Goal: Task Accomplishment & Management: Use online tool/utility

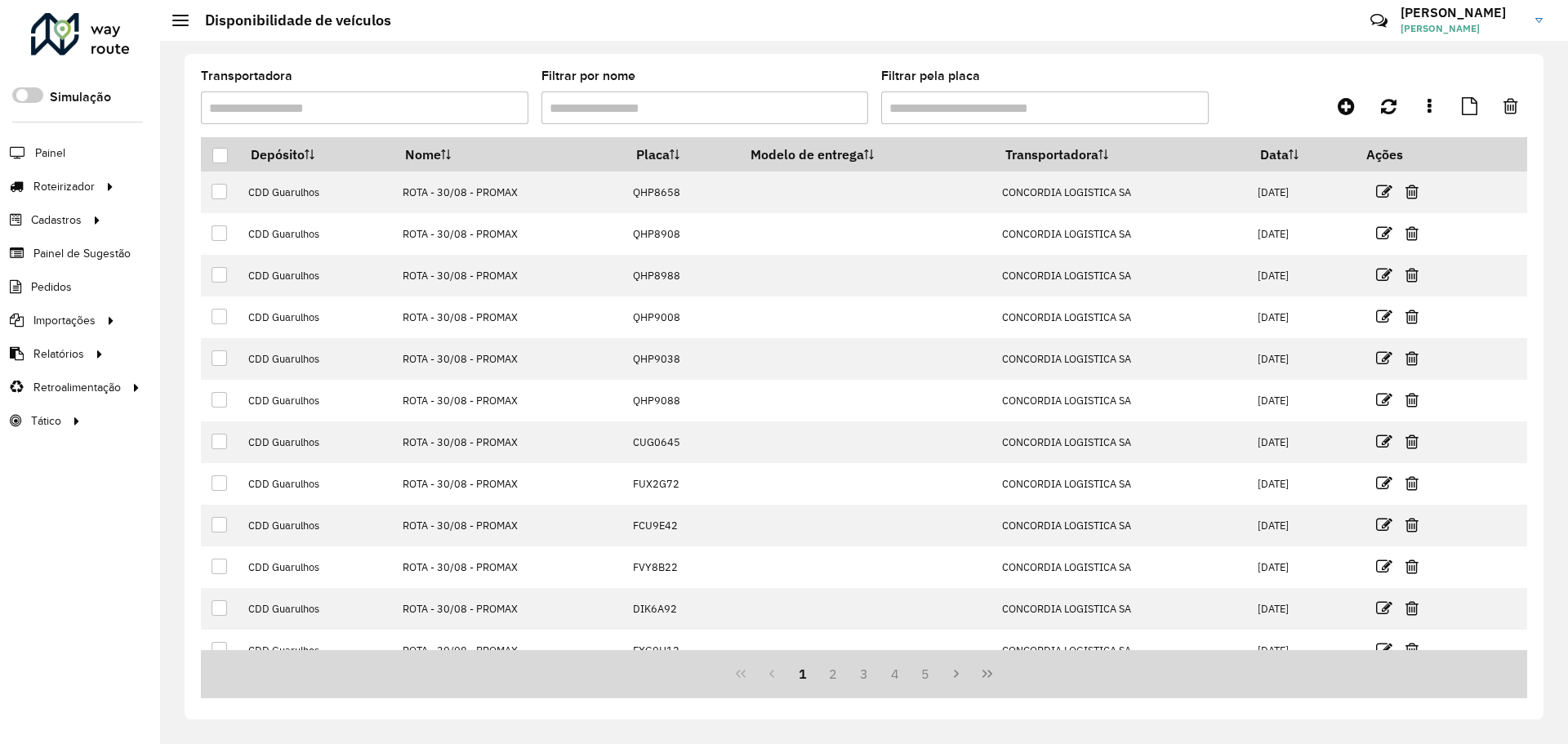
click at [0, 0] on link "Entregas" at bounding box center [0, 0] width 0 height 0
click at [264, 423] on link "Driving time" at bounding box center [272, 421] width 200 height 33
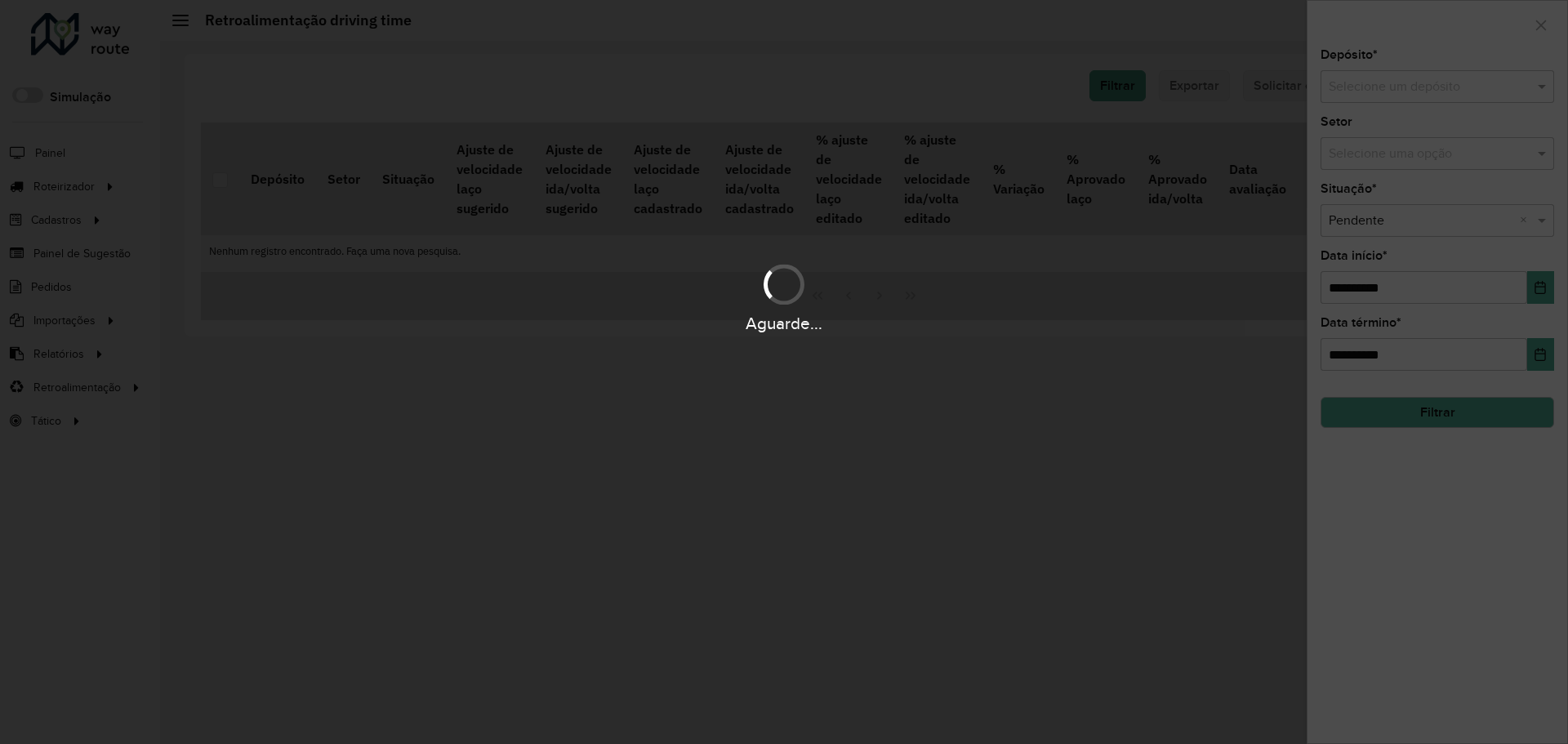
click at [1391, 82] on hb-app "Aguarde... Pop-up bloqueado! Seu navegador bloqueou automáticamente a abertura …" at bounding box center [784, 372] width 1568 height 744
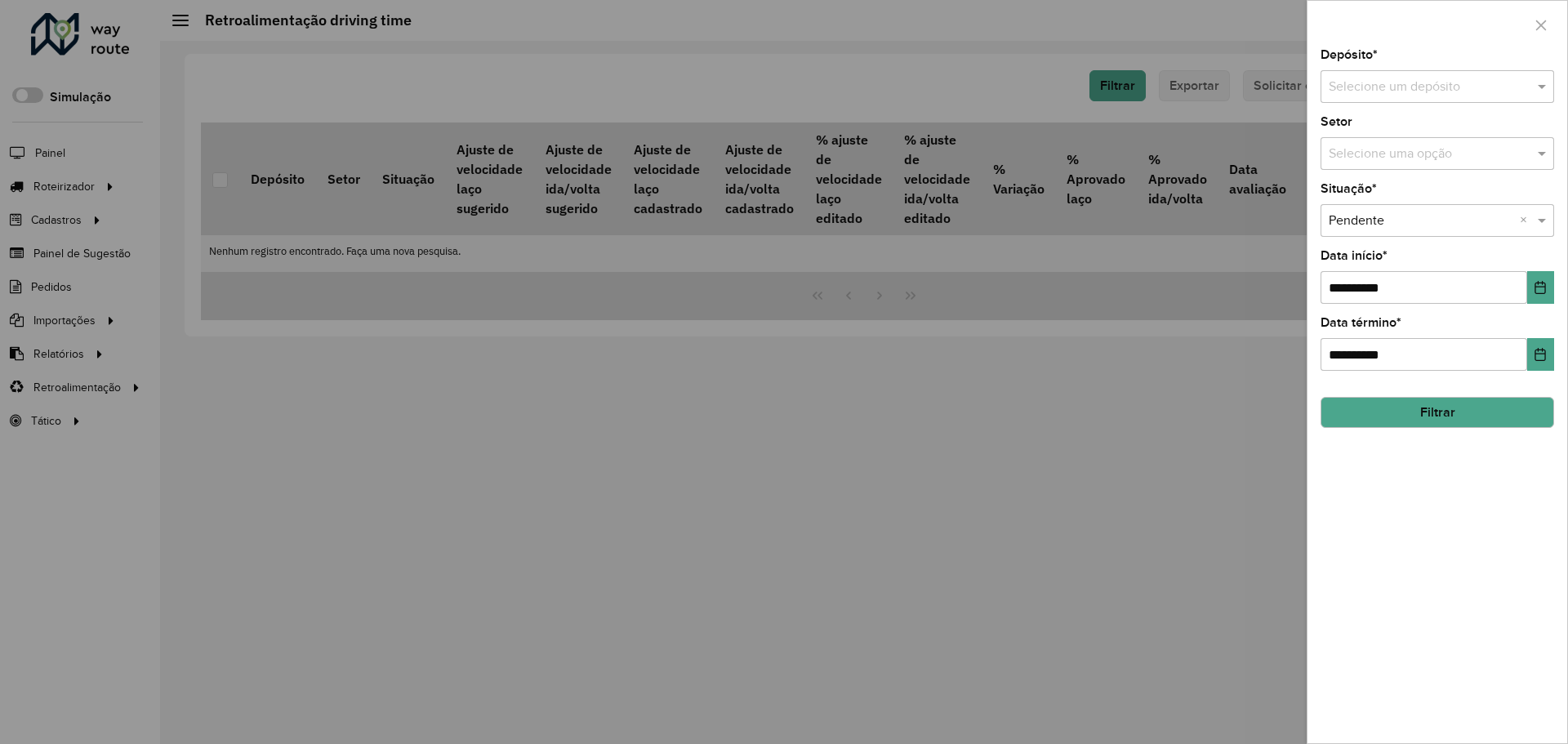
click at [1417, 82] on input "text" at bounding box center [1421, 87] width 185 height 20
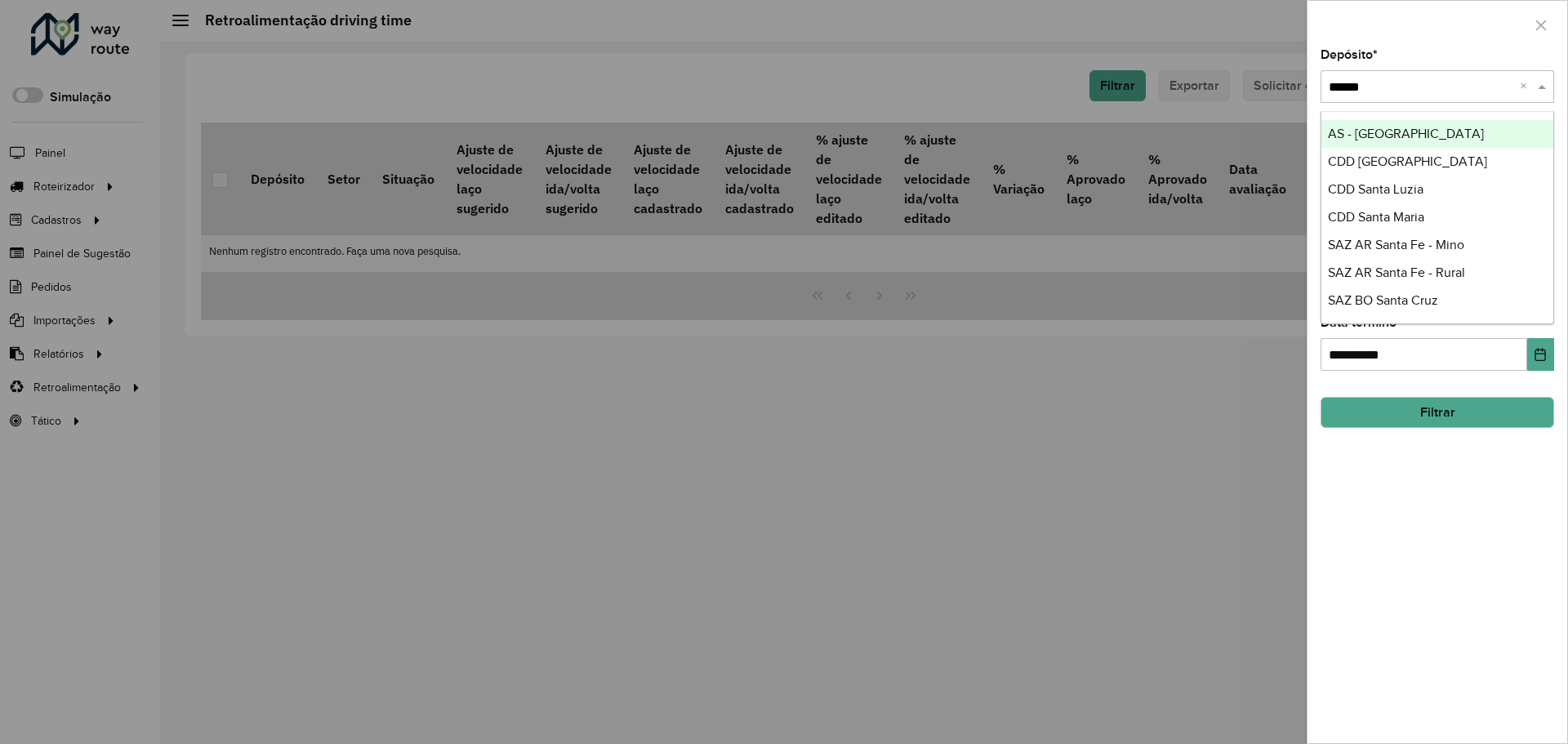
type input "*******"
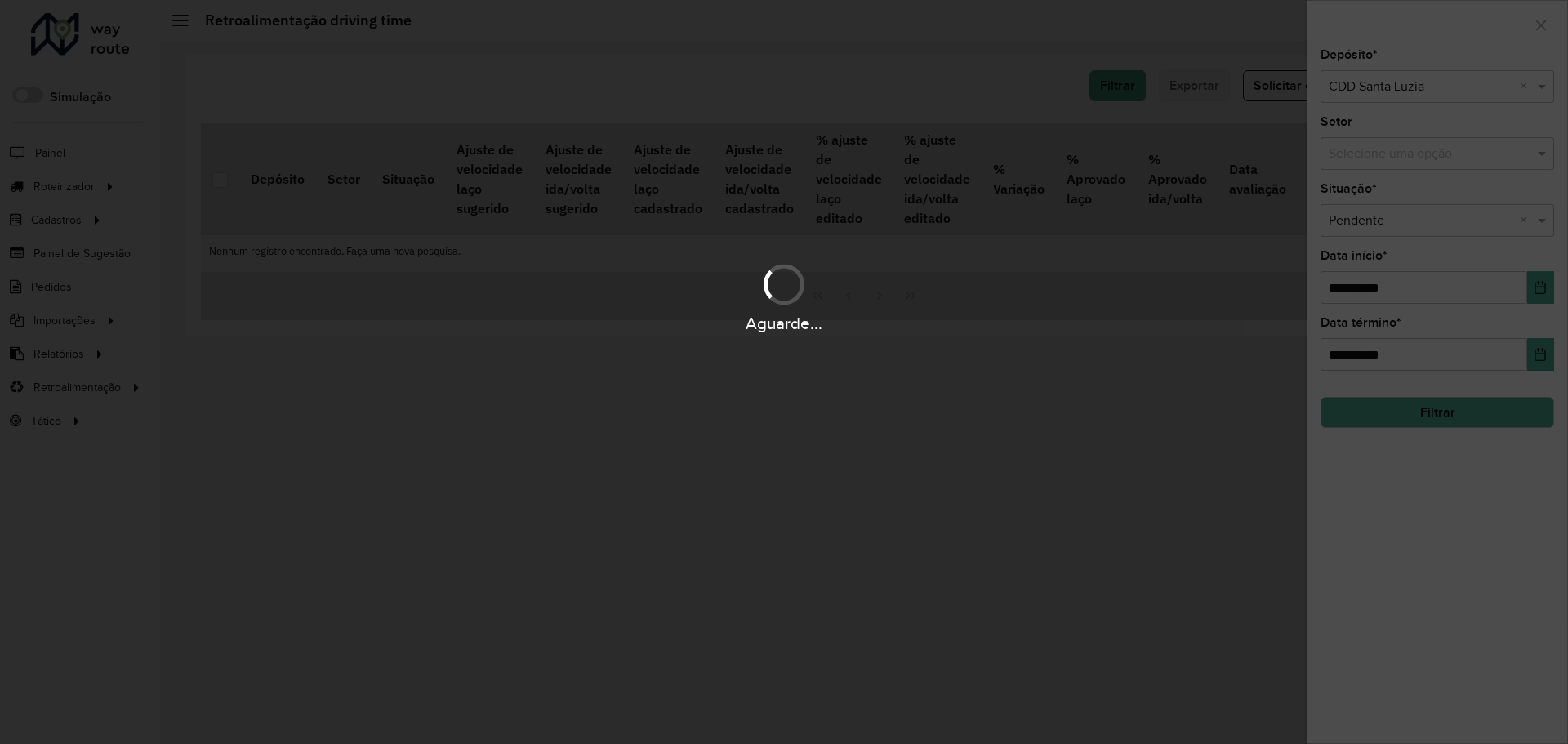
click at [1535, 293] on hb-app "Aguarde... Pop-up bloqueado! Seu navegador bloqueou automáticamente a abertura …" at bounding box center [784, 372] width 1568 height 744
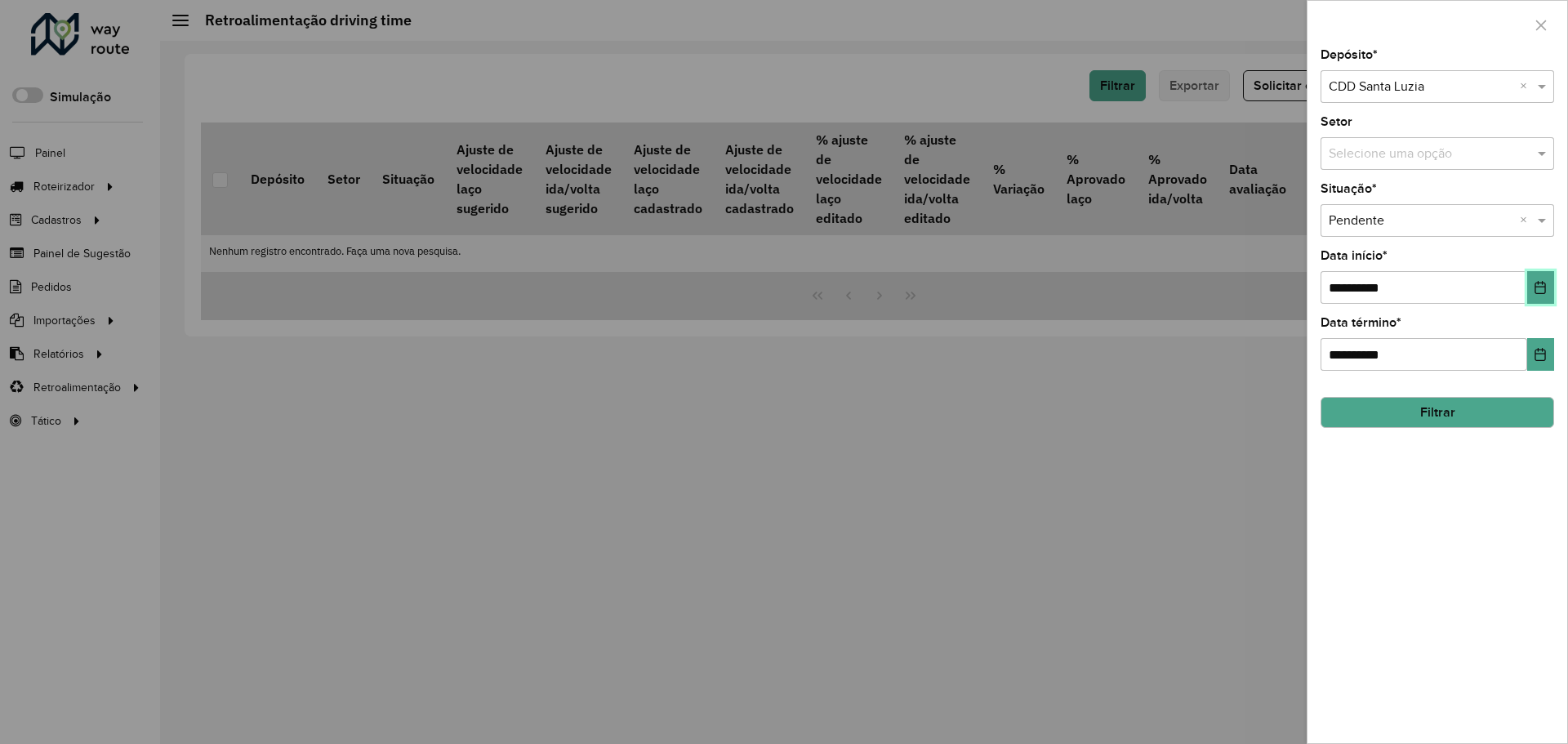
click at [1542, 290] on icon "Choose Date" at bounding box center [1540, 288] width 13 height 13
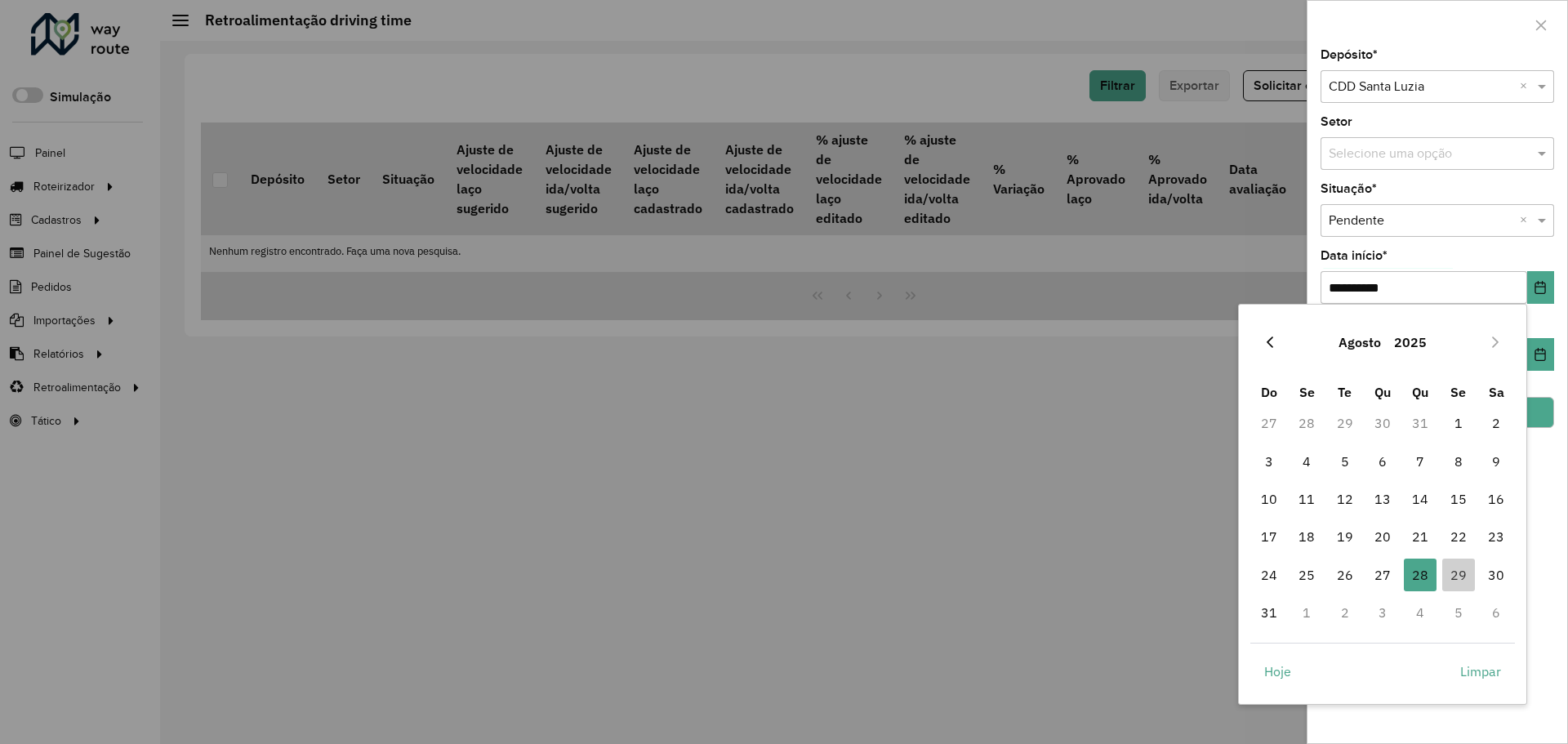
click at [1272, 341] on icon "Previous Month" at bounding box center [1269, 342] width 13 height 13
click at [1340, 421] on span "1" at bounding box center [1345, 423] width 33 height 33
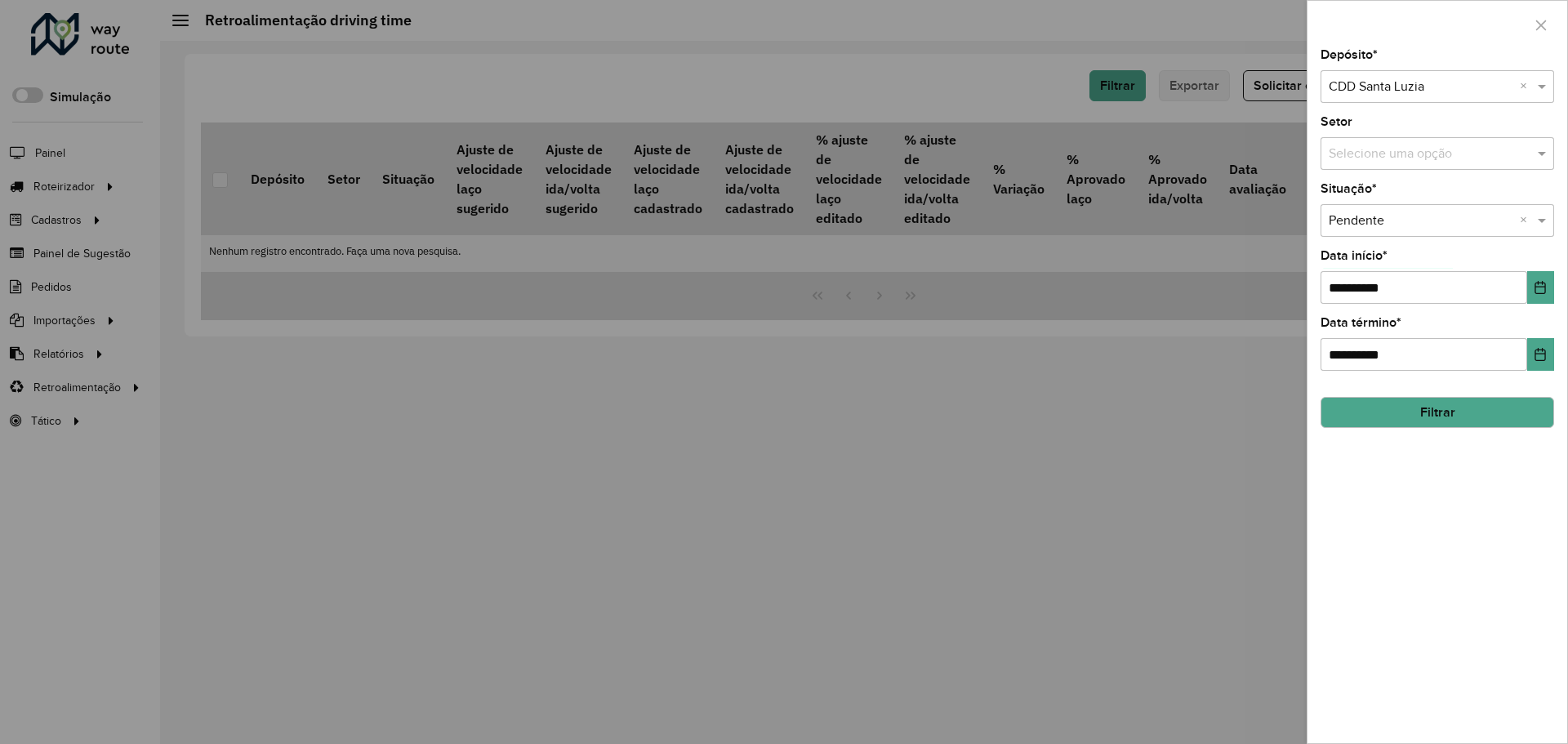
click at [1537, 416] on button "Filtrar" at bounding box center [1437, 412] width 233 height 31
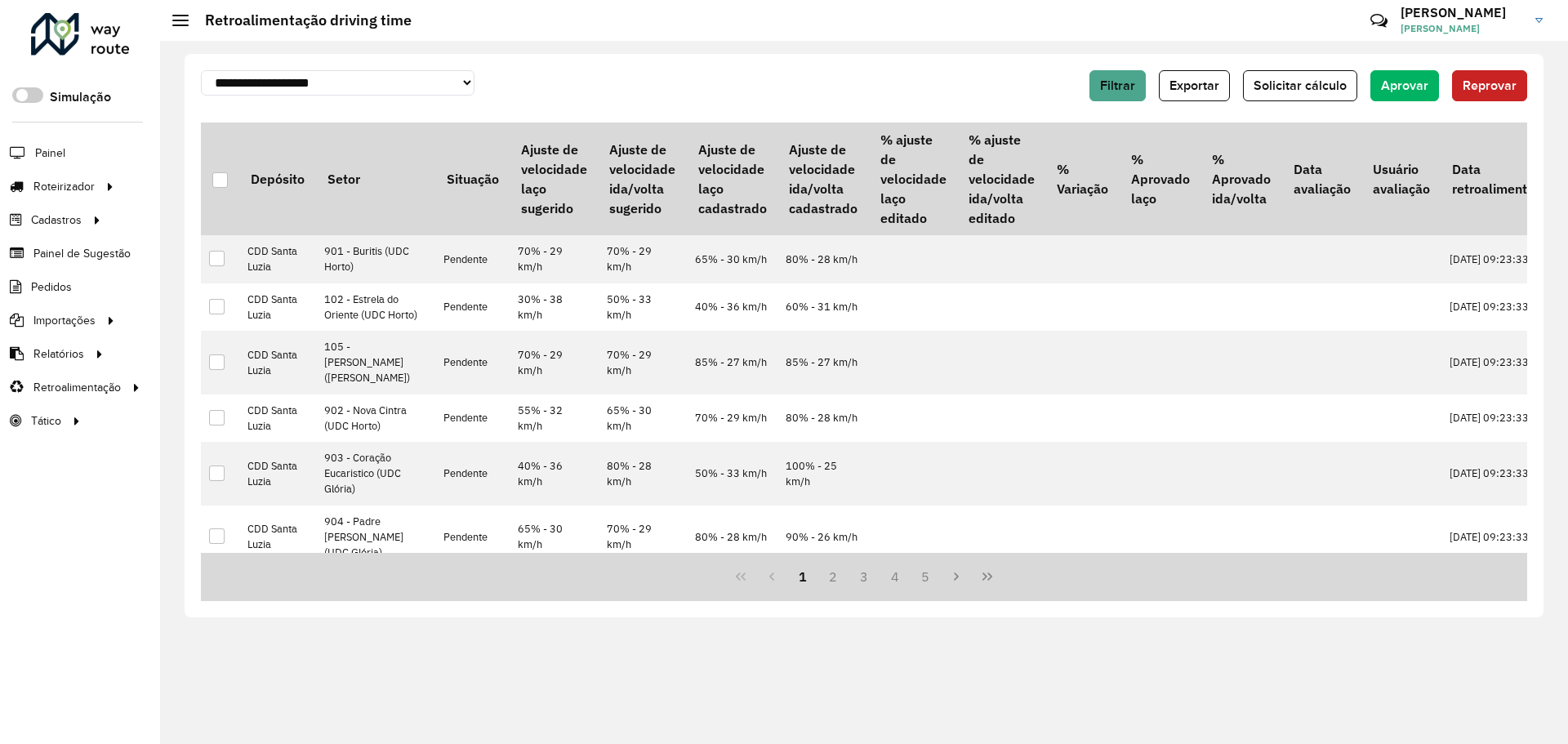
drag, startPoint x: 831, startPoint y: 553, endPoint x: 859, endPoint y: 553, distance: 28.0
click at [859, 553] on div "1 2 3 4 5" at bounding box center [864, 577] width 1326 height 48
drag, startPoint x: 1134, startPoint y: 89, endPoint x: 523, endPoint y: 101, distance: 611.1
click at [619, 100] on div "**********" at bounding box center [864, 91] width 1326 height 42
click at [408, 86] on select "**********" at bounding box center [338, 82] width 274 height 26
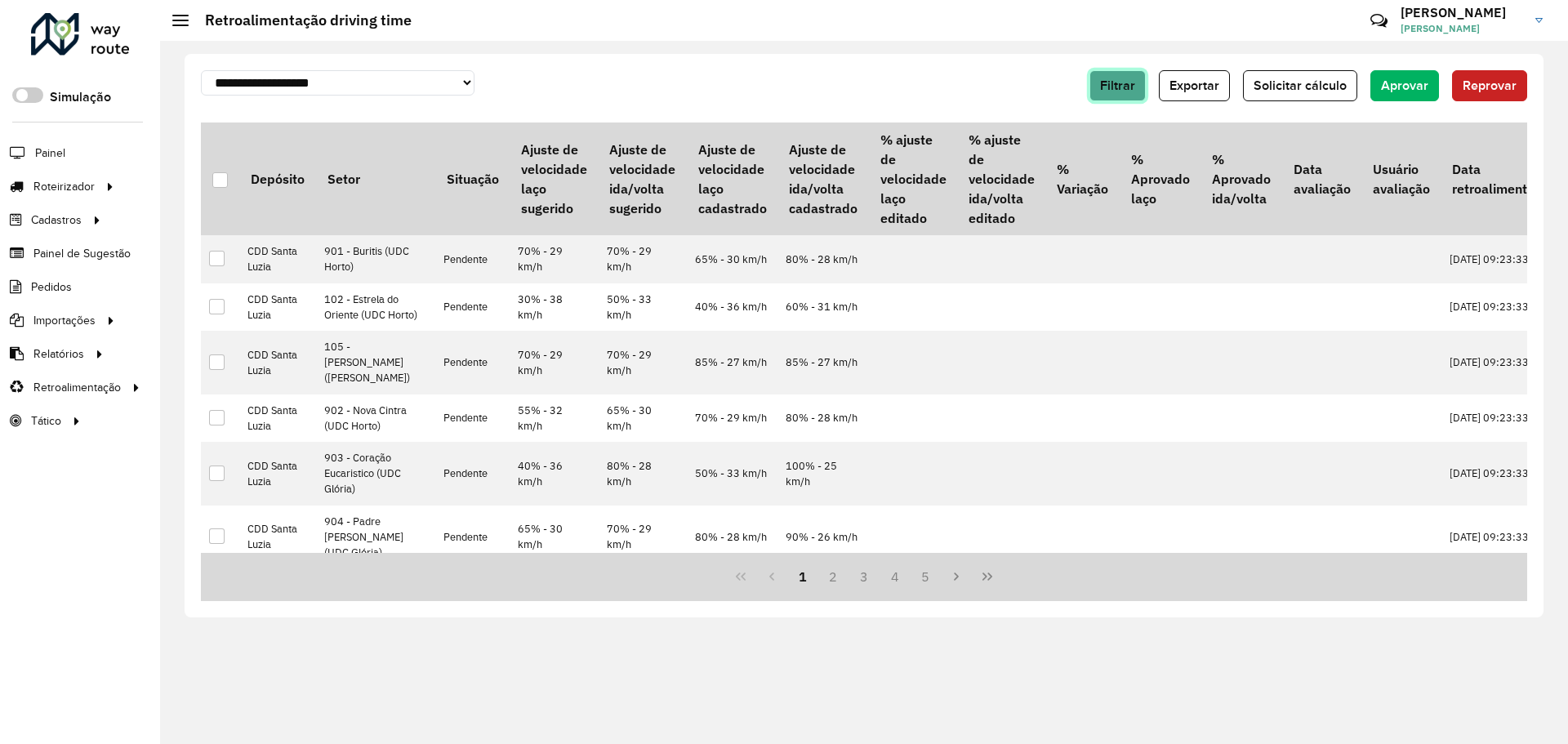
click at [1103, 85] on button "Filtrar" at bounding box center [1118, 86] width 56 height 31
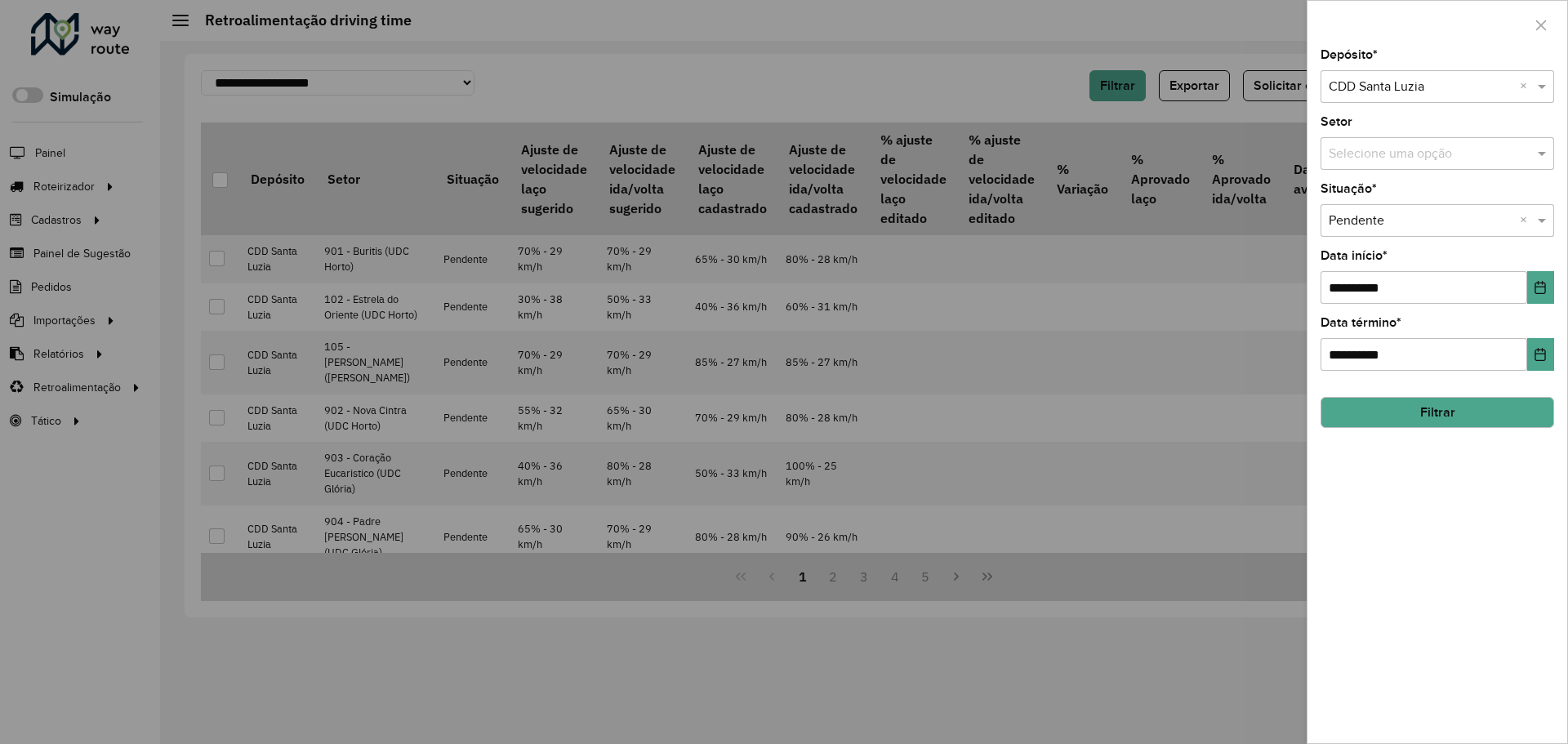
click at [1125, 80] on div at bounding box center [784, 372] width 1568 height 744
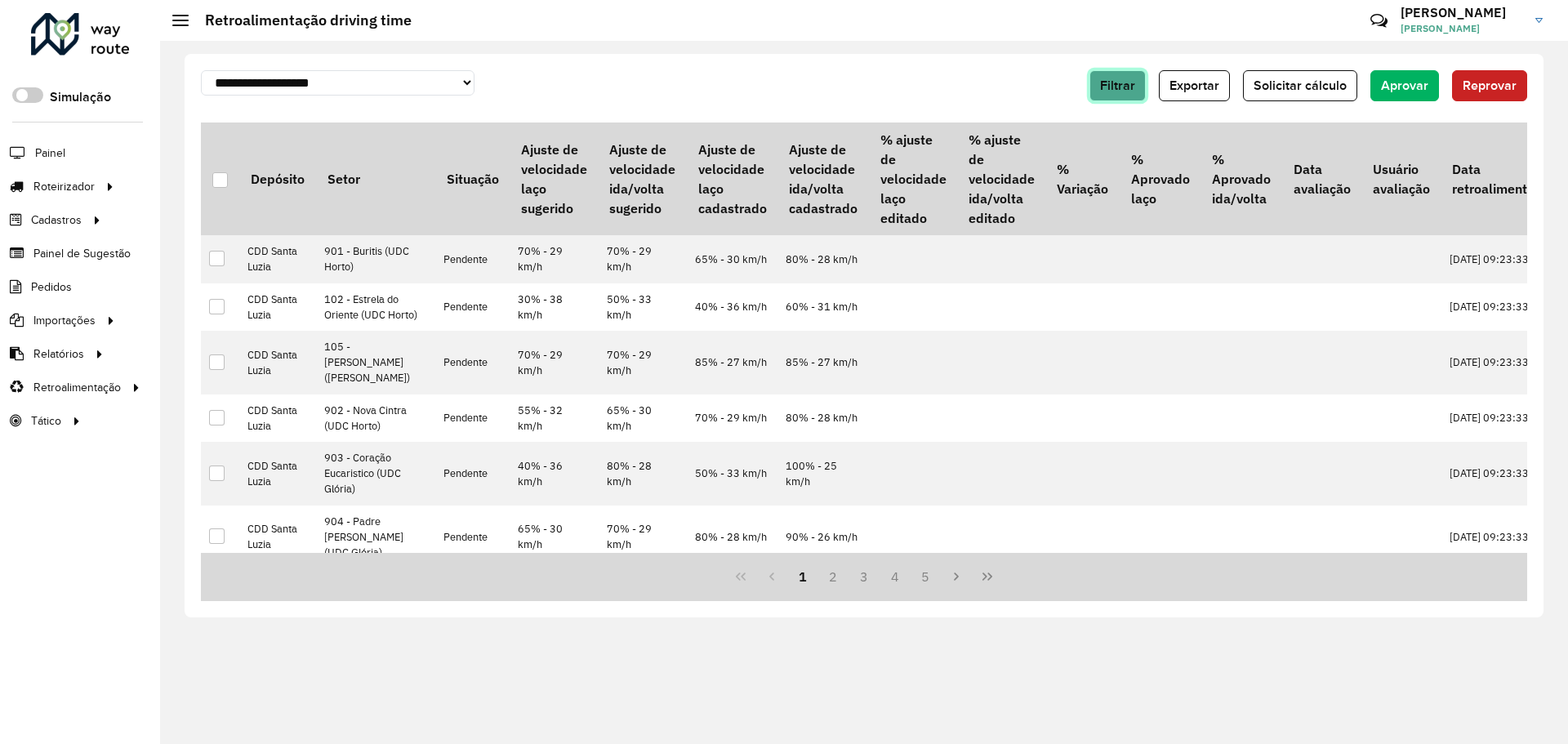
click at [1108, 83] on span "Filtrar" at bounding box center [1117, 85] width 35 height 14
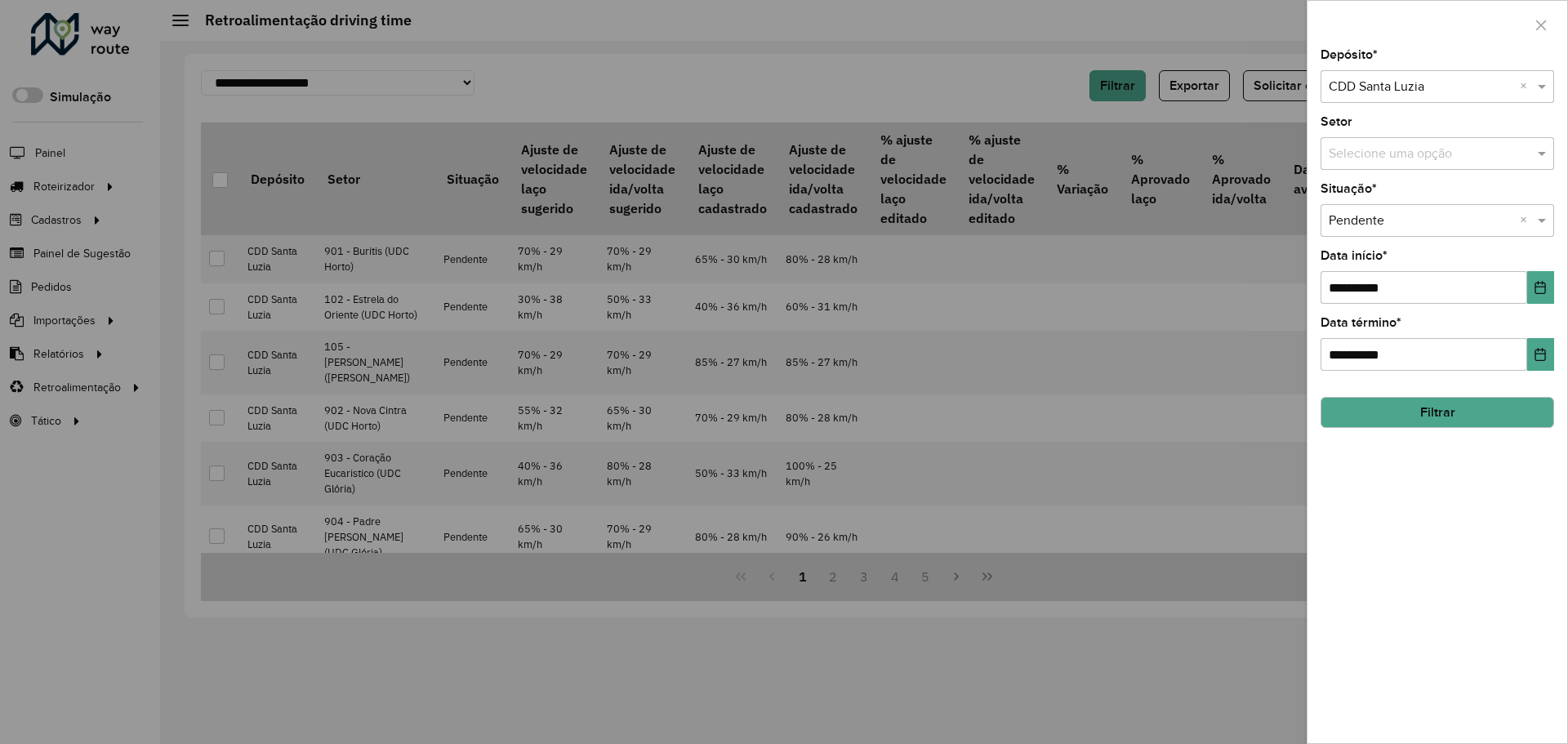
click at [1440, 153] on input "text" at bounding box center [1421, 154] width 185 height 20
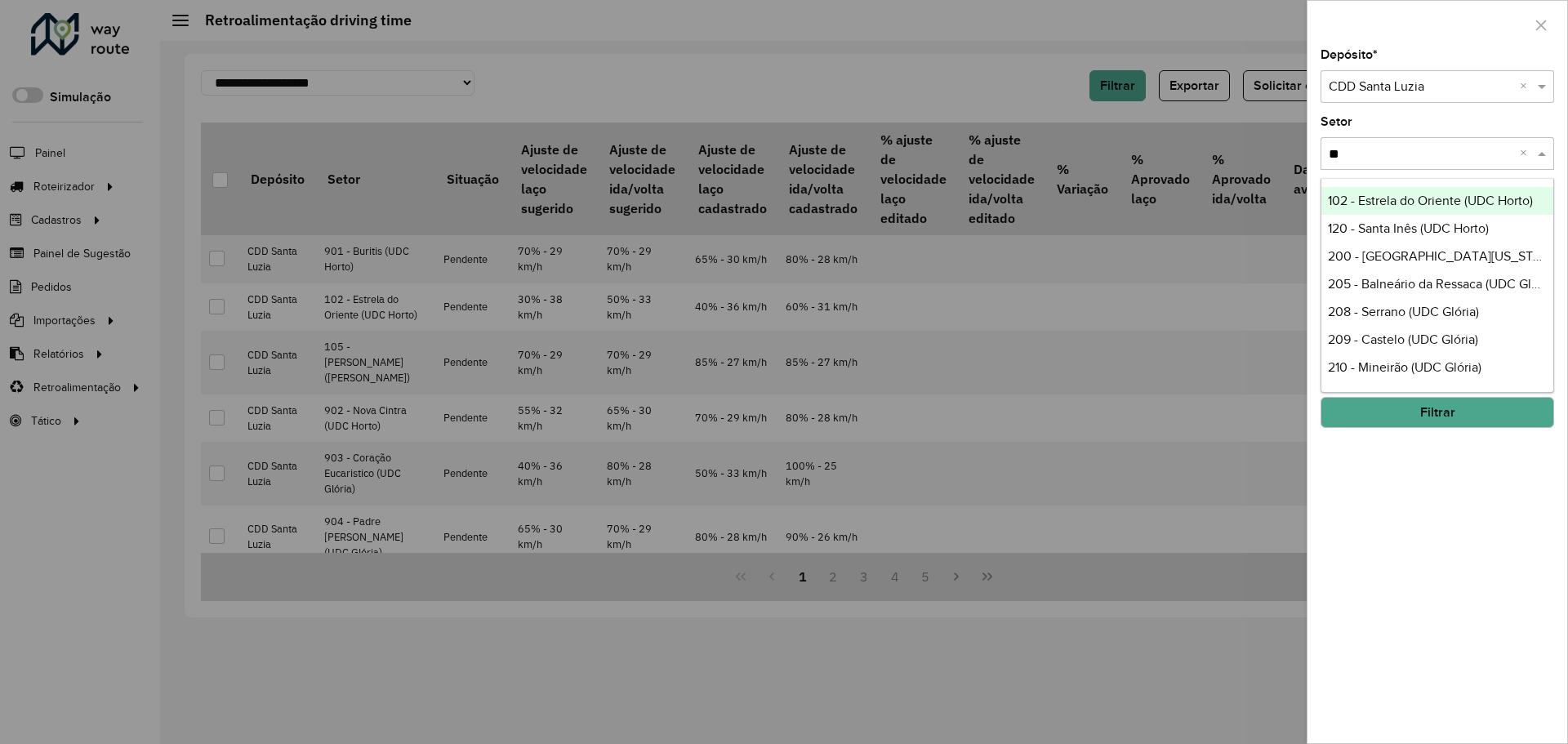
type input "***"
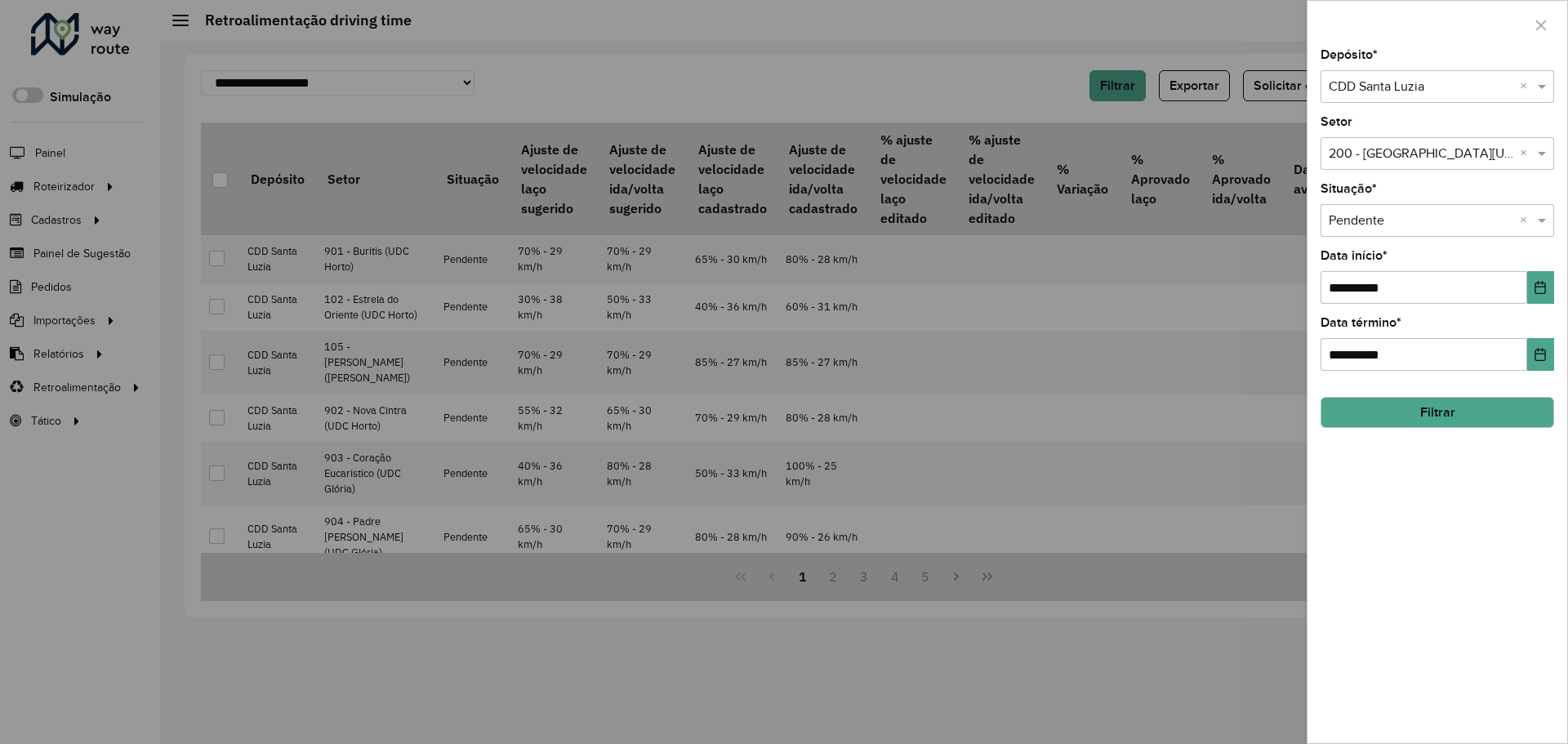
click at [1375, 421] on button "Filtrar" at bounding box center [1437, 412] width 233 height 31
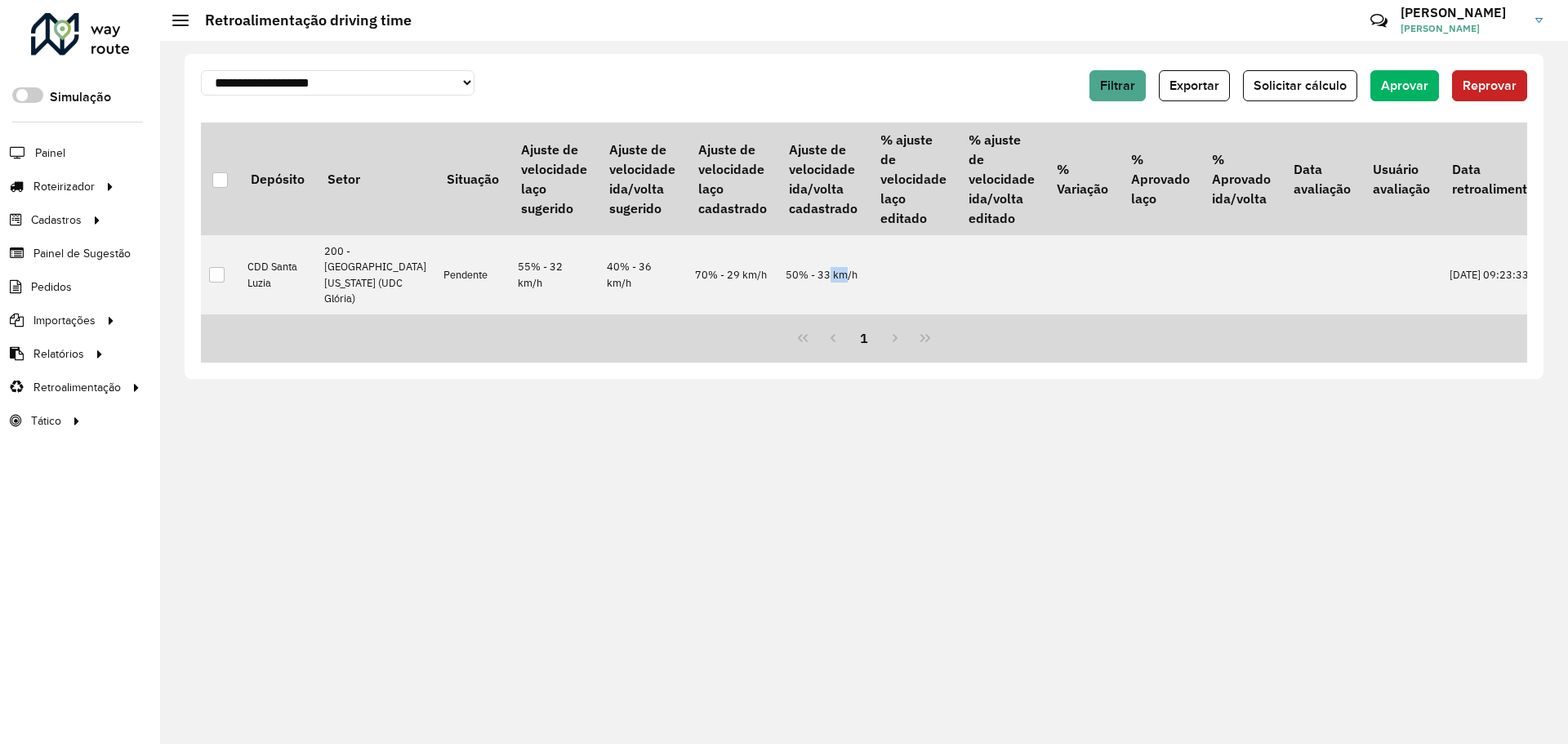
drag, startPoint x: 768, startPoint y: 327, endPoint x: 775, endPoint y: 331, distance: 8.1
click at [778, 314] on div "Depósito Setor Situação Ajuste de velocidade laço sugerido Ajuste de velocidade…" at bounding box center [864, 218] width 1326 height 192
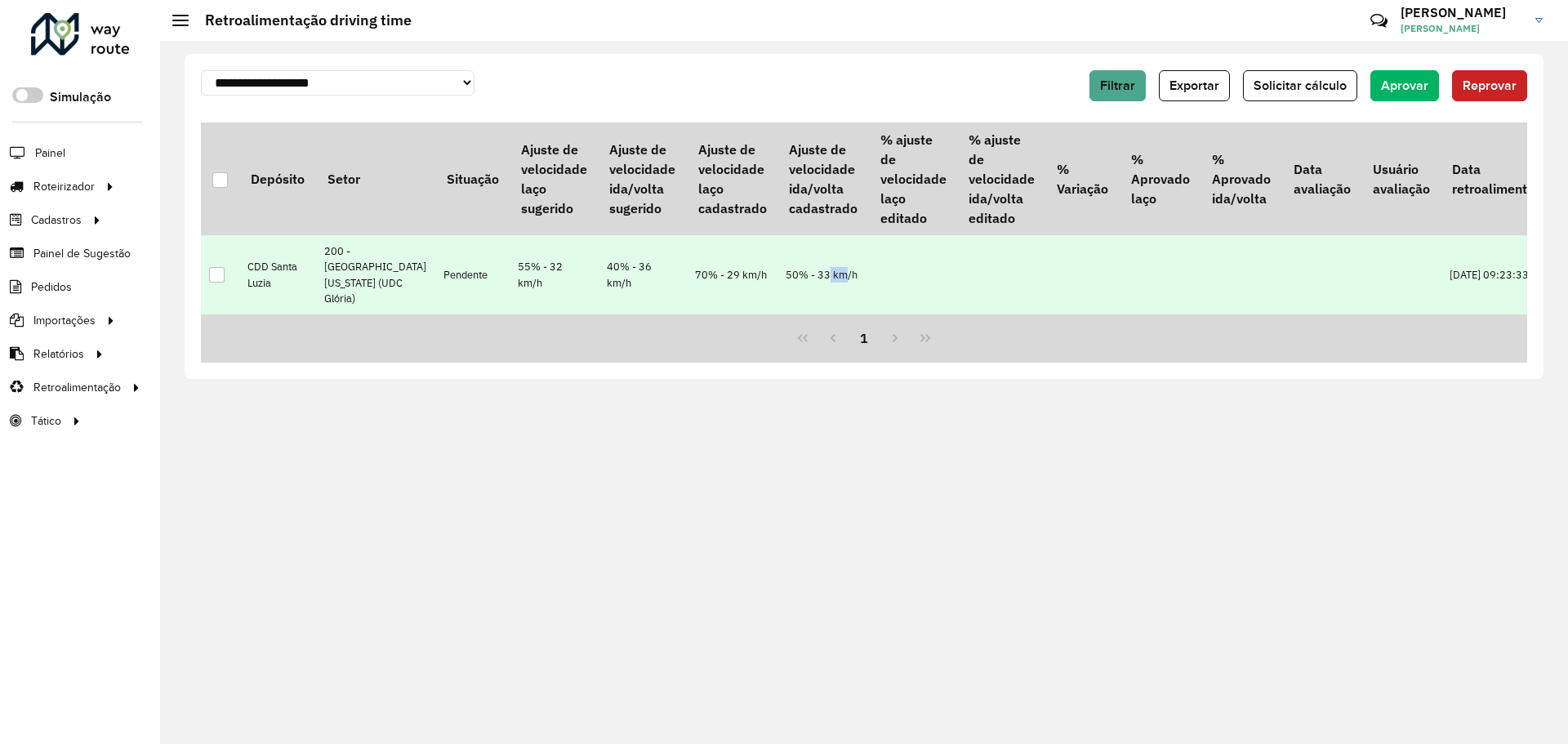
click at [214, 283] on div at bounding box center [216, 275] width 16 height 16
click at [1415, 87] on span "Aprovar" at bounding box center [1404, 85] width 47 height 14
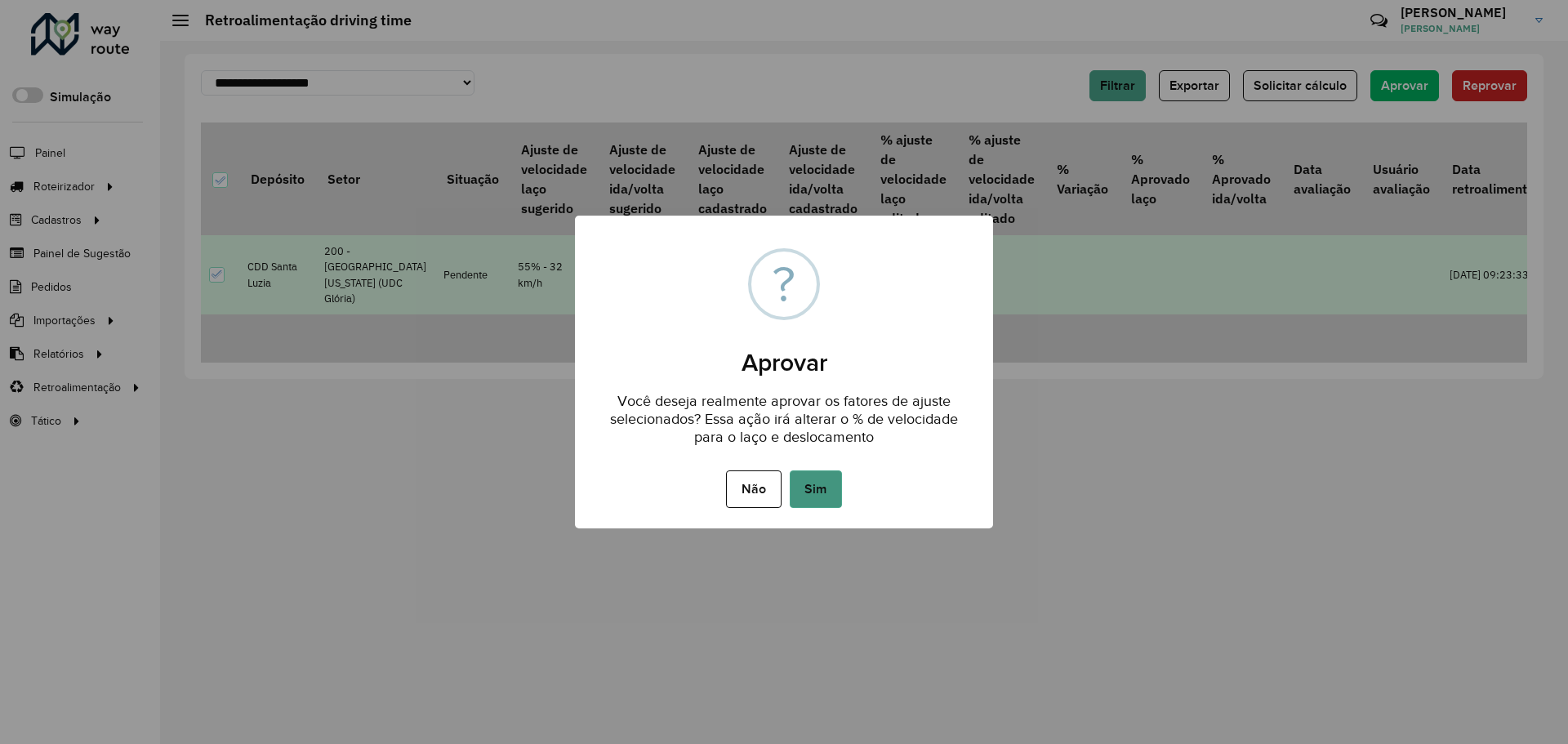
click at [826, 498] on button "Sim" at bounding box center [815, 489] width 52 height 38
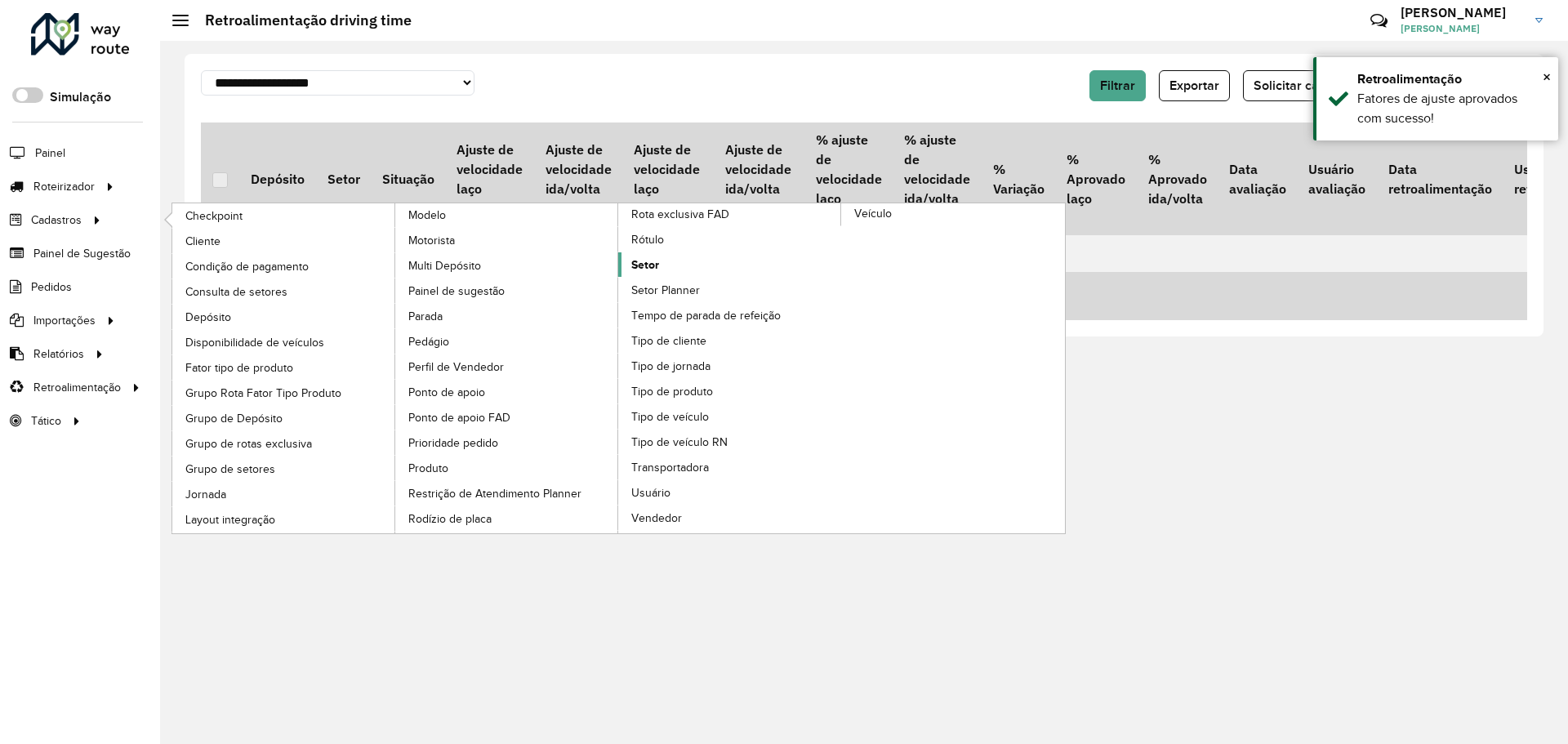
click at [647, 261] on span "Setor" at bounding box center [645, 265] width 28 height 17
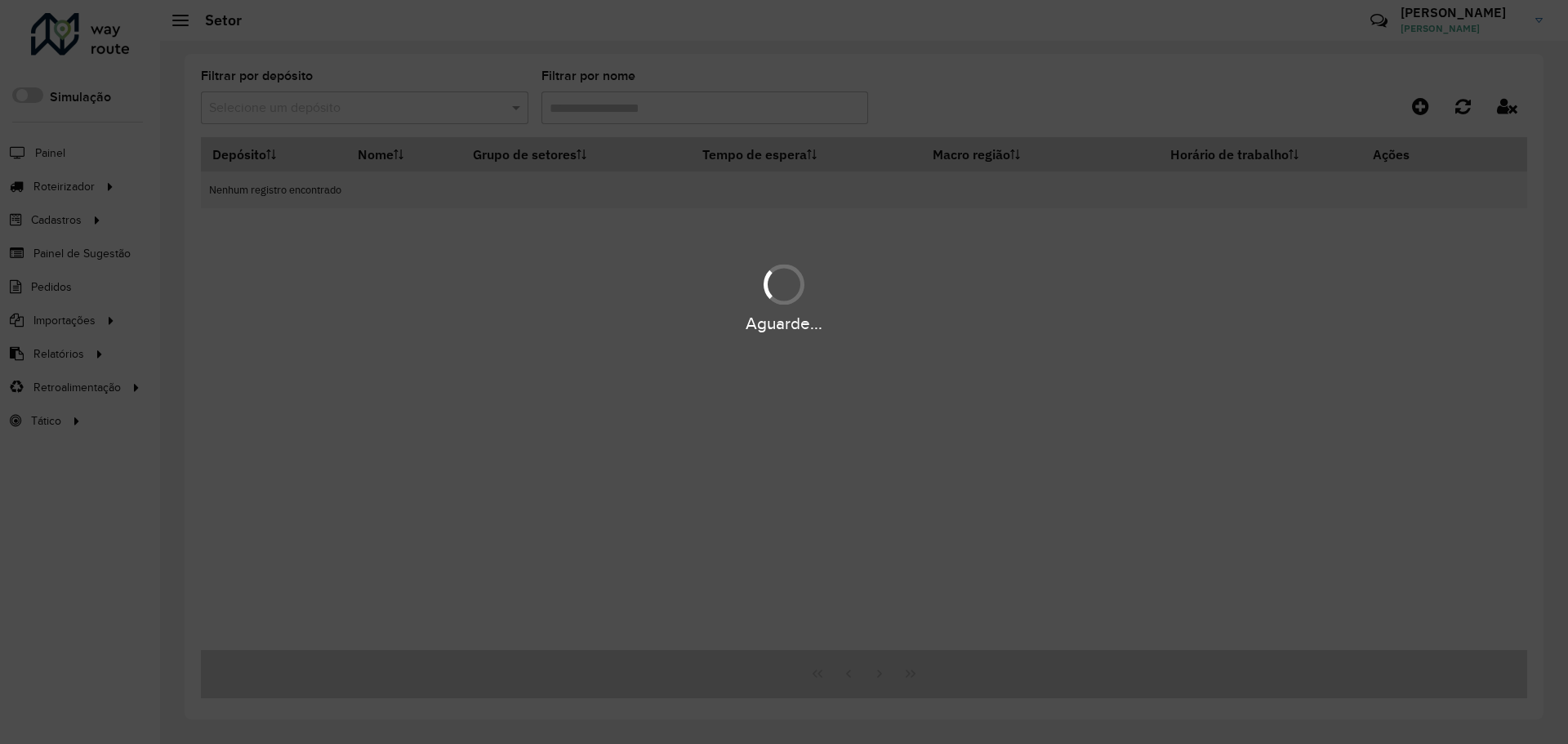
click at [423, 108] on div "Aguarde..." at bounding box center [784, 372] width 1568 height 744
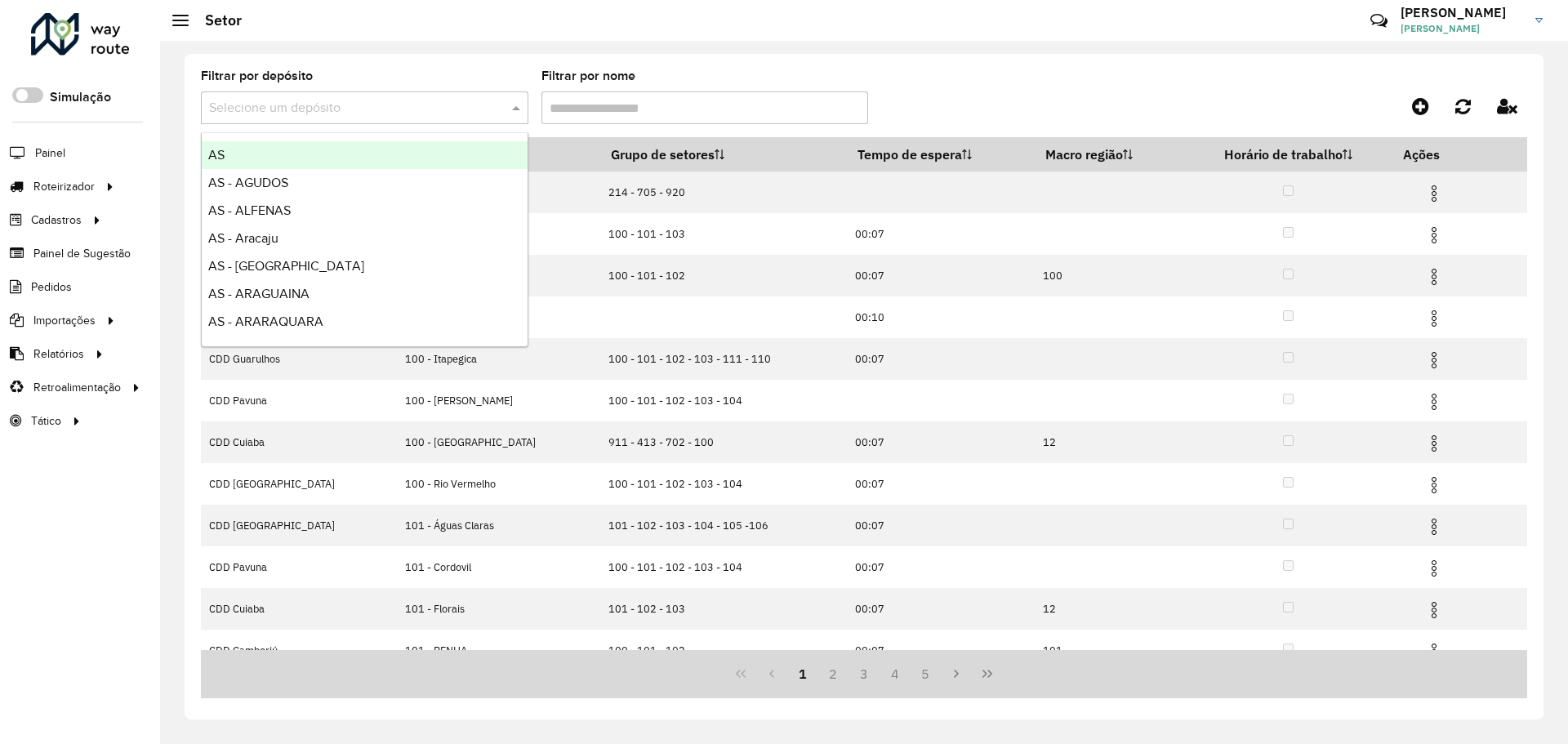
click at [342, 113] on input "text" at bounding box center [348, 109] width 279 height 20
type input "*******"
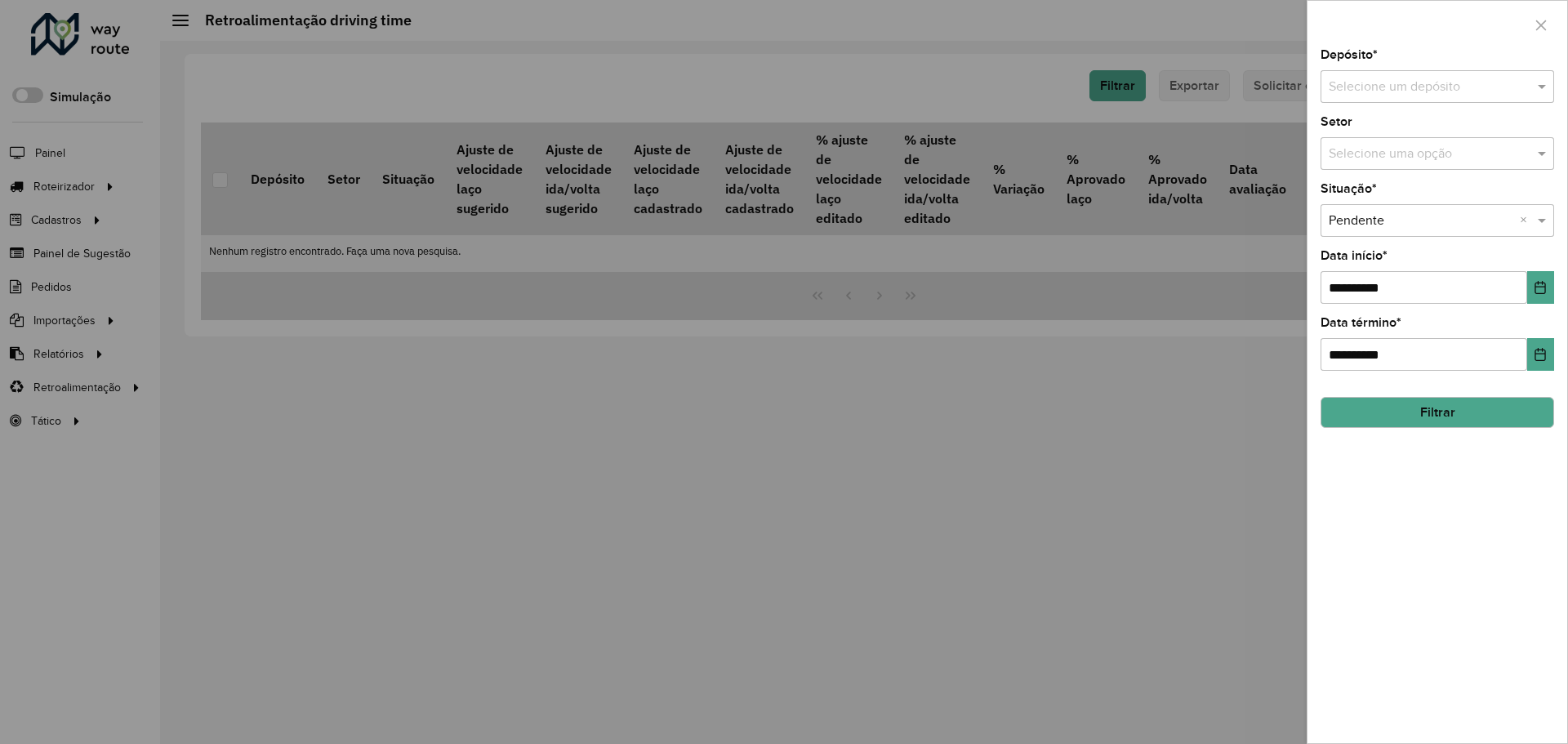
click at [816, 129] on div at bounding box center [784, 372] width 1568 height 744
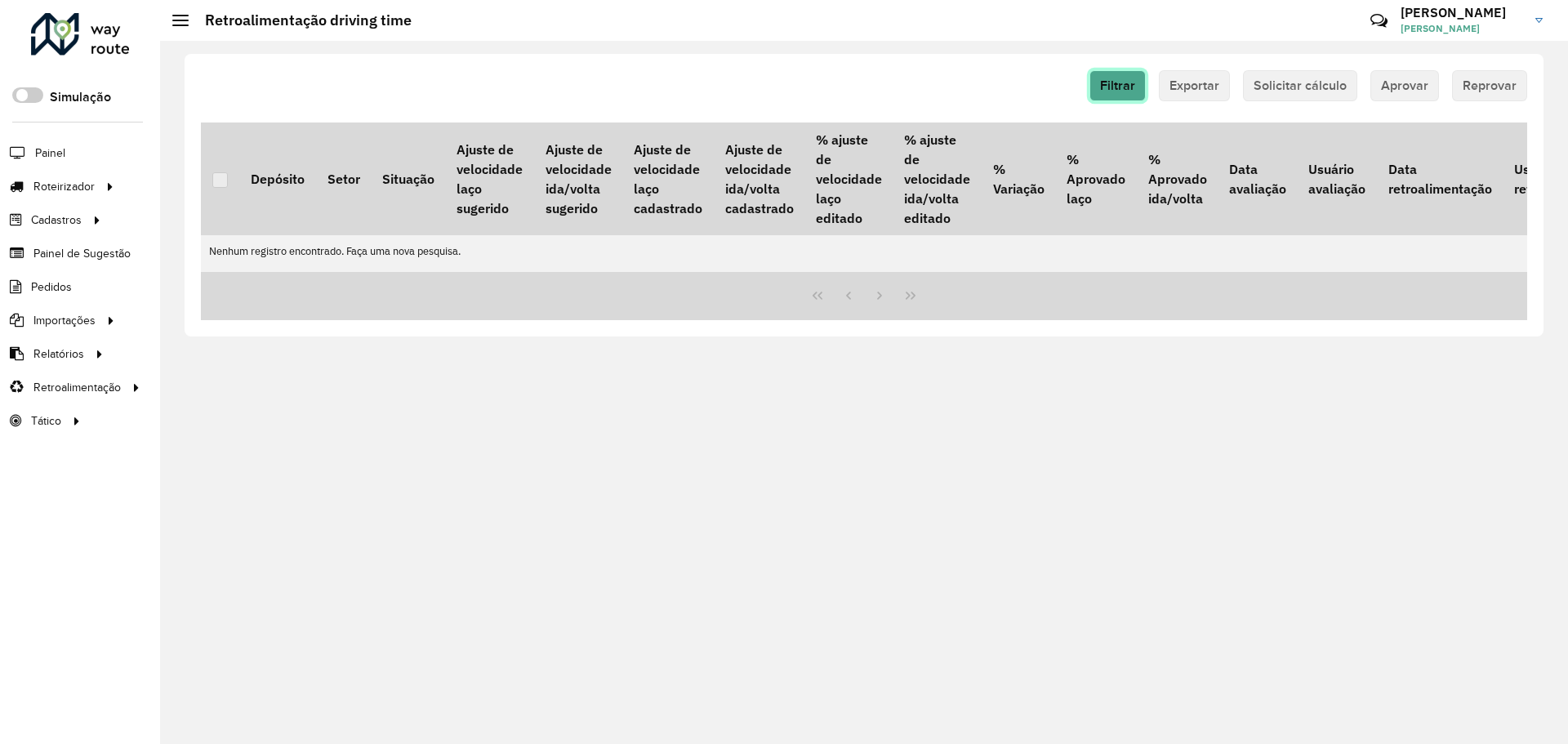
click at [1103, 89] on button "Filtrar" at bounding box center [1118, 86] width 56 height 31
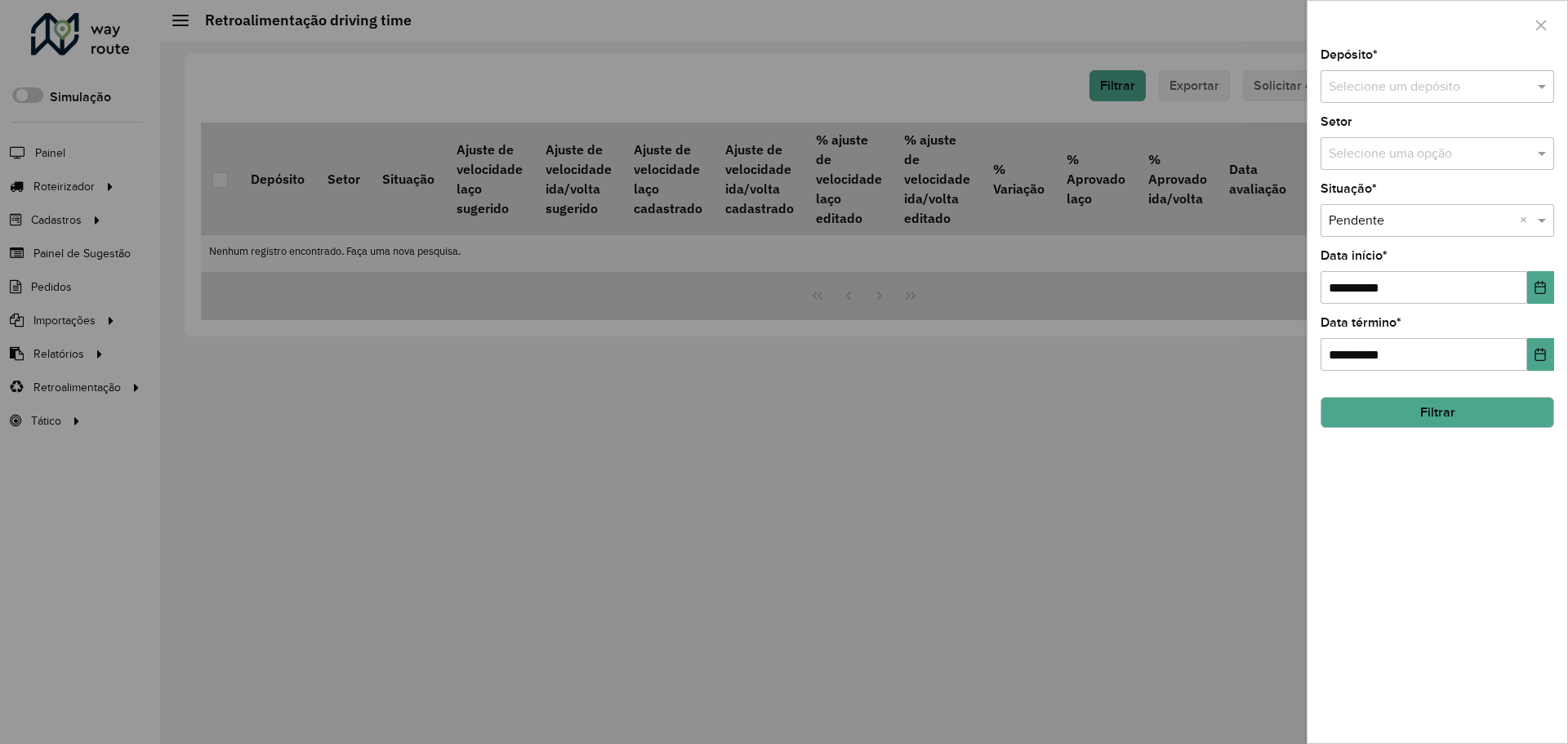
click at [1400, 88] on input "text" at bounding box center [1421, 87] width 185 height 20
type input "********"
click at [1544, 292] on icon "Choose Date" at bounding box center [1540, 288] width 13 height 13
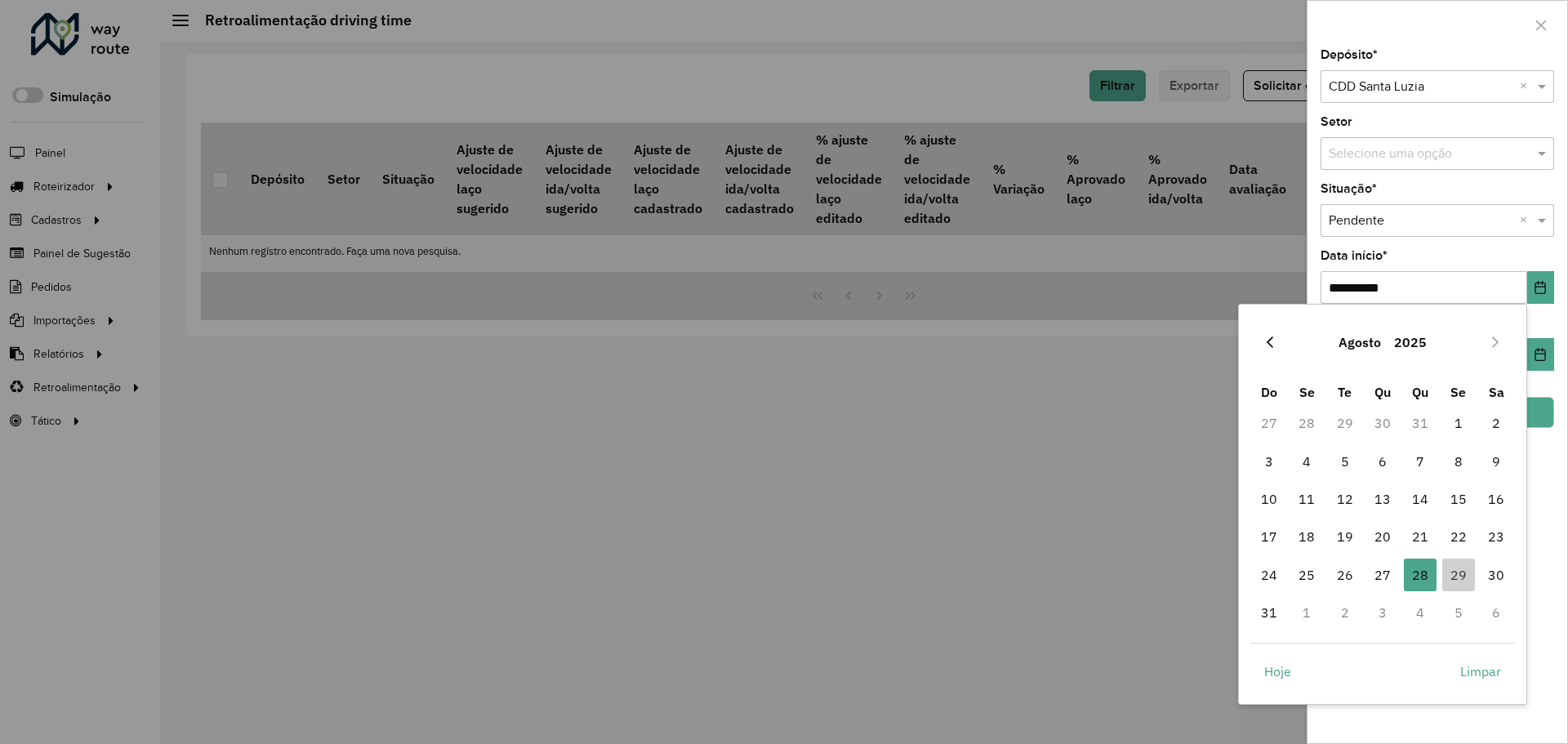
click at [1264, 348] on icon "Previous Month" at bounding box center [1269, 342] width 13 height 13
click at [1344, 423] on span "1" at bounding box center [1345, 423] width 33 height 33
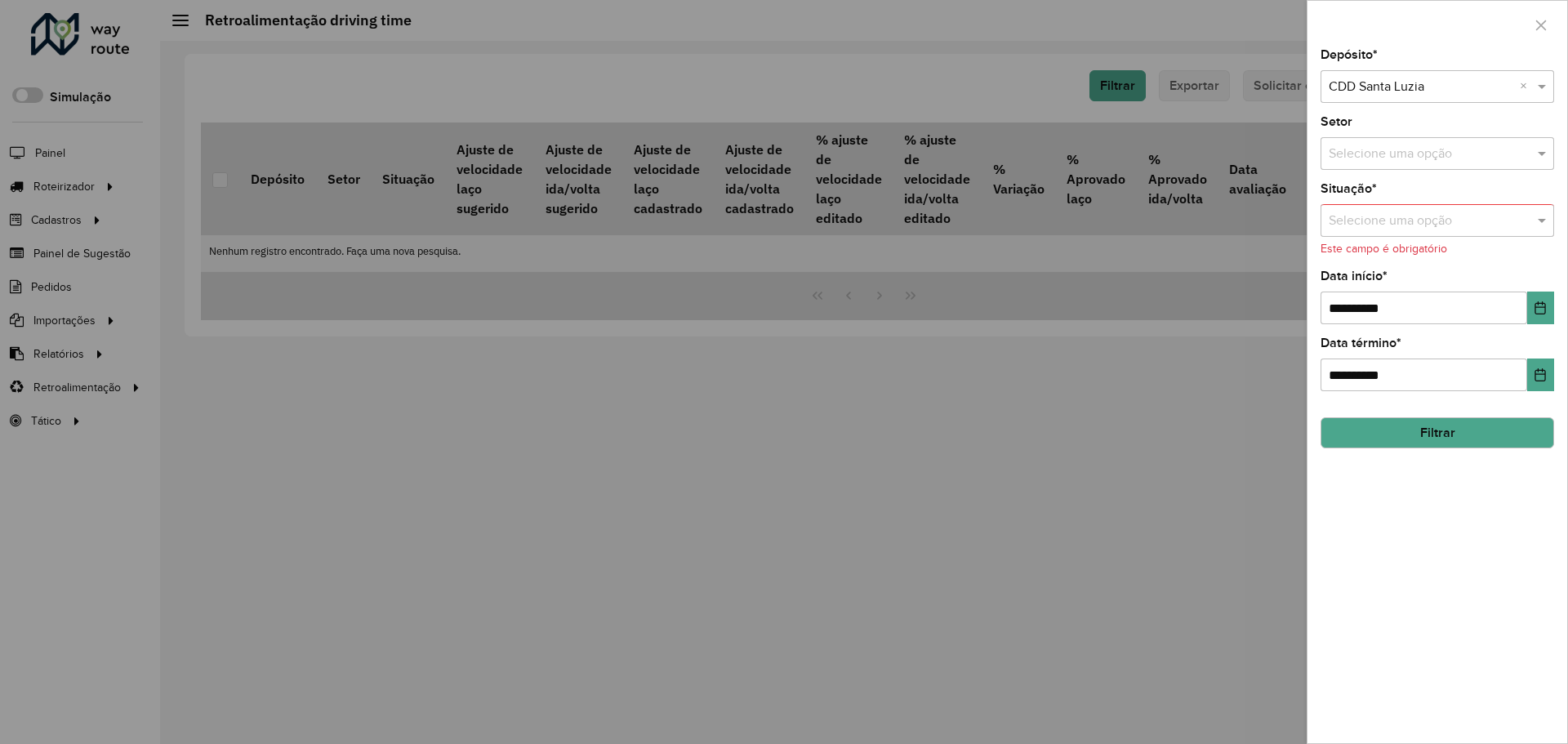
click at [1482, 402] on div "**********" at bounding box center [1437, 395] width 260 height 694
drag, startPoint x: 1421, startPoint y: 204, endPoint x: 1431, endPoint y: 219, distance: 18.0
click at [1422, 204] on div "Situação * Selecione uma opção Este campo é obrigatório" at bounding box center [1437, 220] width 233 height 74
click at [1431, 219] on input "text" at bounding box center [1421, 221] width 185 height 20
click at [1418, 320] on div "Aprovada" at bounding box center [1437, 323] width 232 height 28
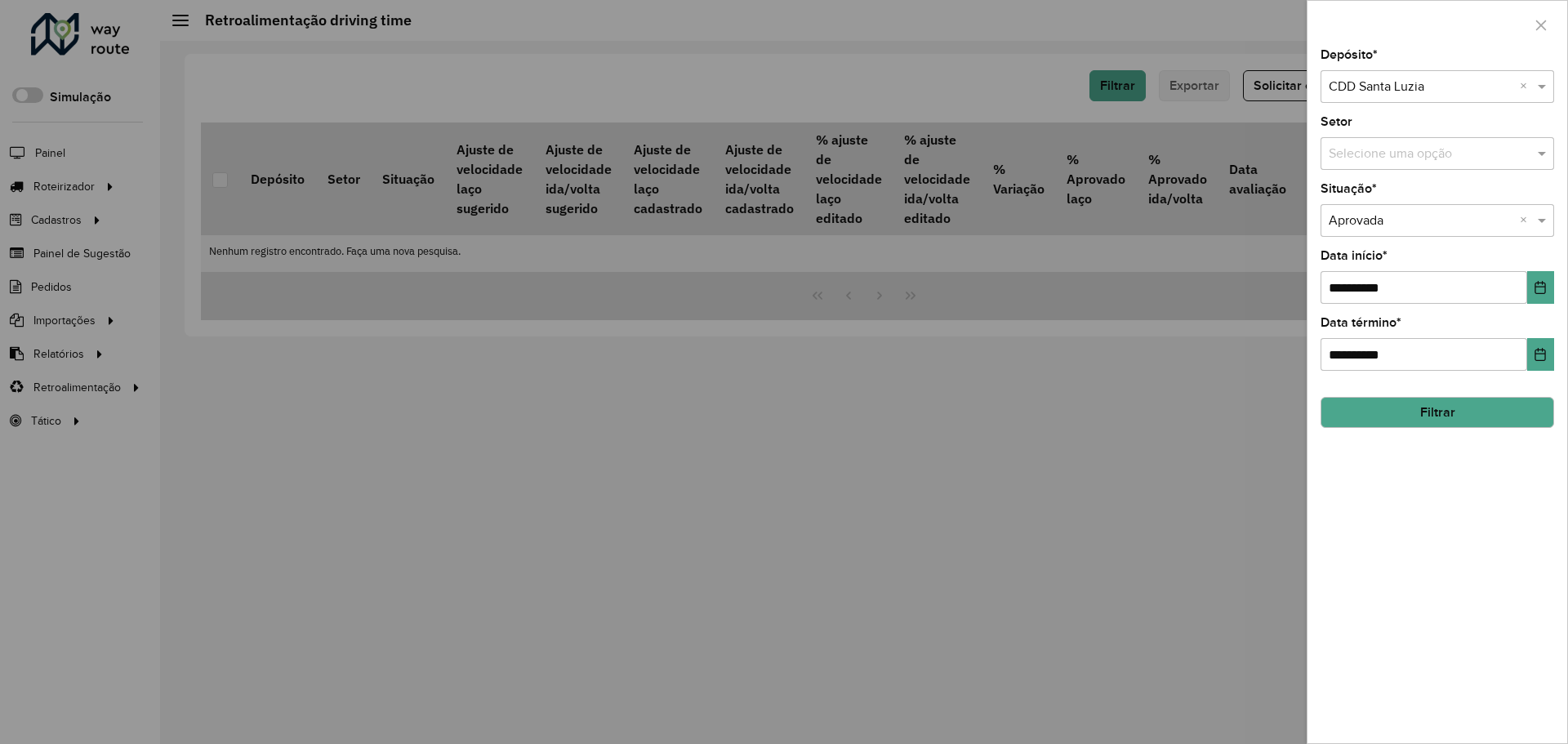
click at [1455, 407] on button "Filtrar" at bounding box center [1437, 412] width 233 height 31
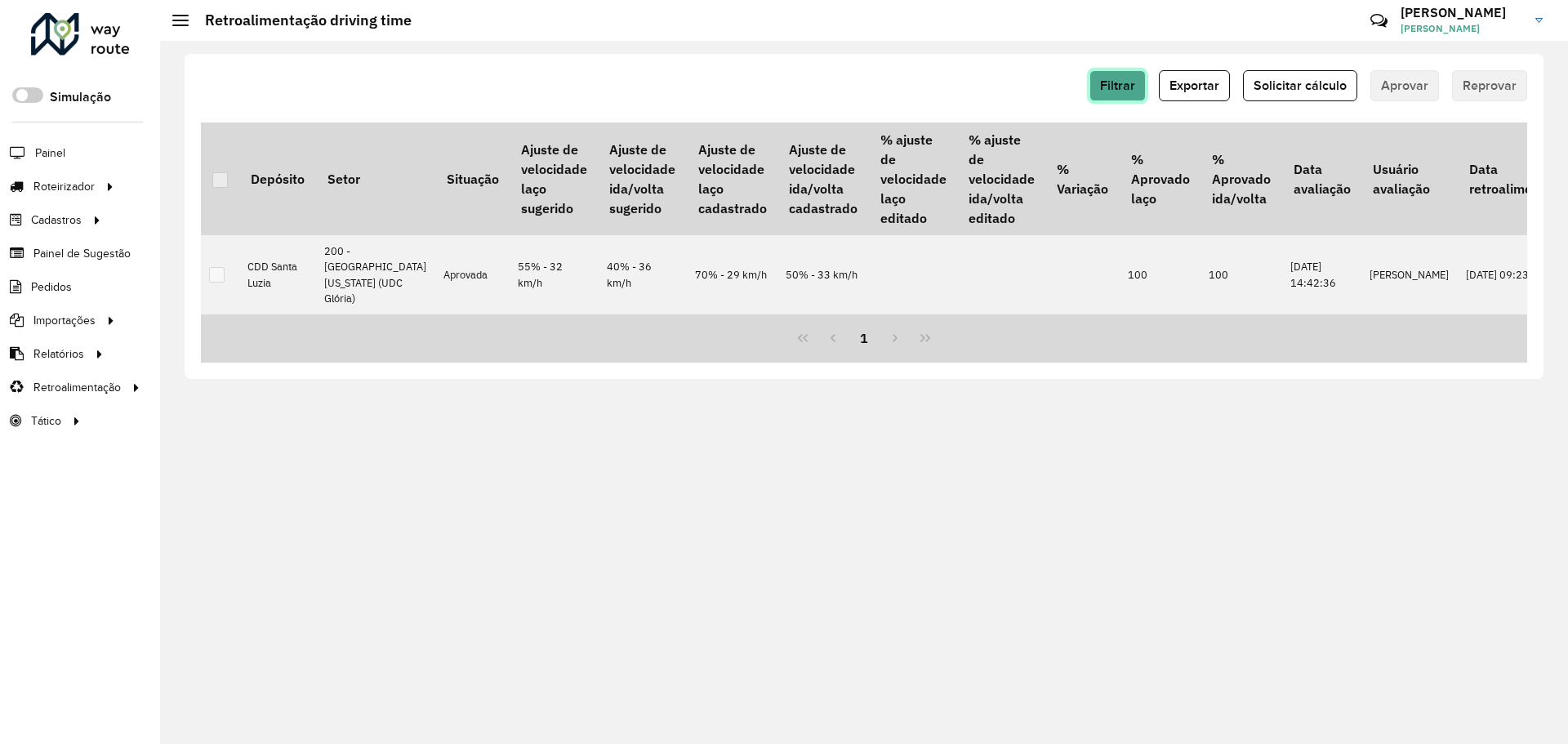
click at [1125, 79] on span "Filtrar" at bounding box center [1117, 85] width 35 height 14
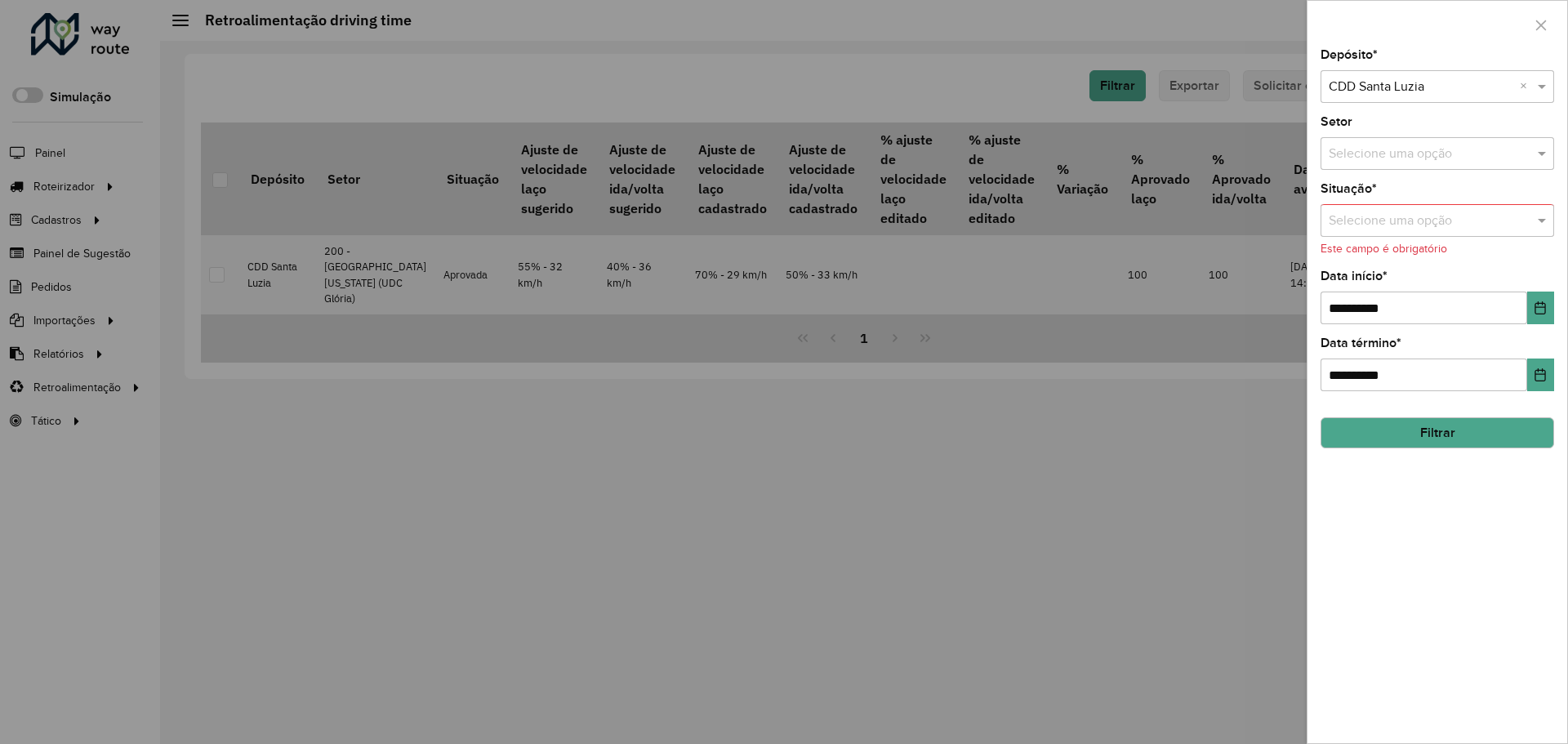
click at [1470, 436] on button "Filtrar" at bounding box center [1437, 433] width 233 height 31
click at [1524, 222] on div at bounding box center [1437, 220] width 233 height 21
click at [1423, 267] on div "Pendente" at bounding box center [1437, 268] width 232 height 28
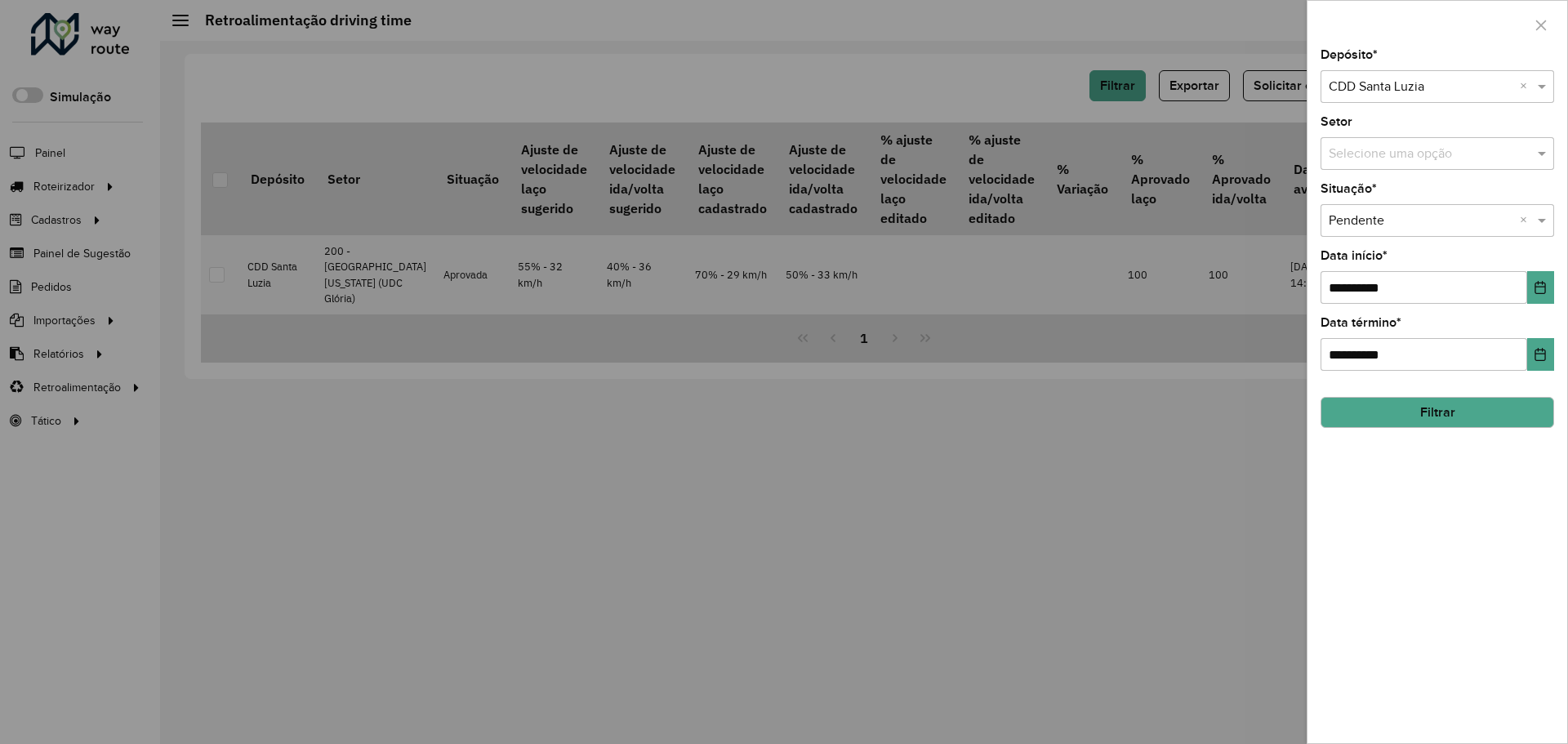
click at [1440, 407] on button "Filtrar" at bounding box center [1437, 412] width 233 height 31
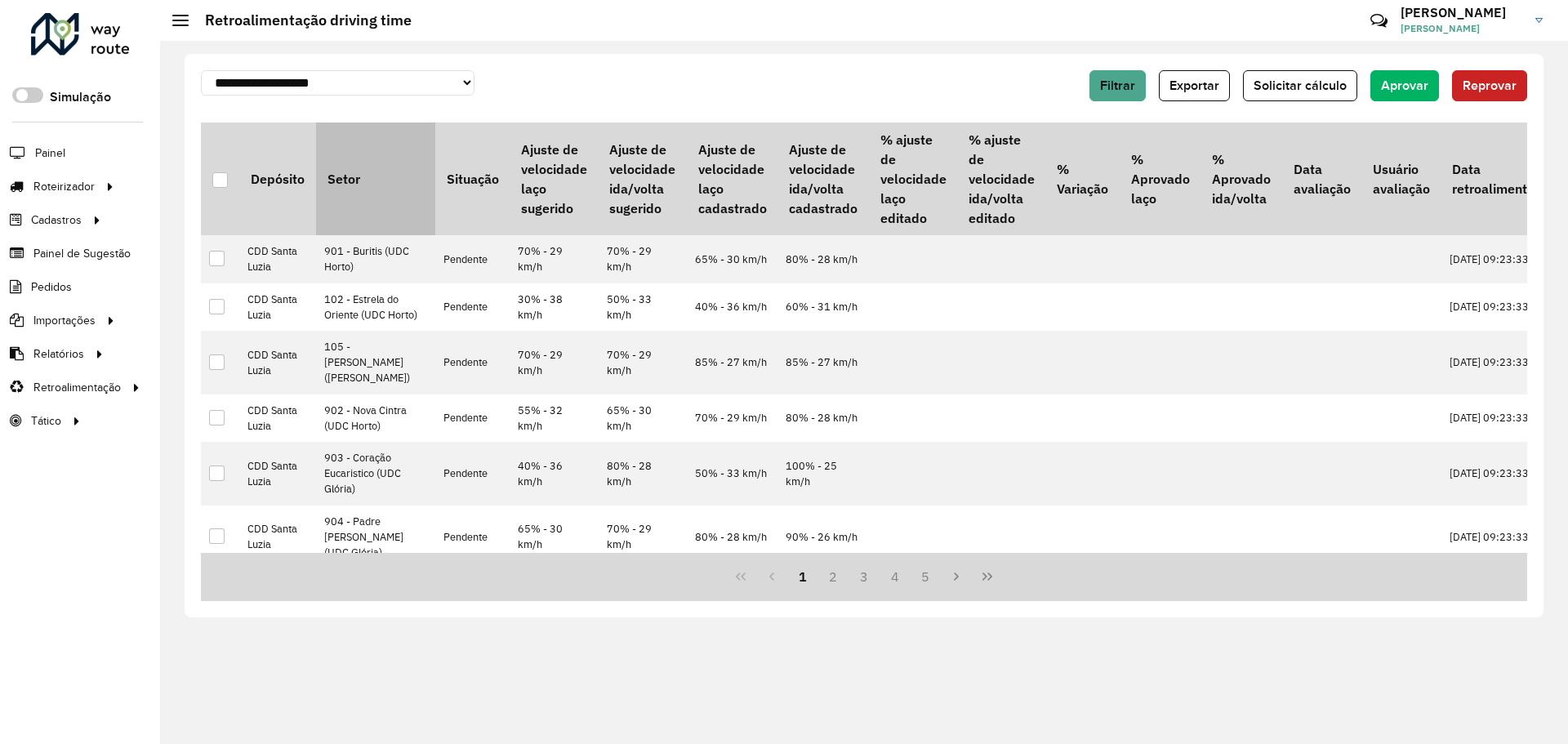
click at [360, 145] on th "Setor" at bounding box center [375, 178] width 120 height 113
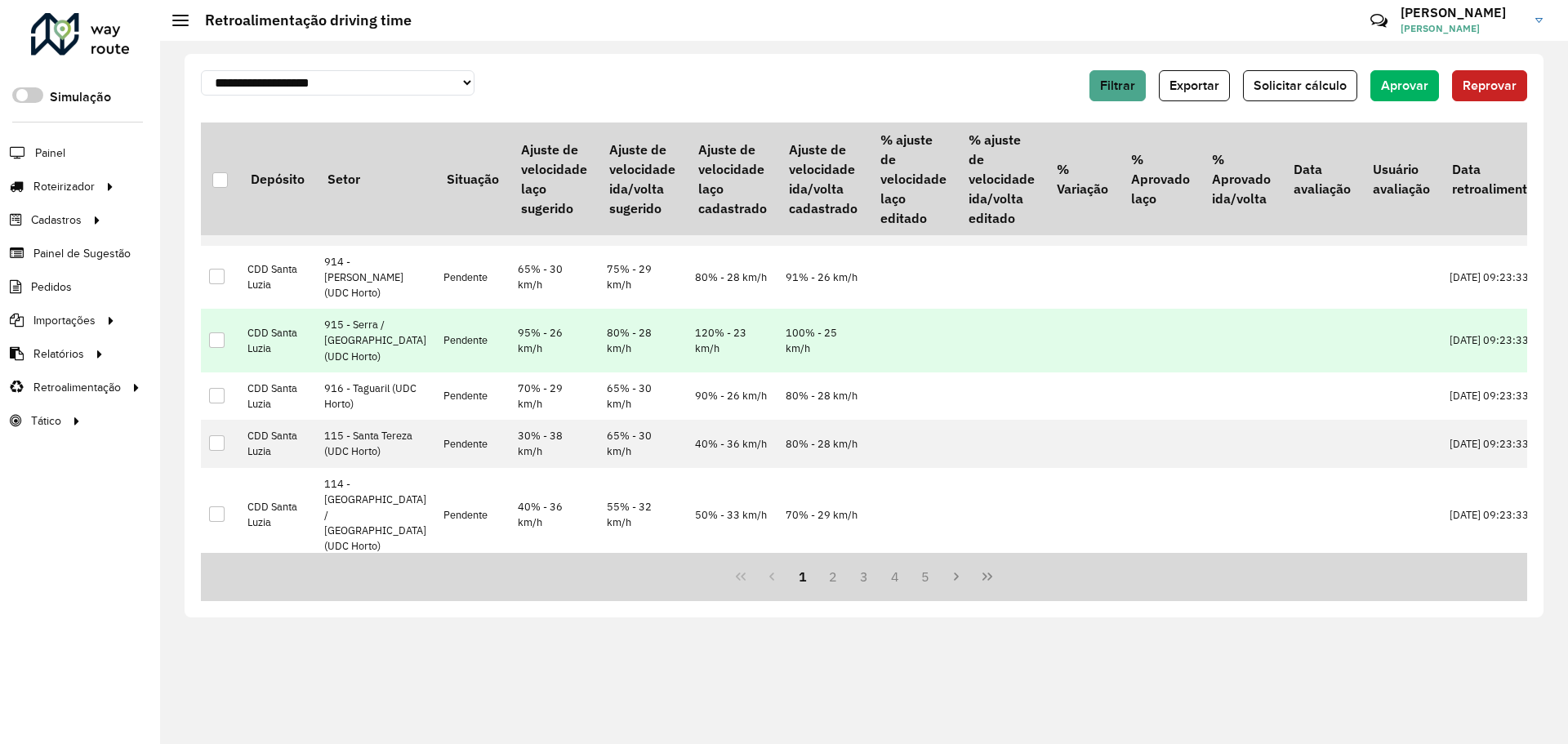
scroll to position [1048, 0]
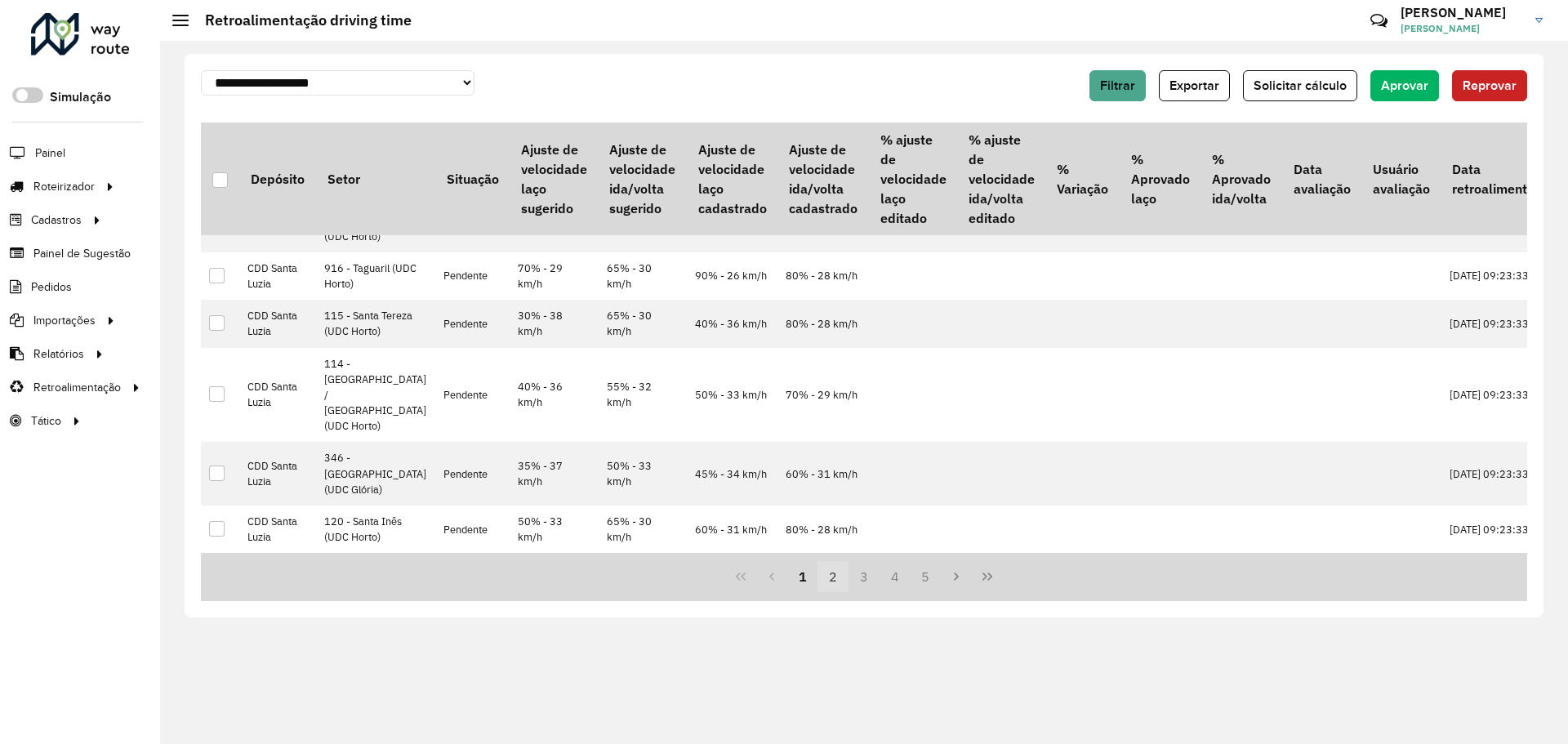
click at [835, 569] on button "2" at bounding box center [833, 577] width 31 height 31
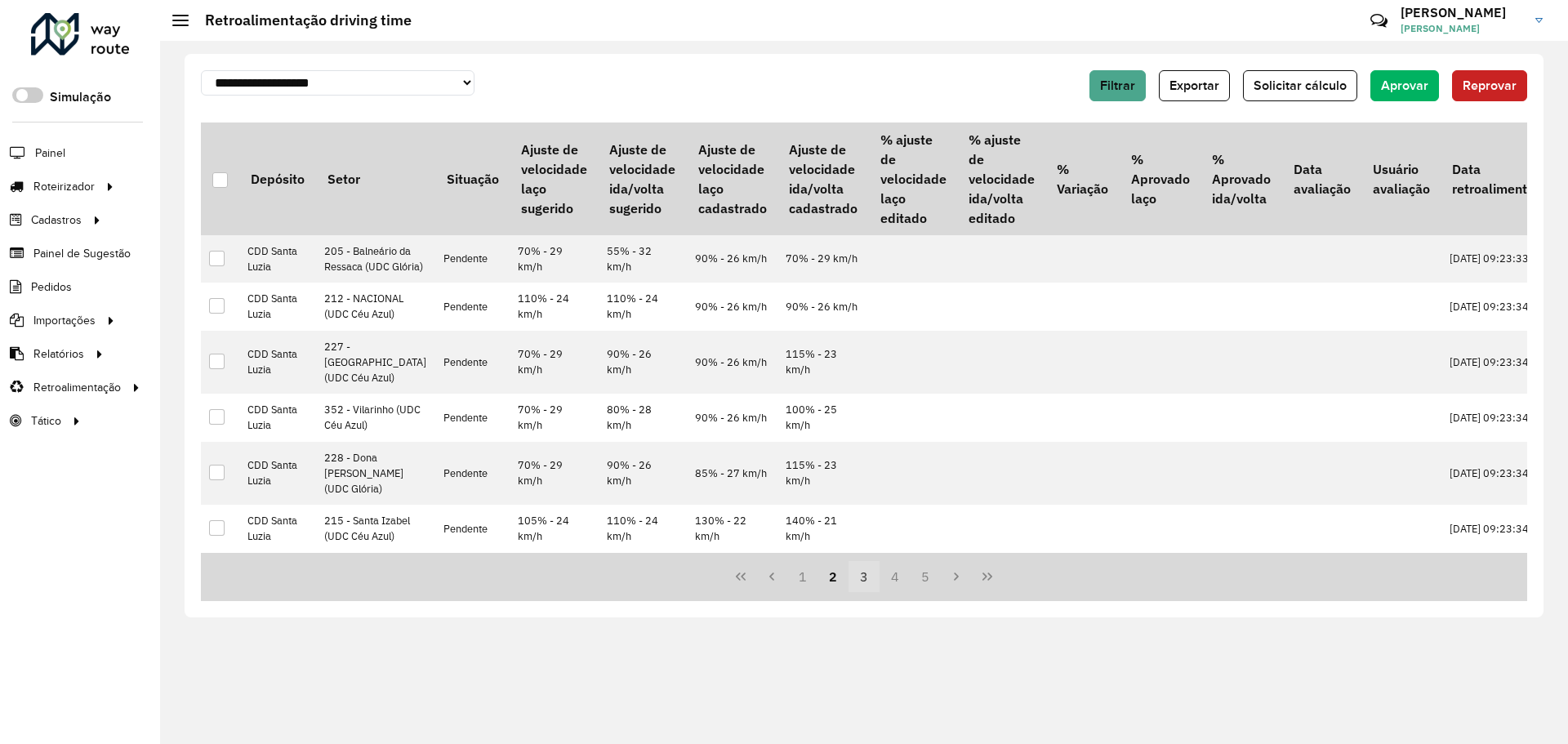
scroll to position [0, 0]
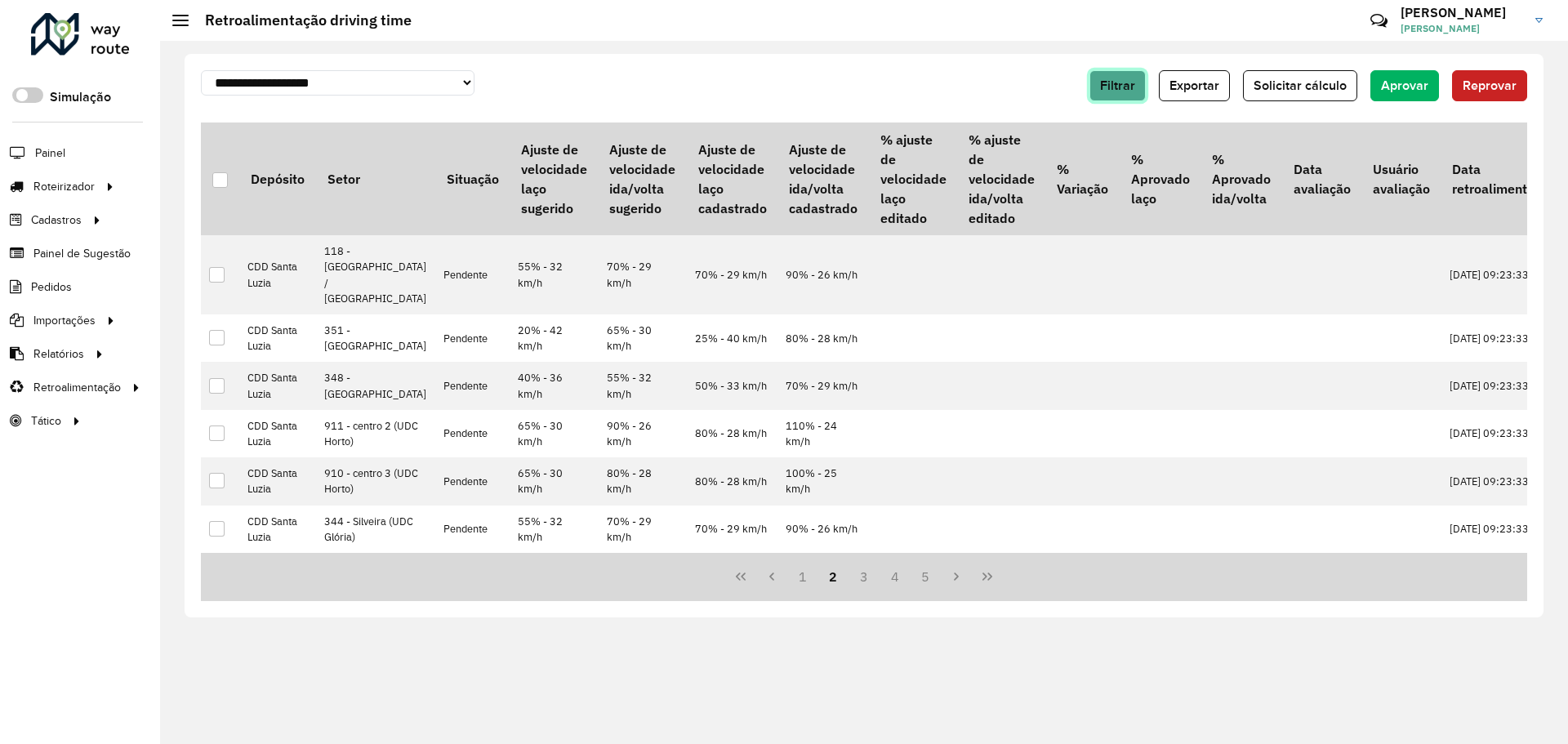
click at [1129, 85] on span "Filtrar" at bounding box center [1117, 85] width 35 height 14
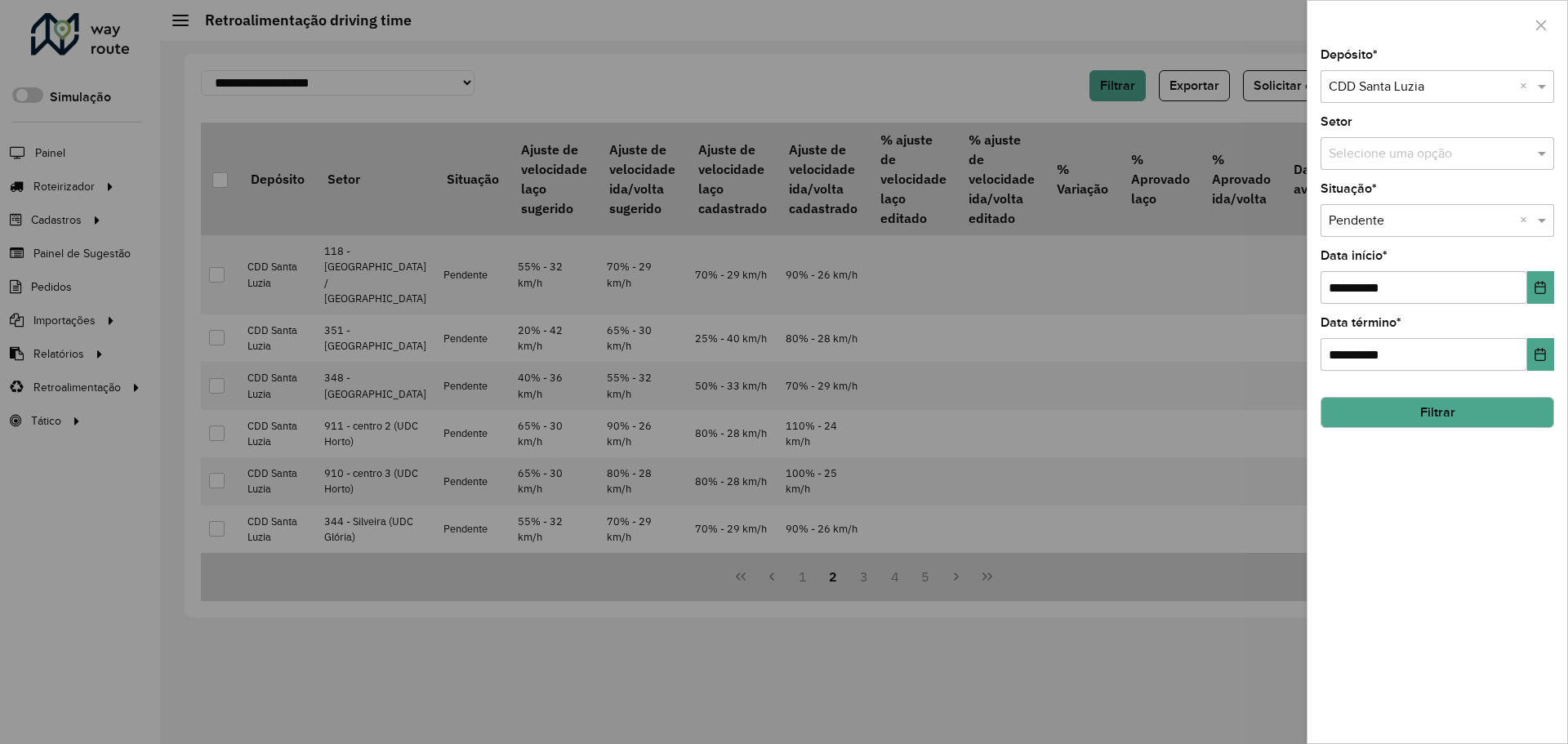
click at [1420, 211] on input "text" at bounding box center [1421, 221] width 185 height 20
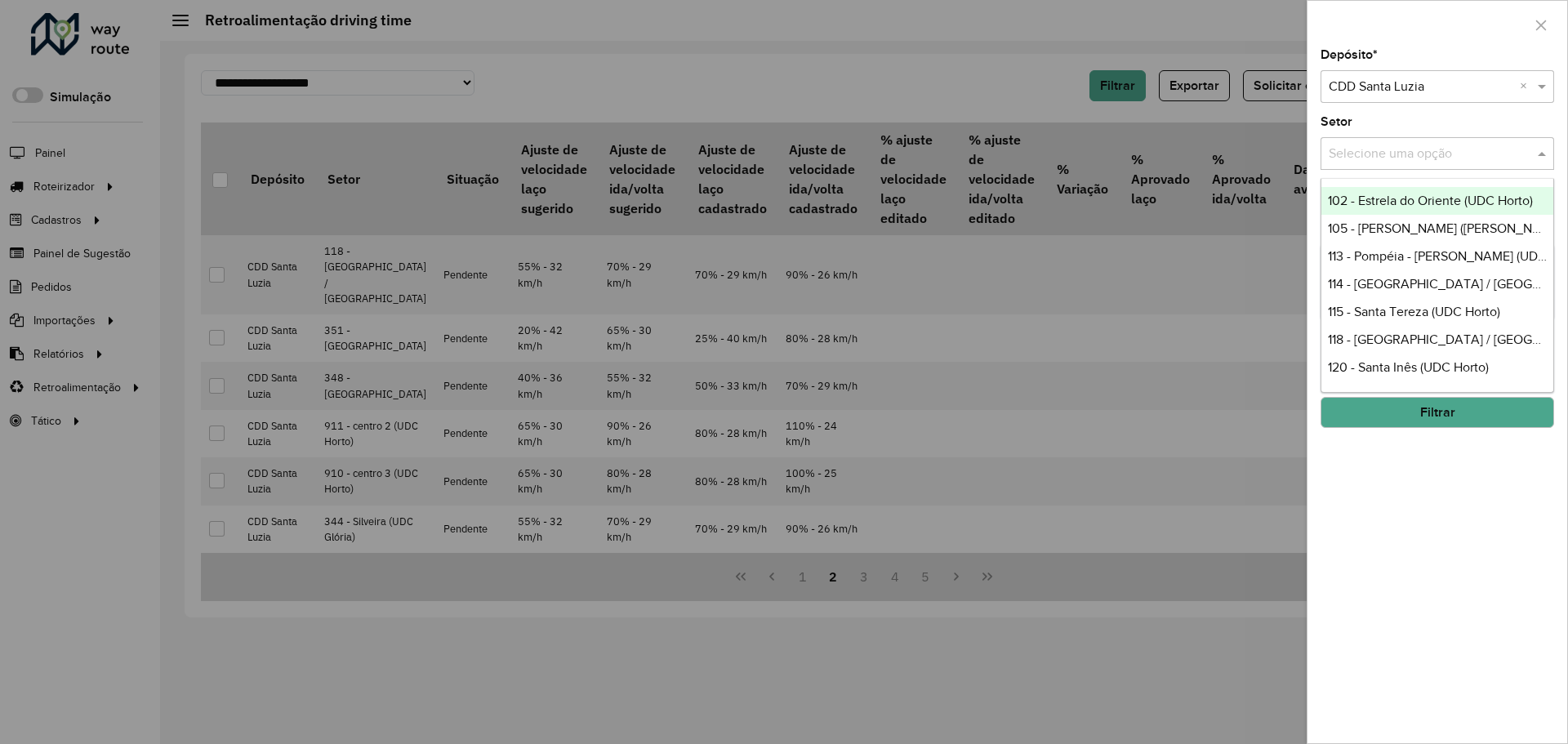
click at [1430, 148] on input "text" at bounding box center [1421, 154] width 185 height 20
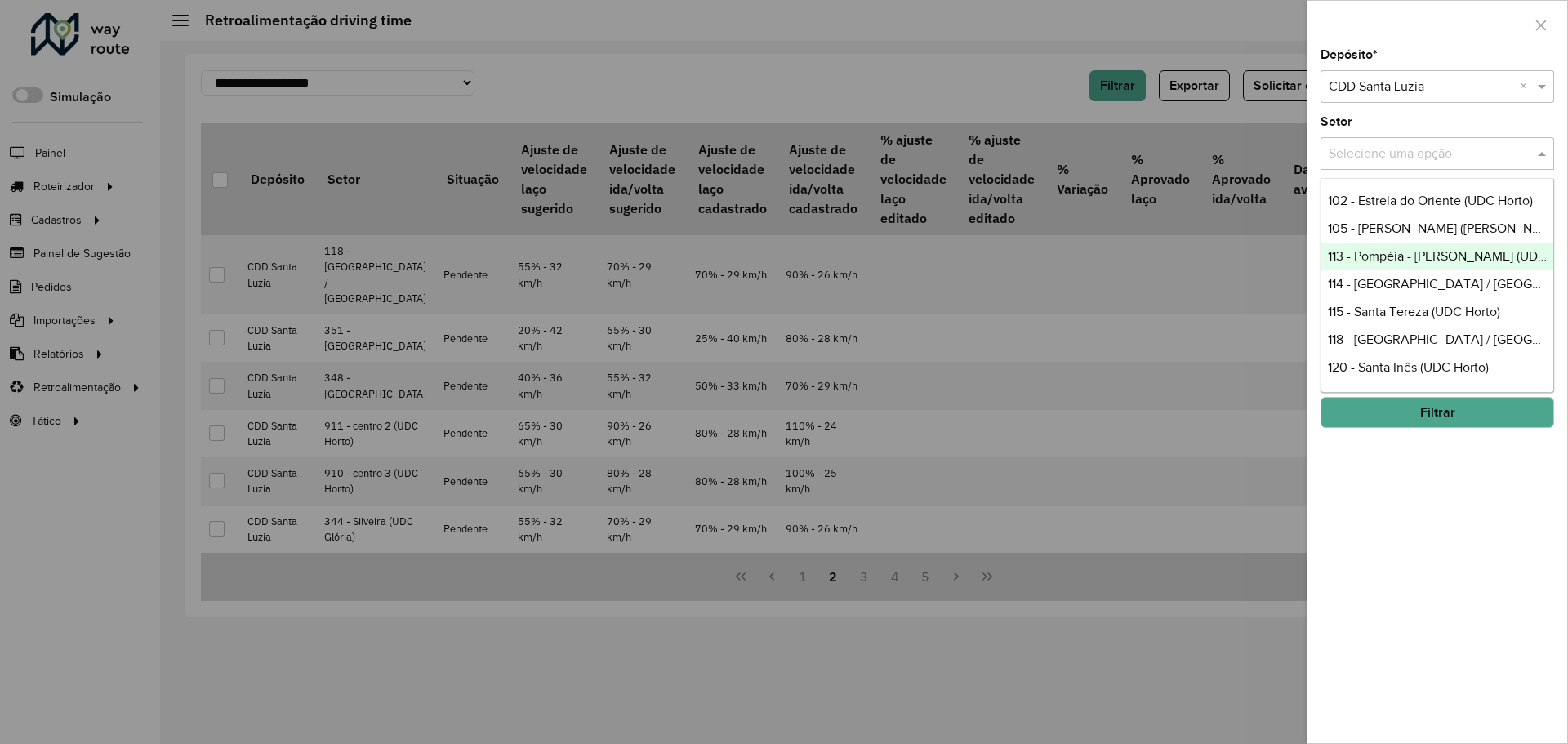
click at [980, 444] on div at bounding box center [784, 372] width 1568 height 744
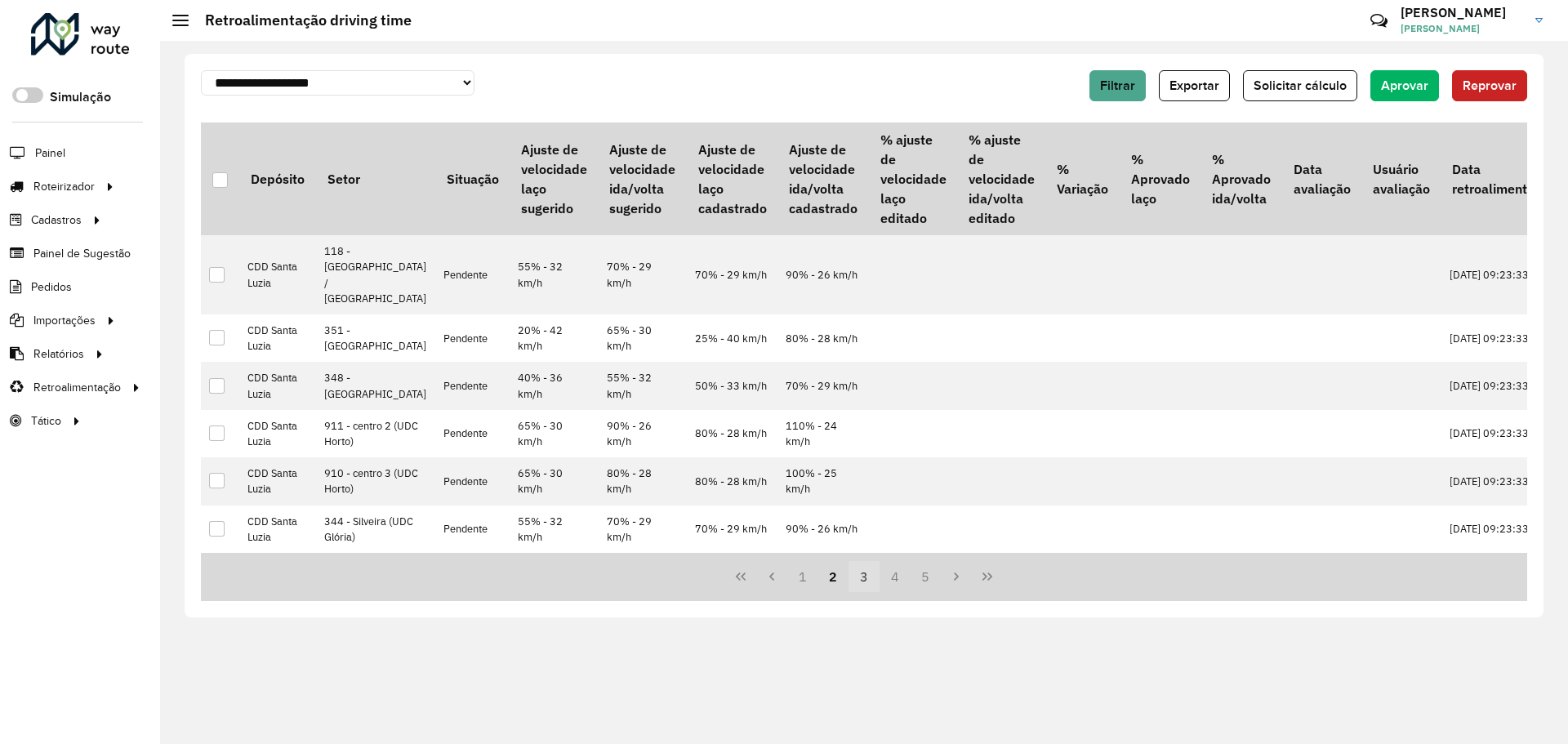
click at [864, 579] on button "3" at bounding box center [864, 577] width 31 height 31
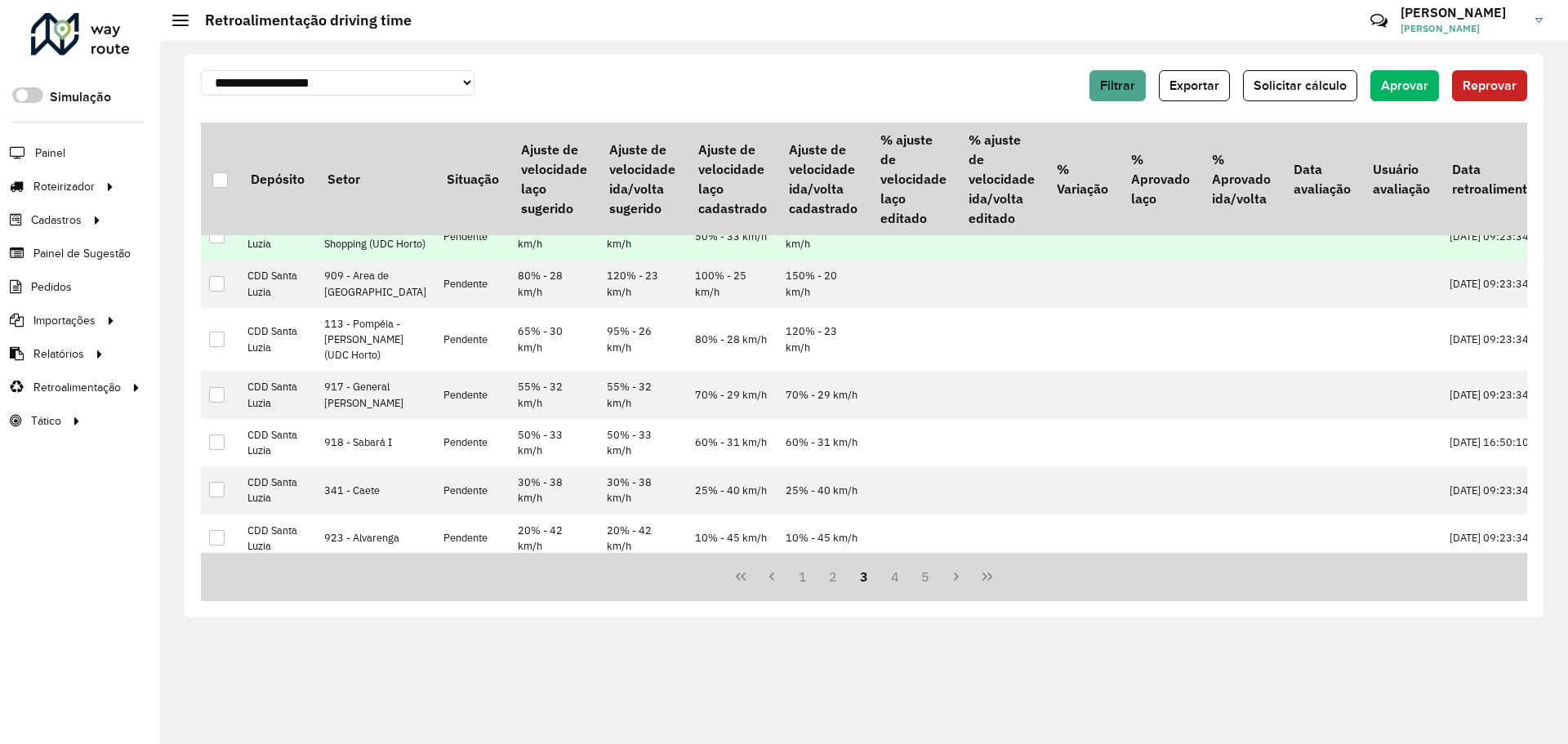
scroll to position [923, 0]
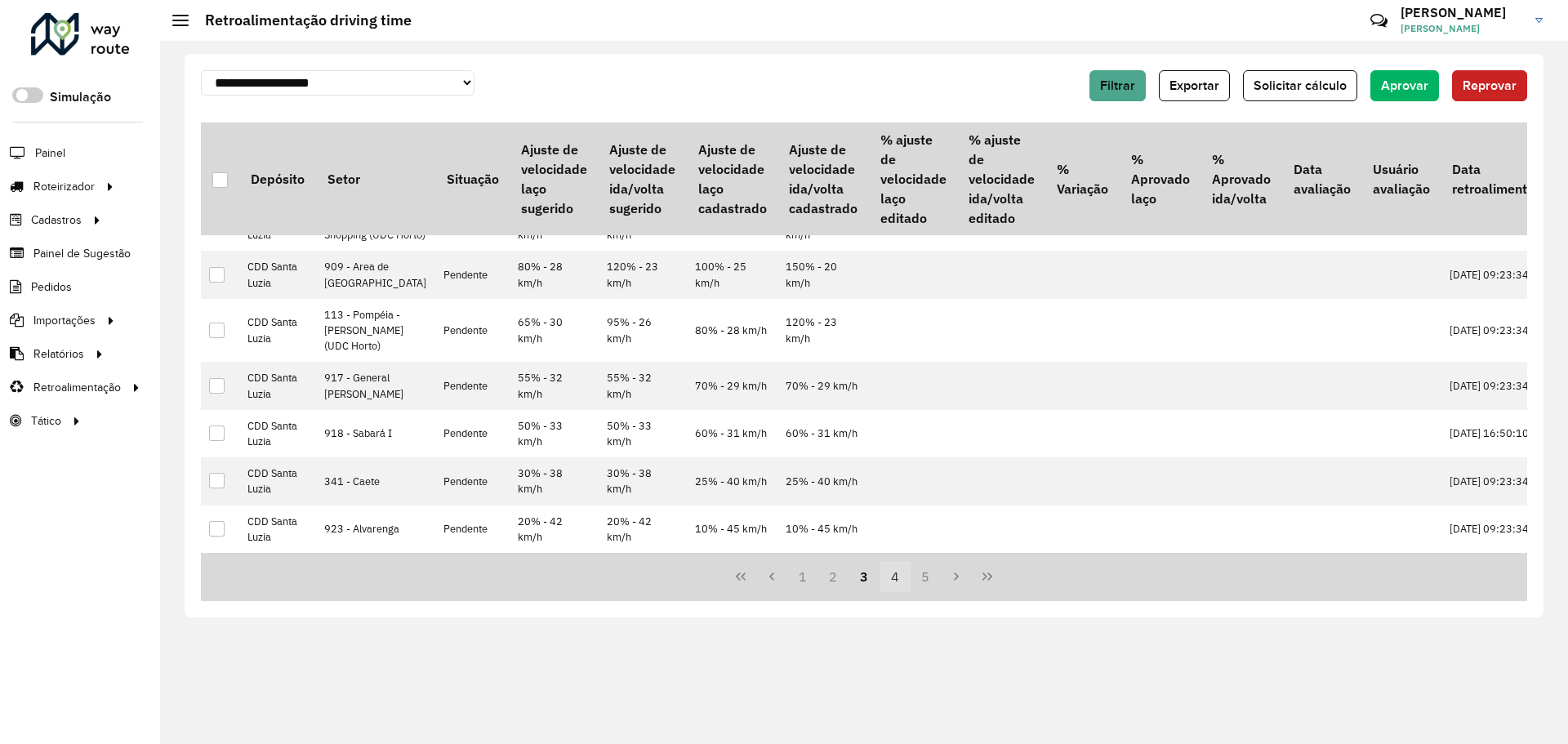
click at [884, 577] on button "4" at bounding box center [895, 577] width 31 height 31
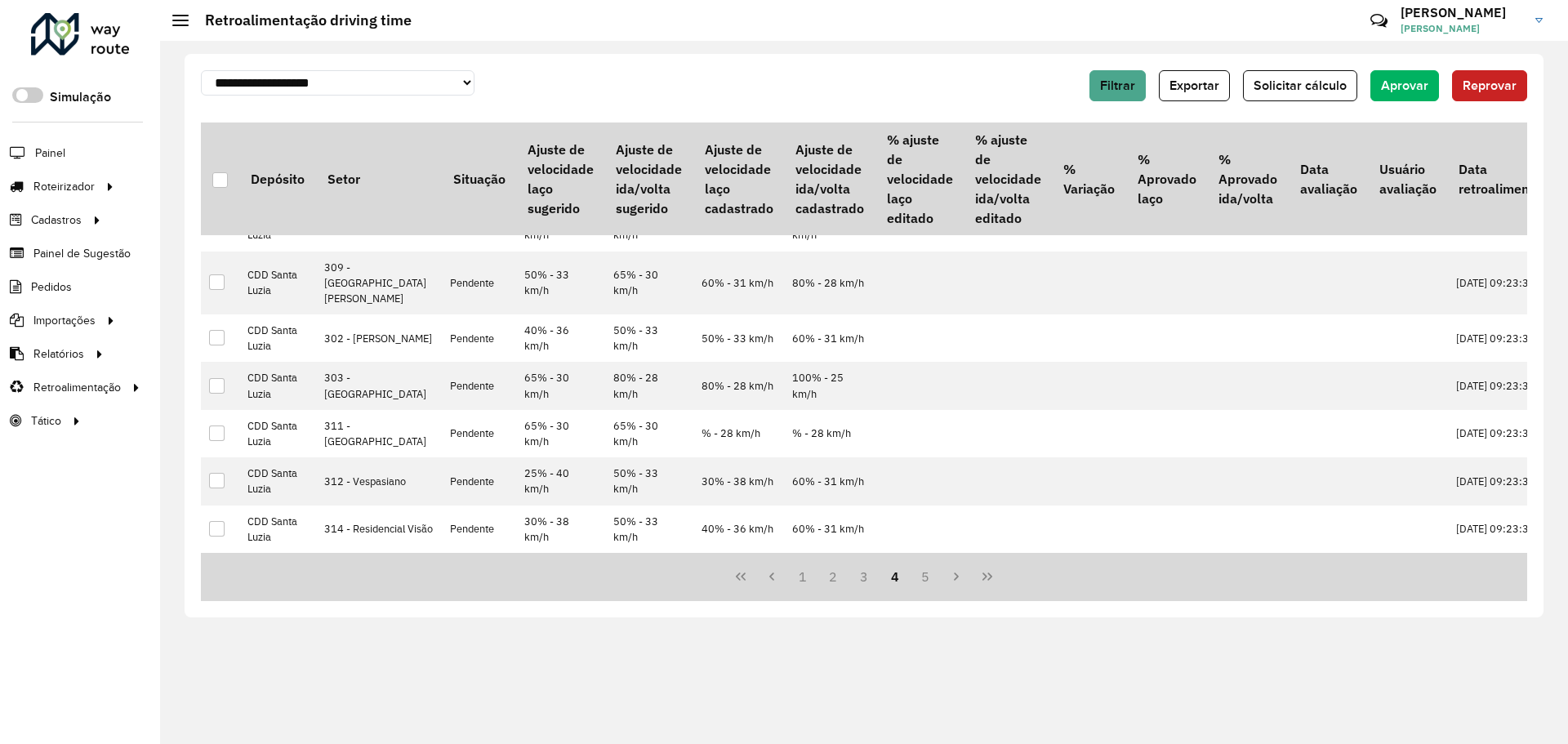
scroll to position [0, 0]
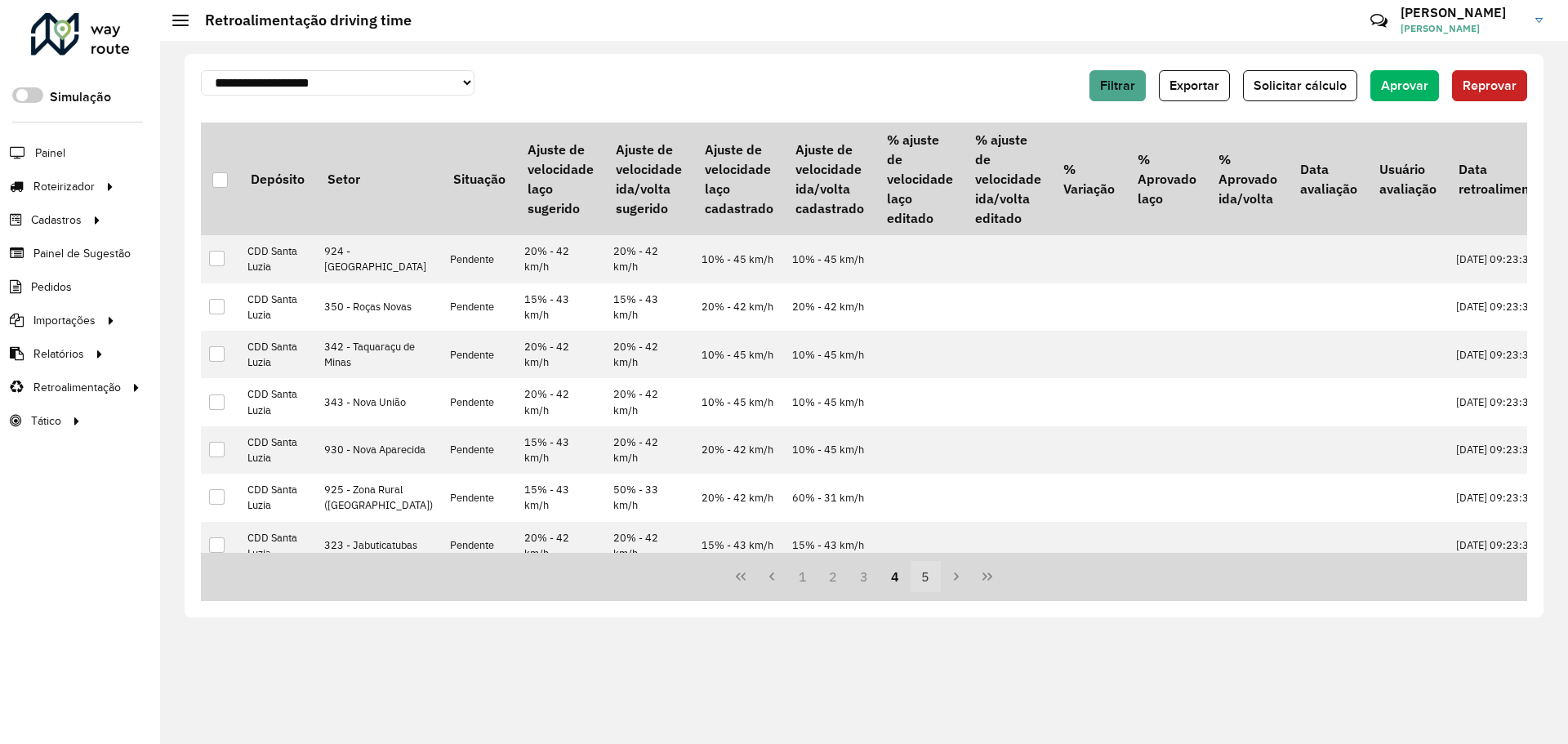
click at [933, 572] on button "5" at bounding box center [926, 577] width 31 height 31
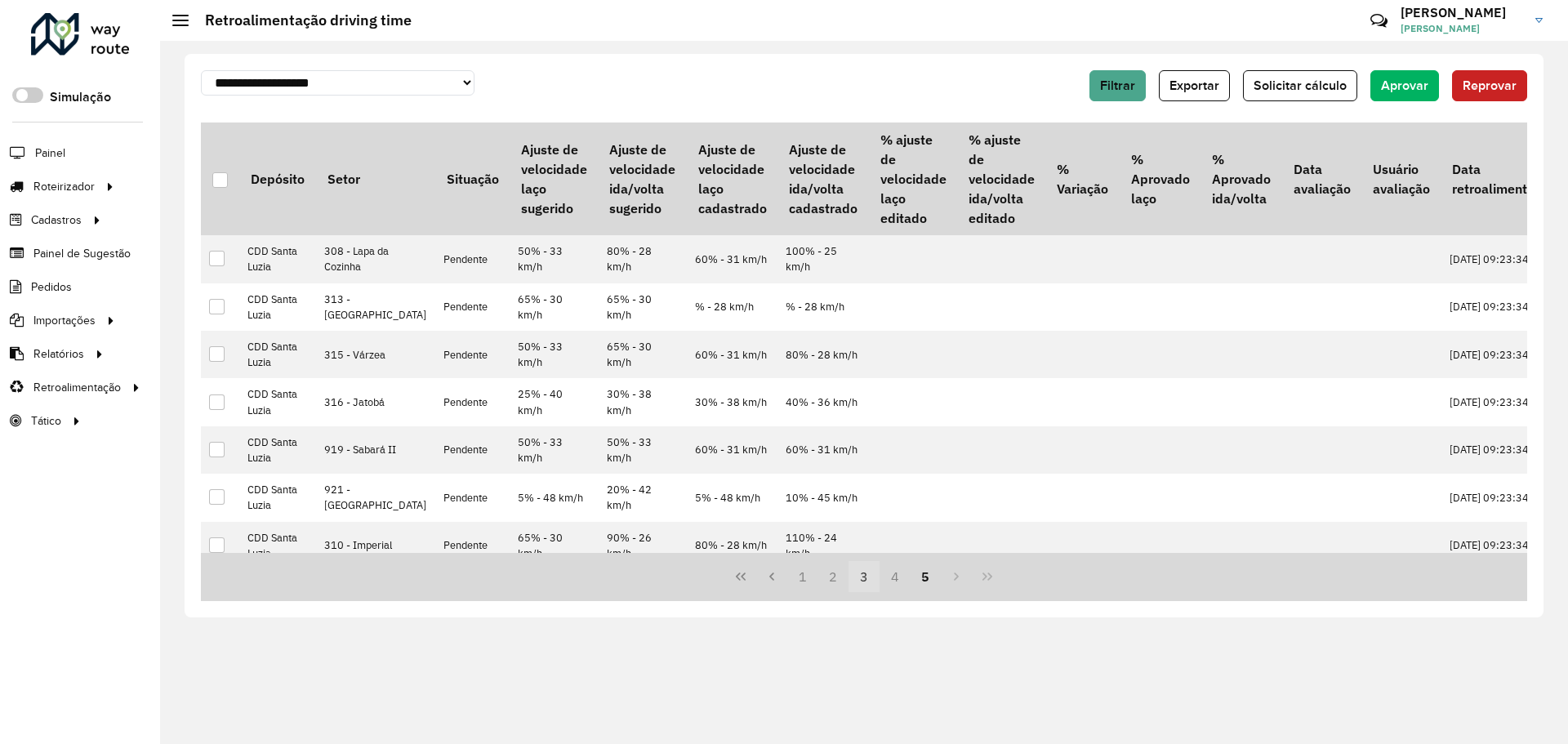
click at [858, 580] on button "3" at bounding box center [864, 577] width 31 height 31
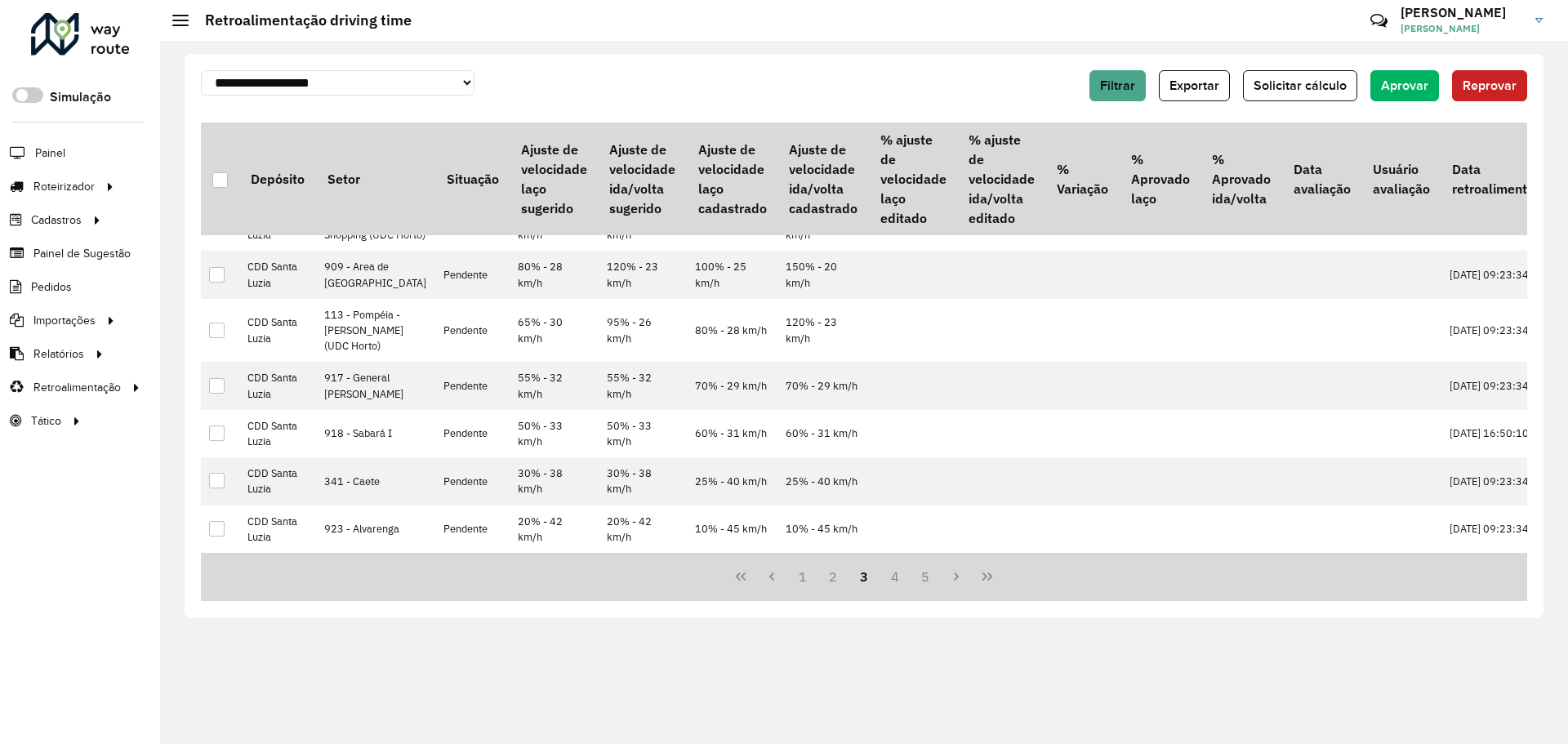
scroll to position [923, 0]
click at [821, 572] on button "2" at bounding box center [833, 577] width 31 height 31
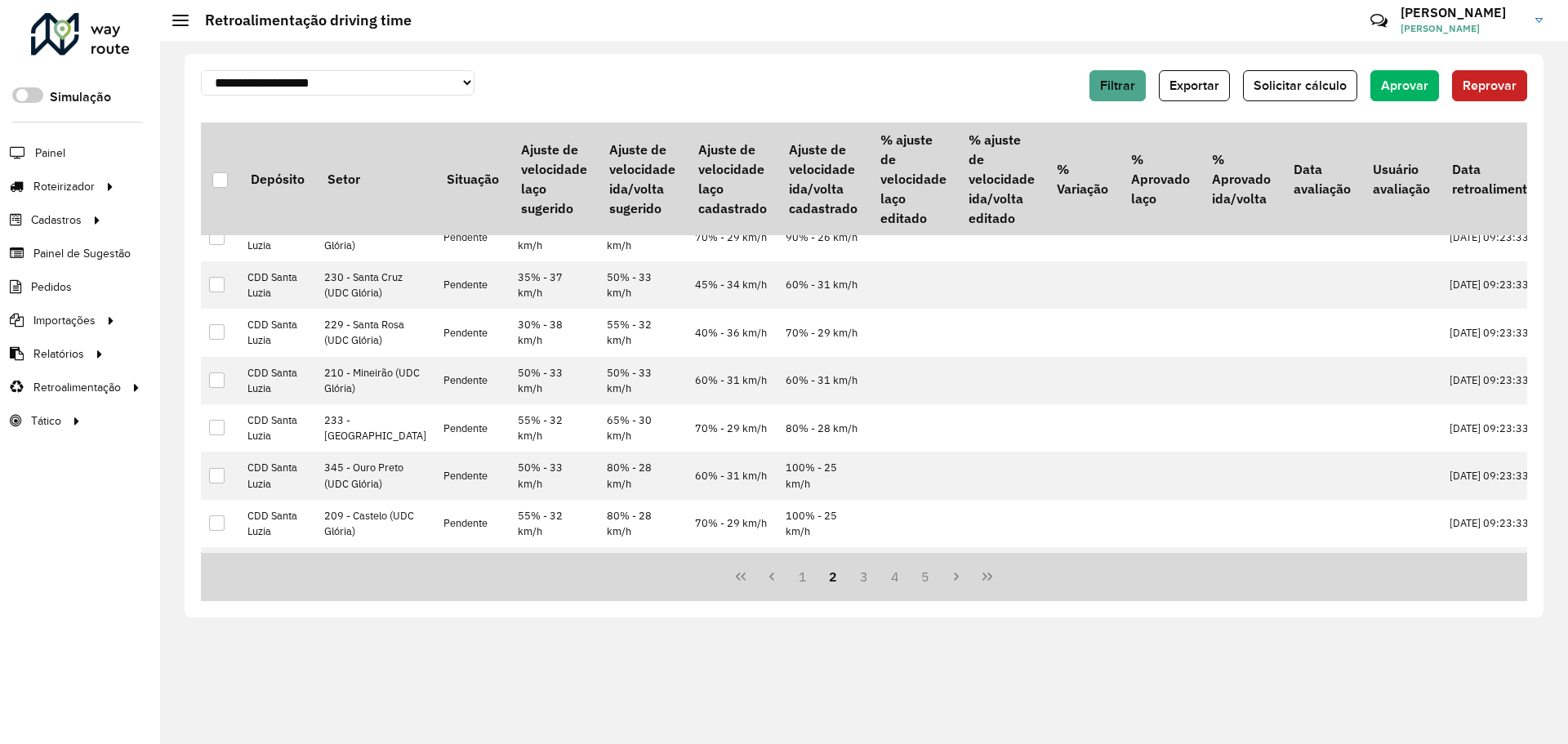
scroll to position [490, 0]
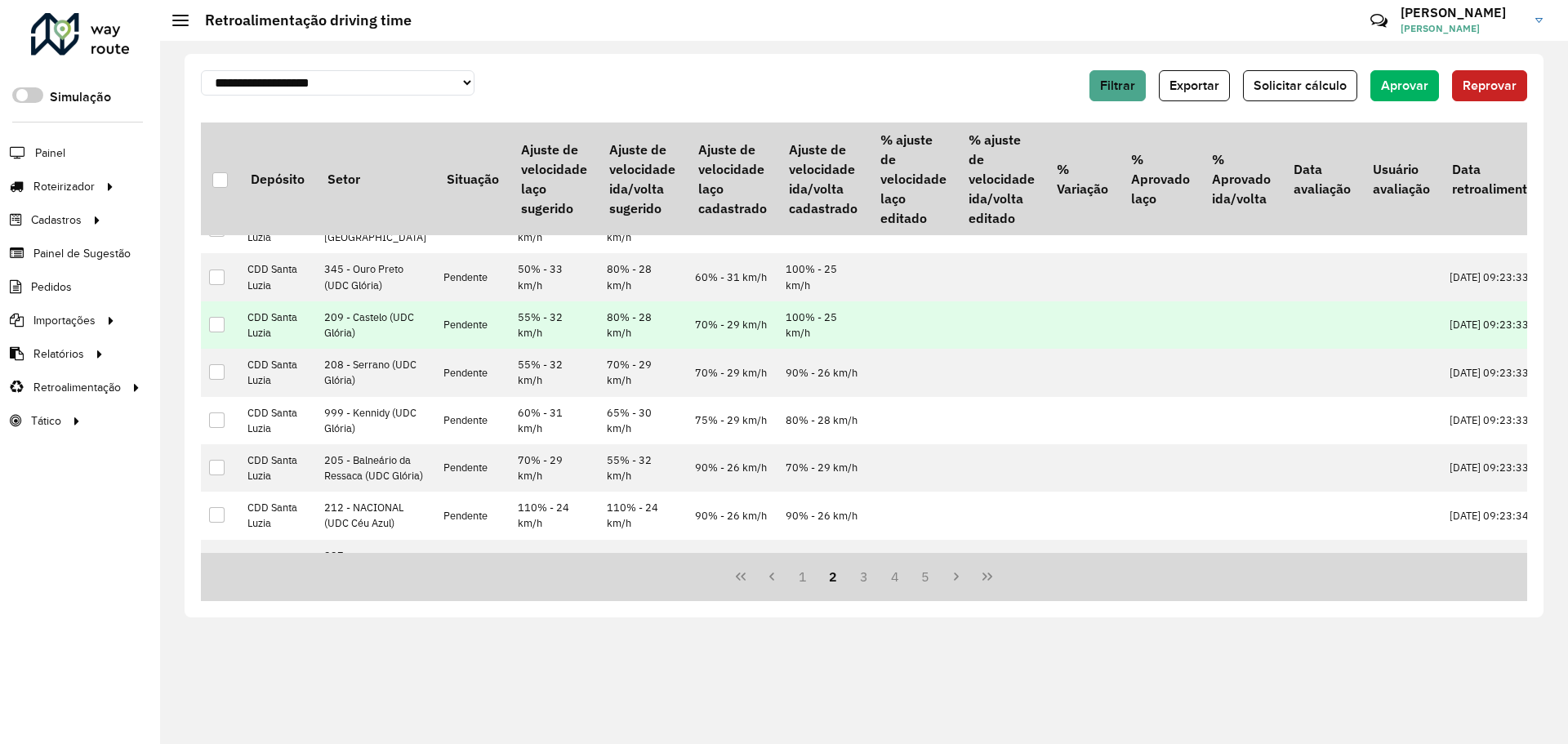
click at [225, 349] on td at bounding box center [220, 324] width 39 height 47
click at [216, 332] on div at bounding box center [216, 324] width 16 height 16
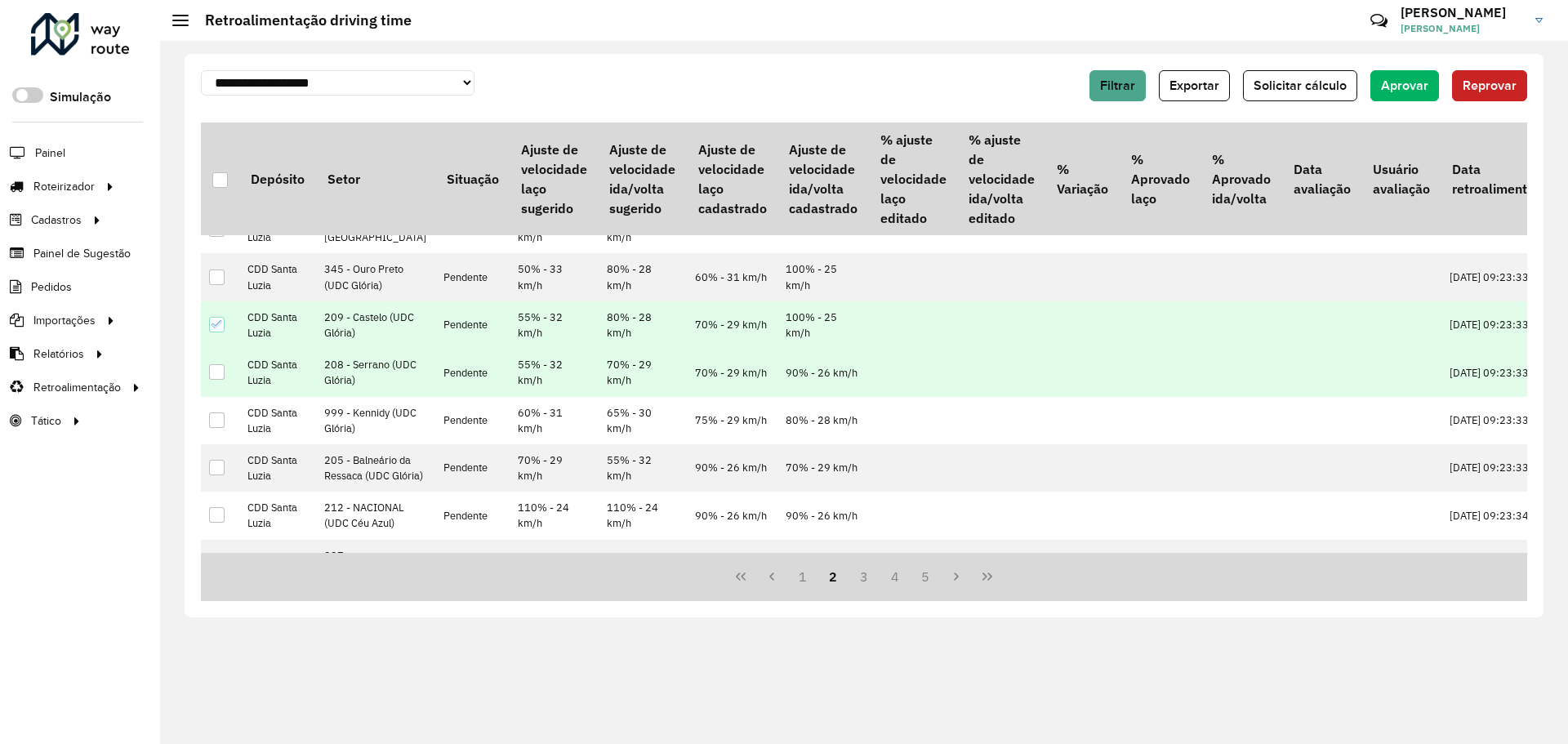
click at [219, 379] on div at bounding box center [216, 372] width 16 height 16
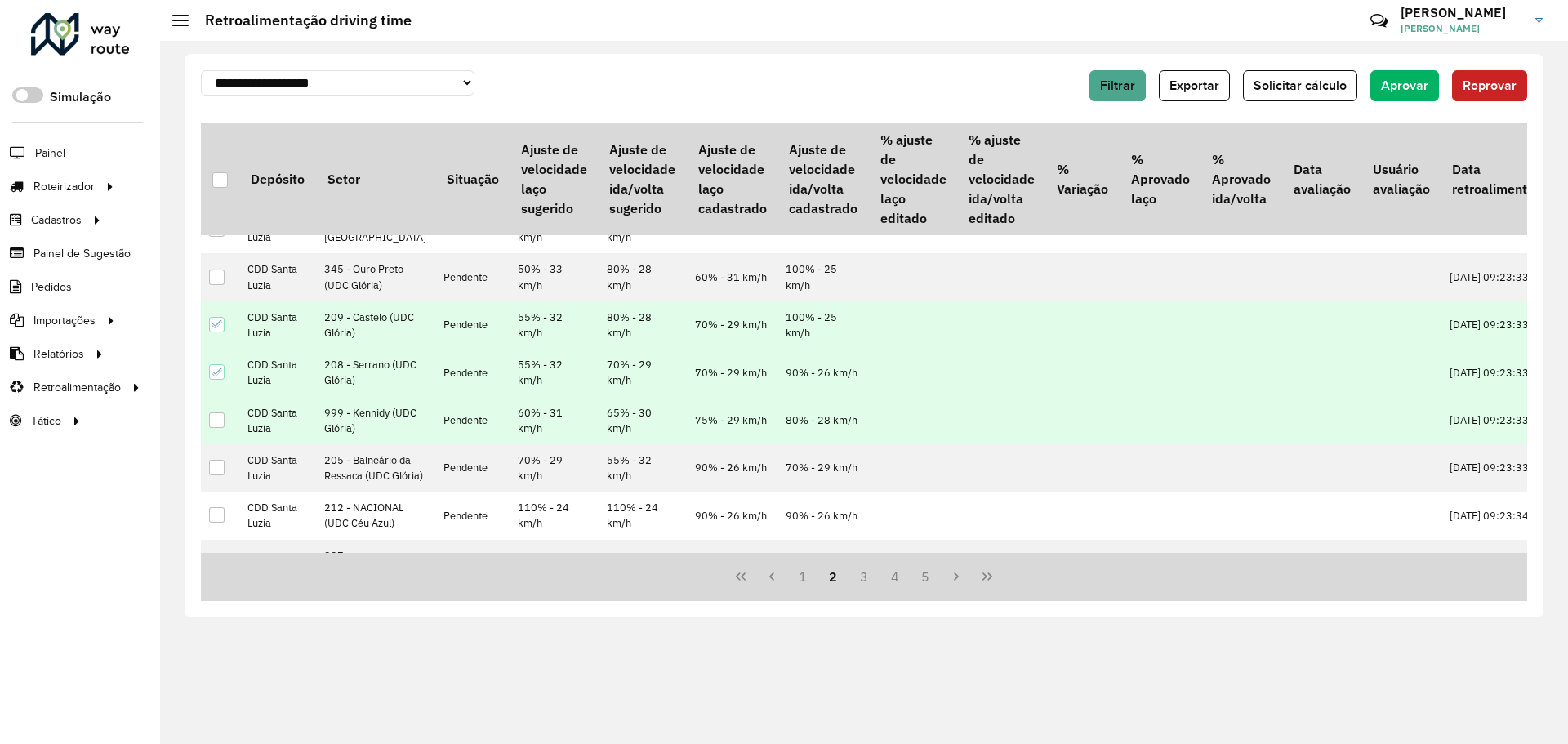
click at [217, 428] on div at bounding box center [216, 420] width 16 height 16
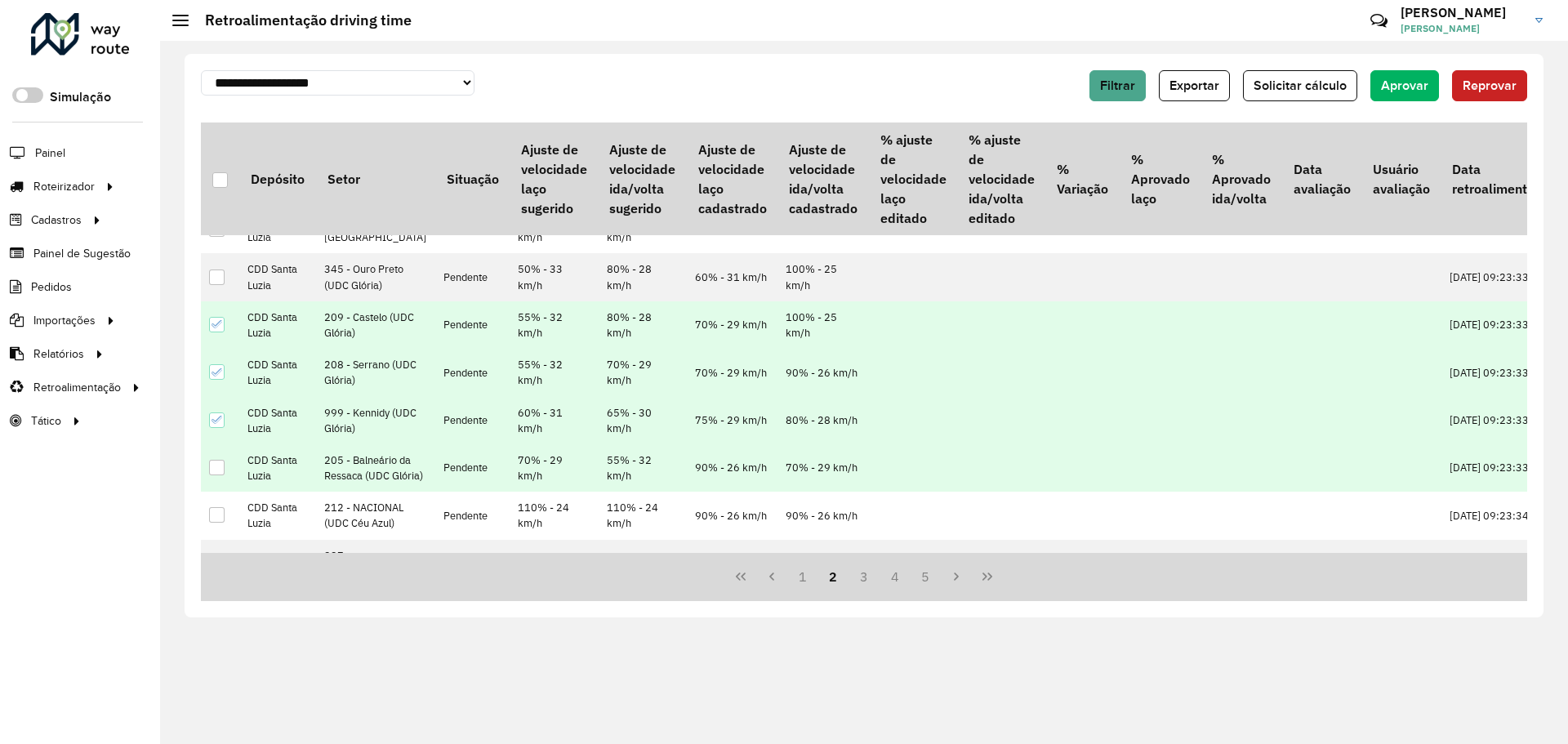
click at [222, 475] on div at bounding box center [216, 467] width 16 height 16
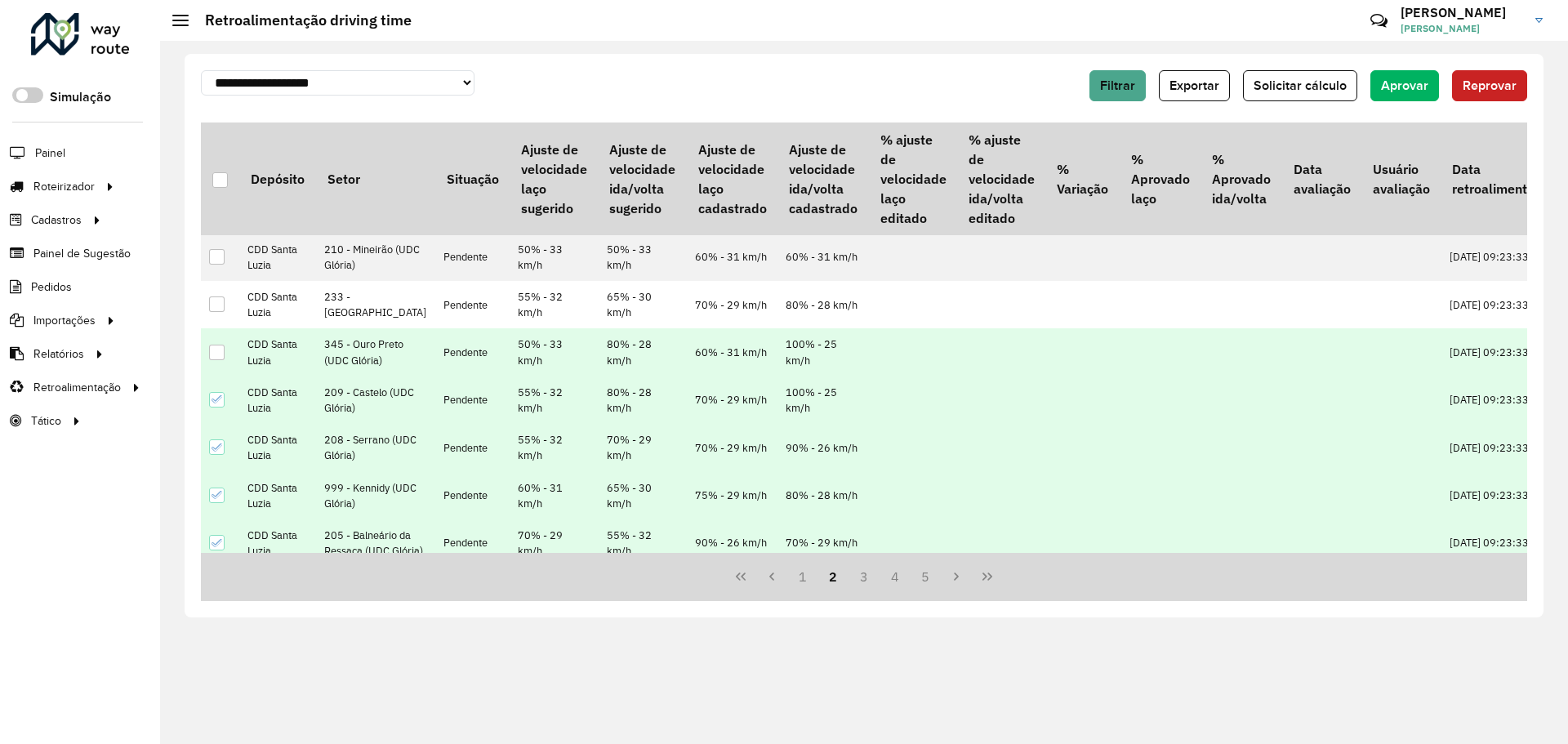
scroll to position [408, 0]
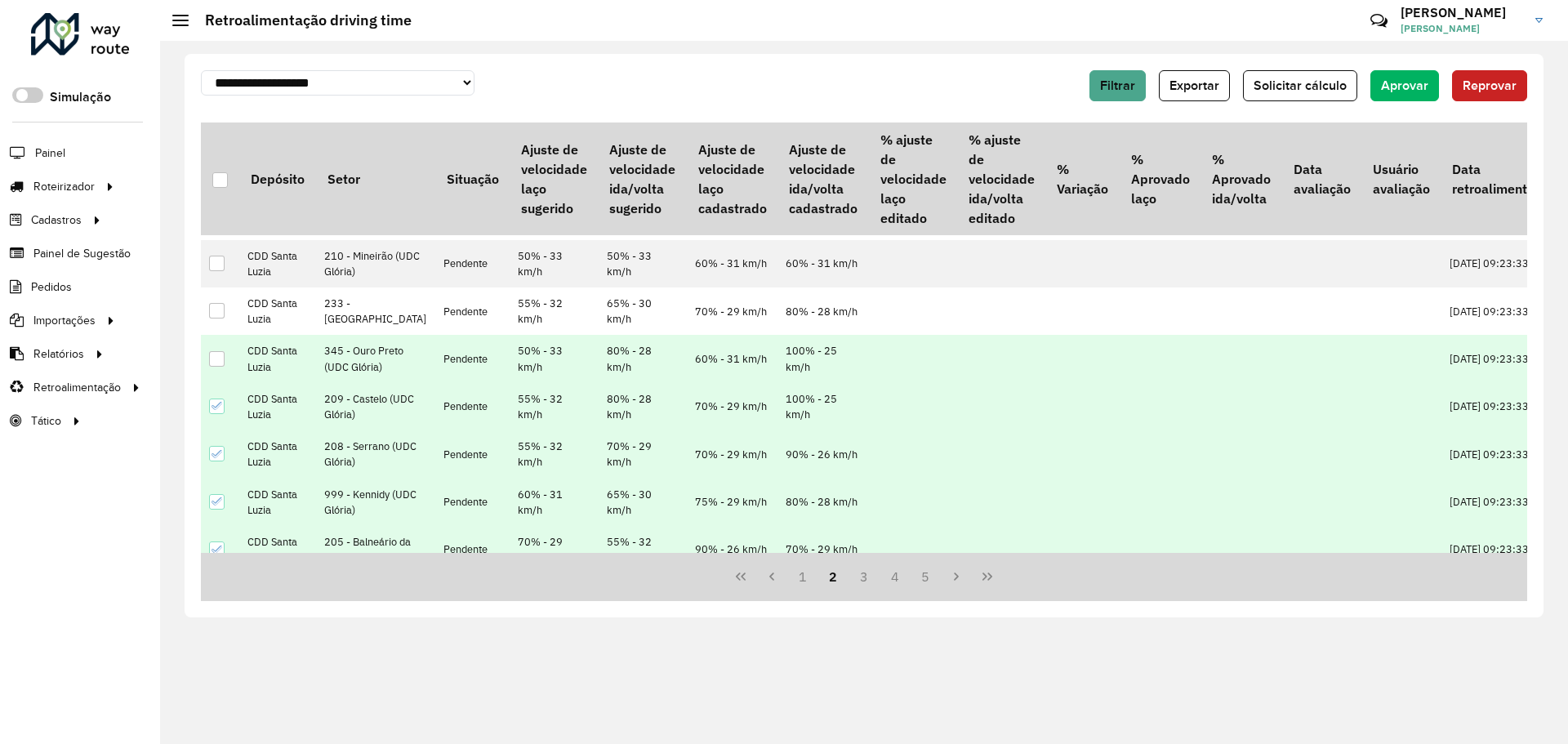
click at [221, 366] on div at bounding box center [216, 359] width 16 height 16
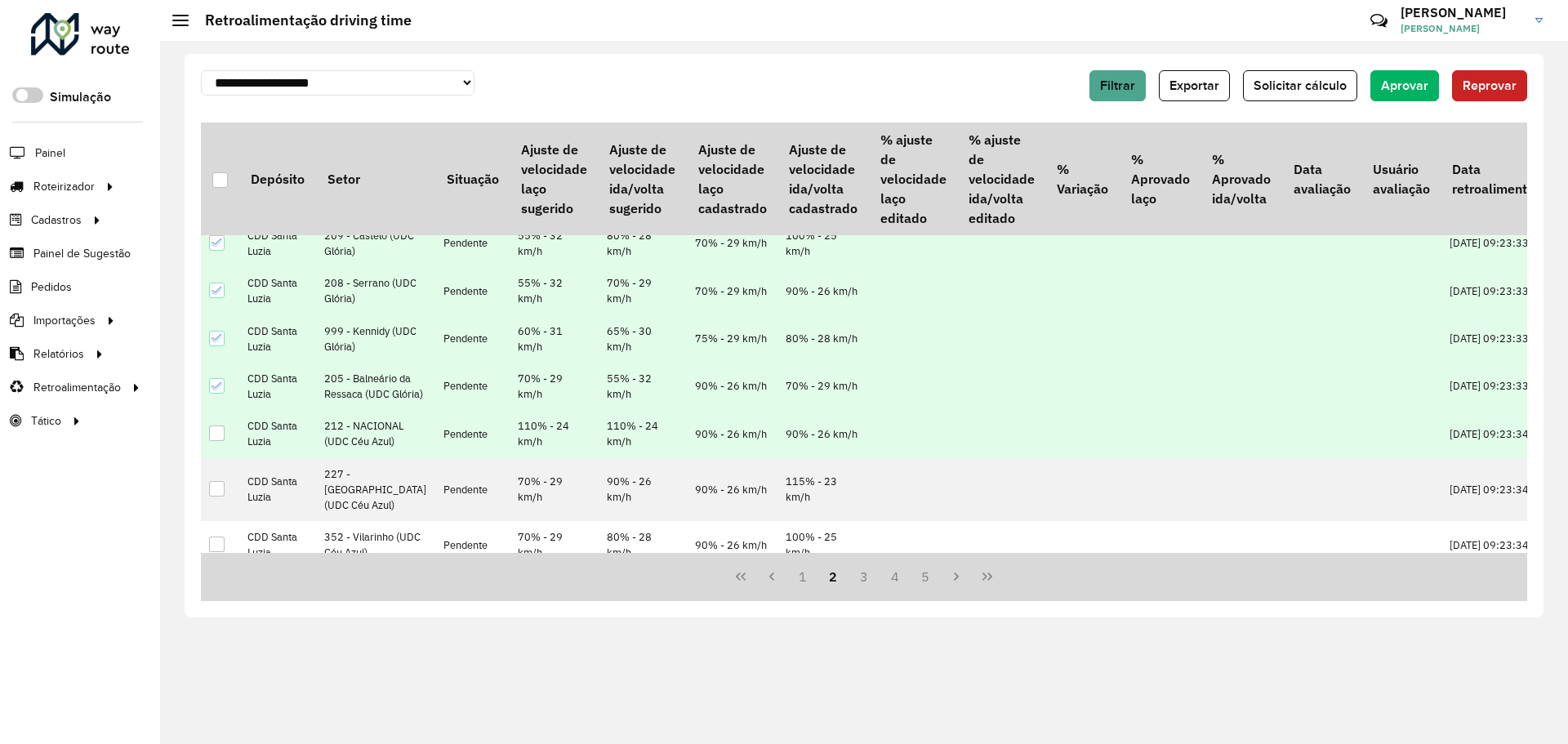
scroll to position [653, 0]
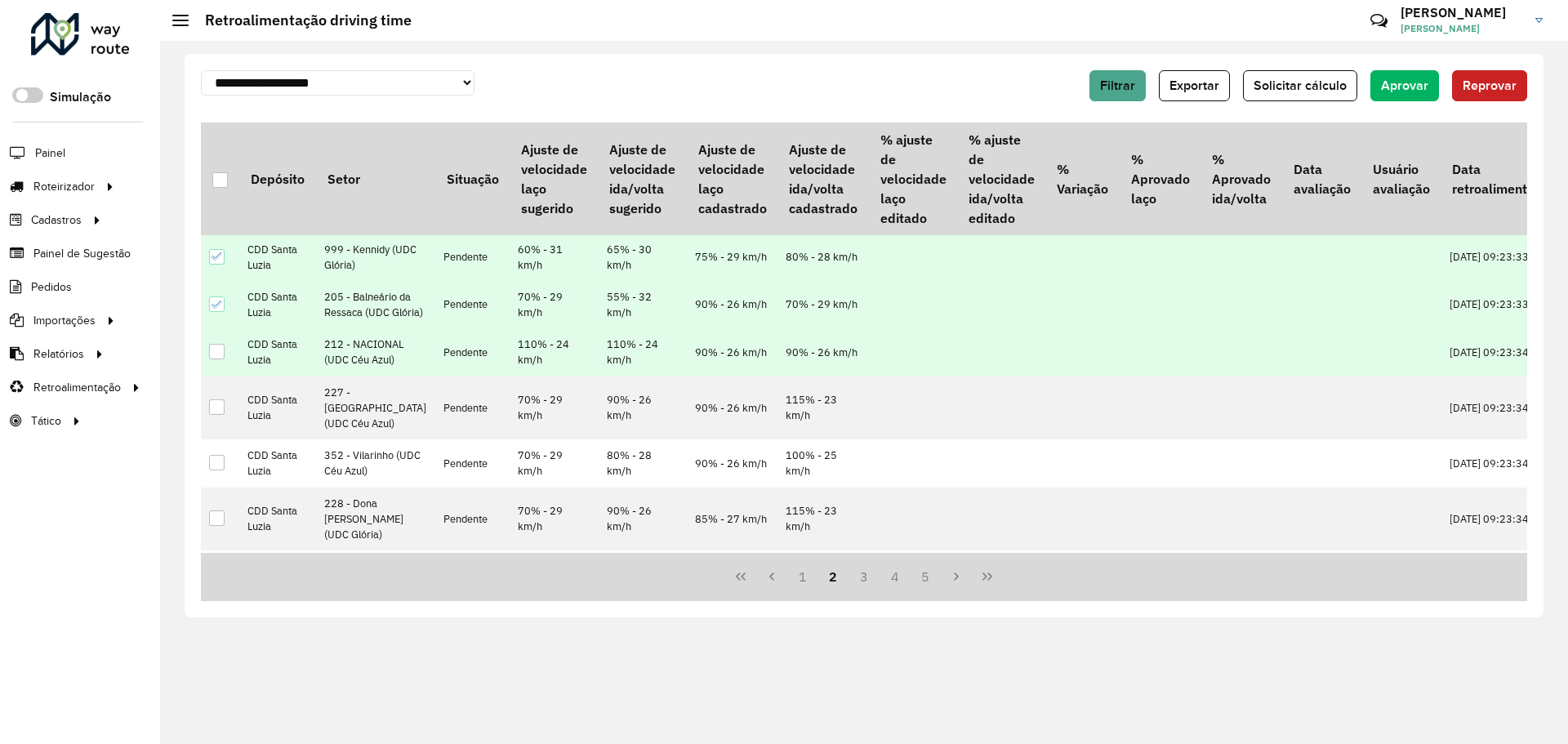
click at [219, 360] on div at bounding box center [216, 351] width 16 height 16
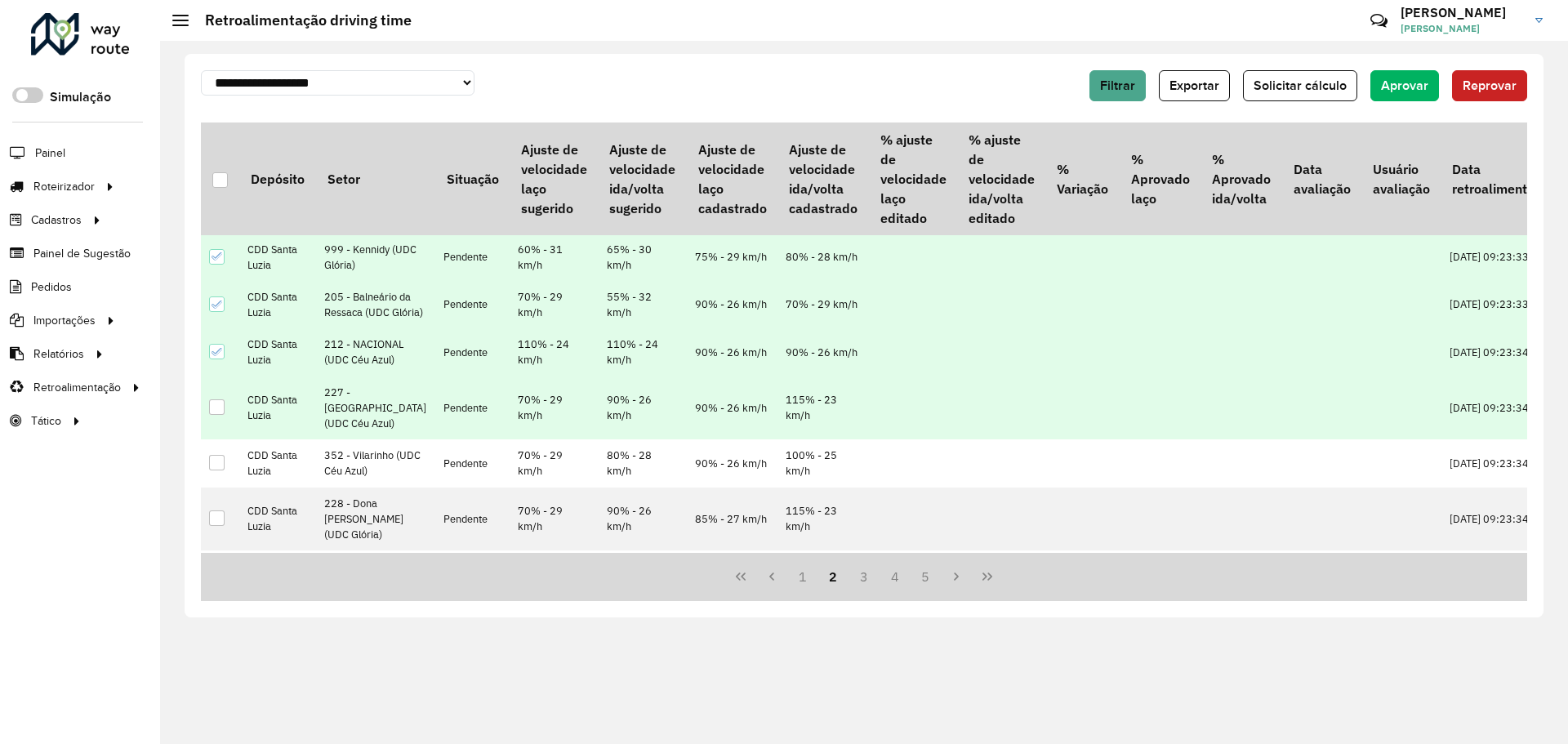
click at [214, 440] on td at bounding box center [220, 407] width 39 height 64
click at [215, 415] on div at bounding box center [216, 407] width 16 height 16
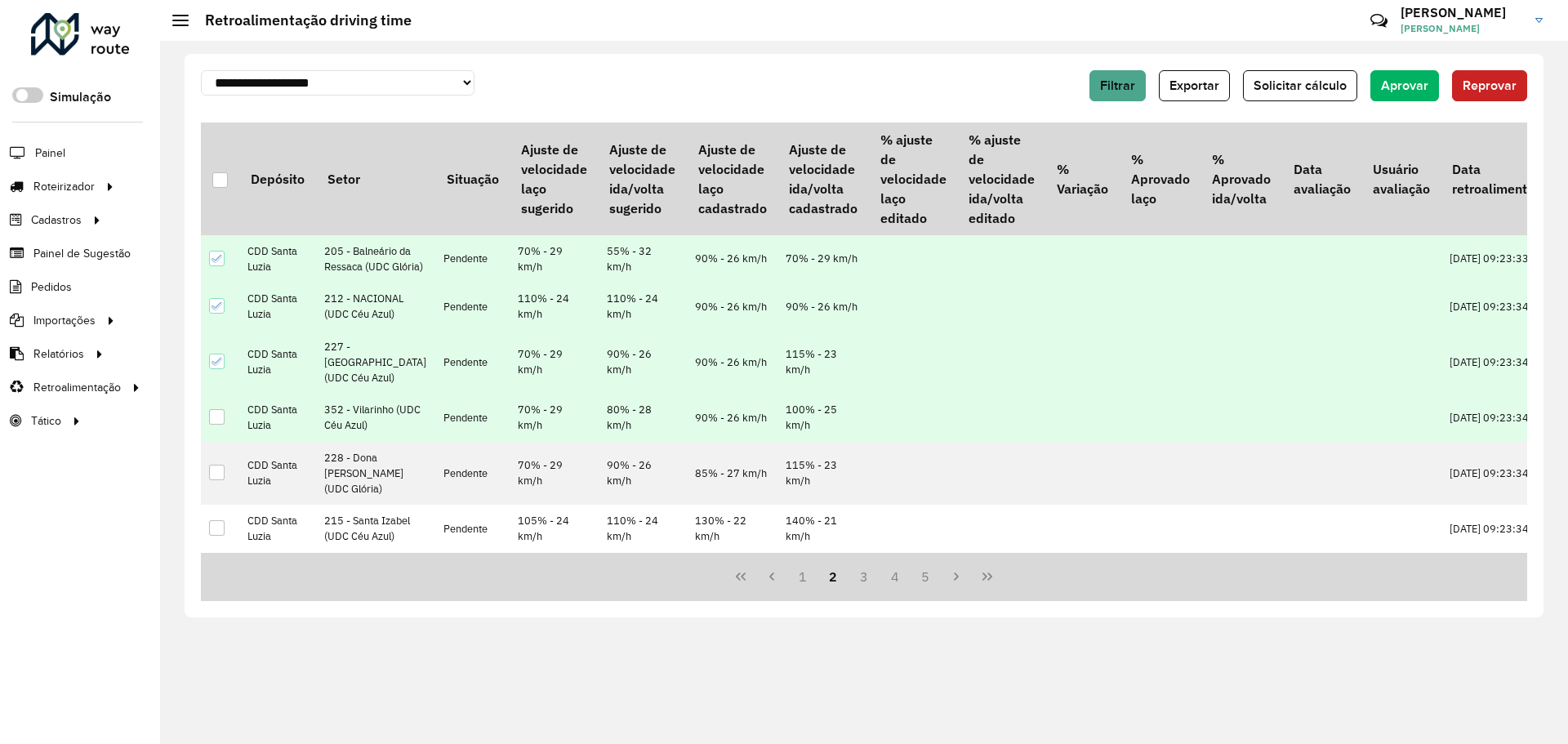
scroll to position [817, 0]
click at [225, 441] on td at bounding box center [220, 417] width 39 height 47
click at [221, 425] on div at bounding box center [216, 417] width 16 height 16
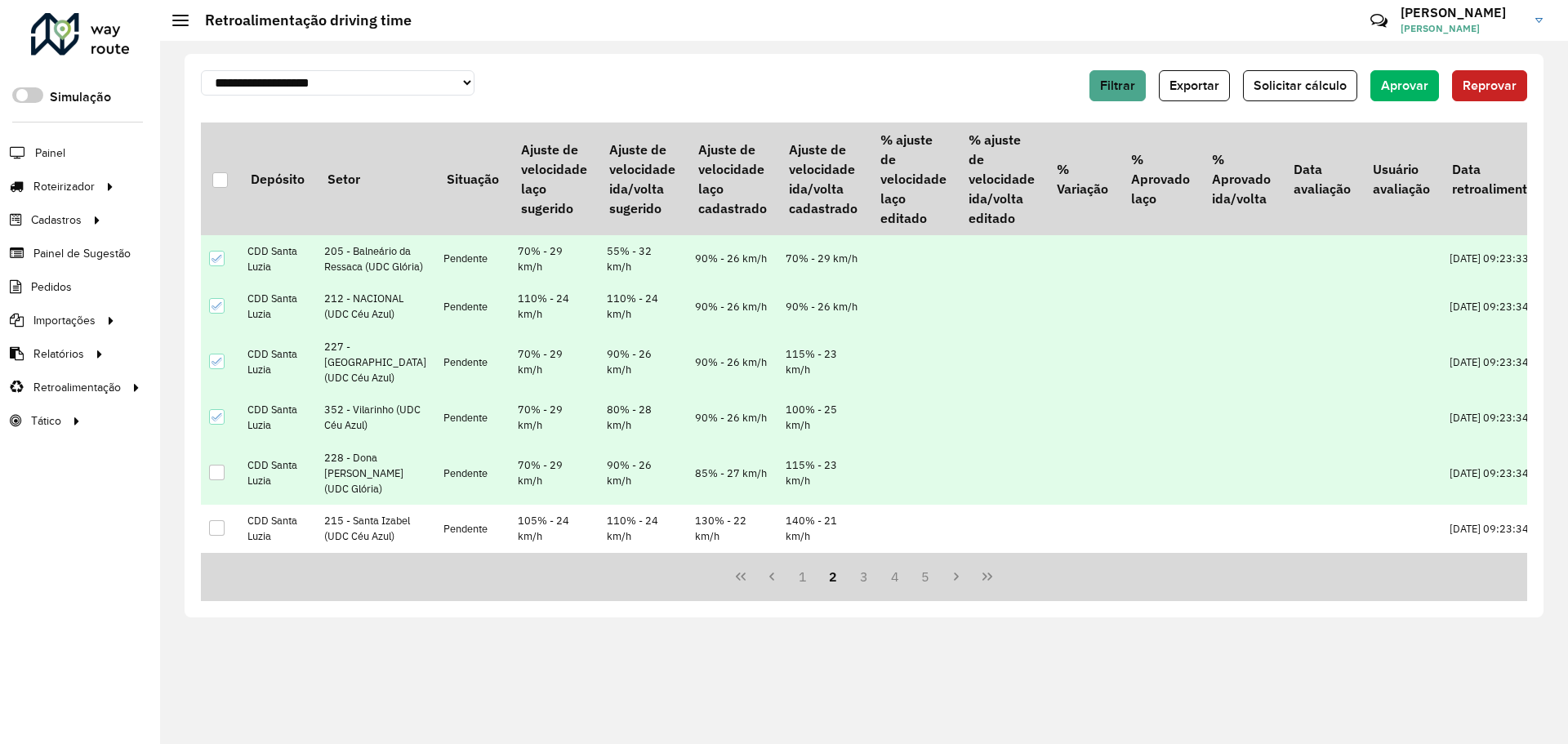
click at [219, 480] on div at bounding box center [216, 472] width 16 height 16
click at [224, 185] on div at bounding box center [219, 180] width 16 height 16
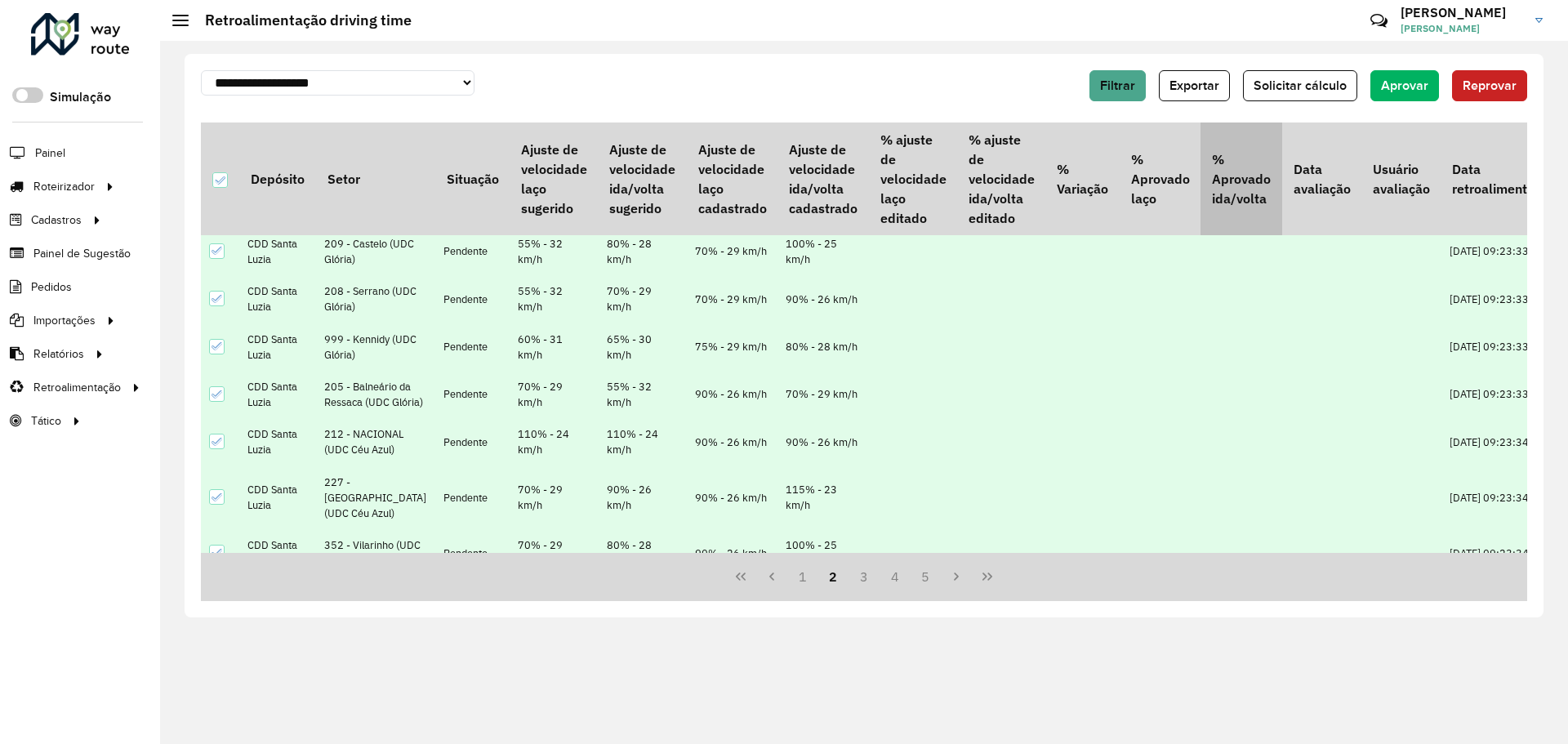
scroll to position [304, 0]
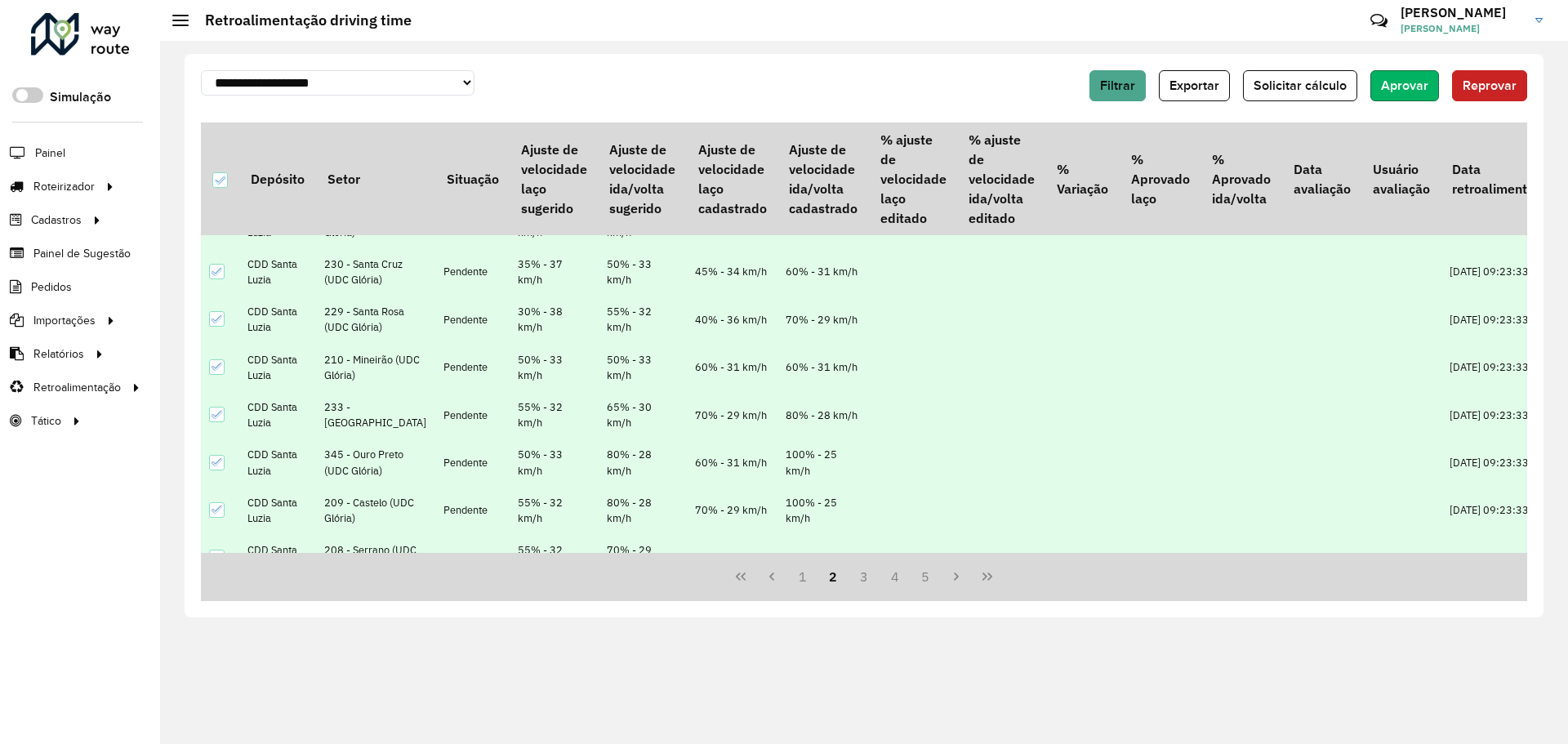
click at [1415, 87] on span "Aprovar" at bounding box center [1404, 85] width 47 height 14
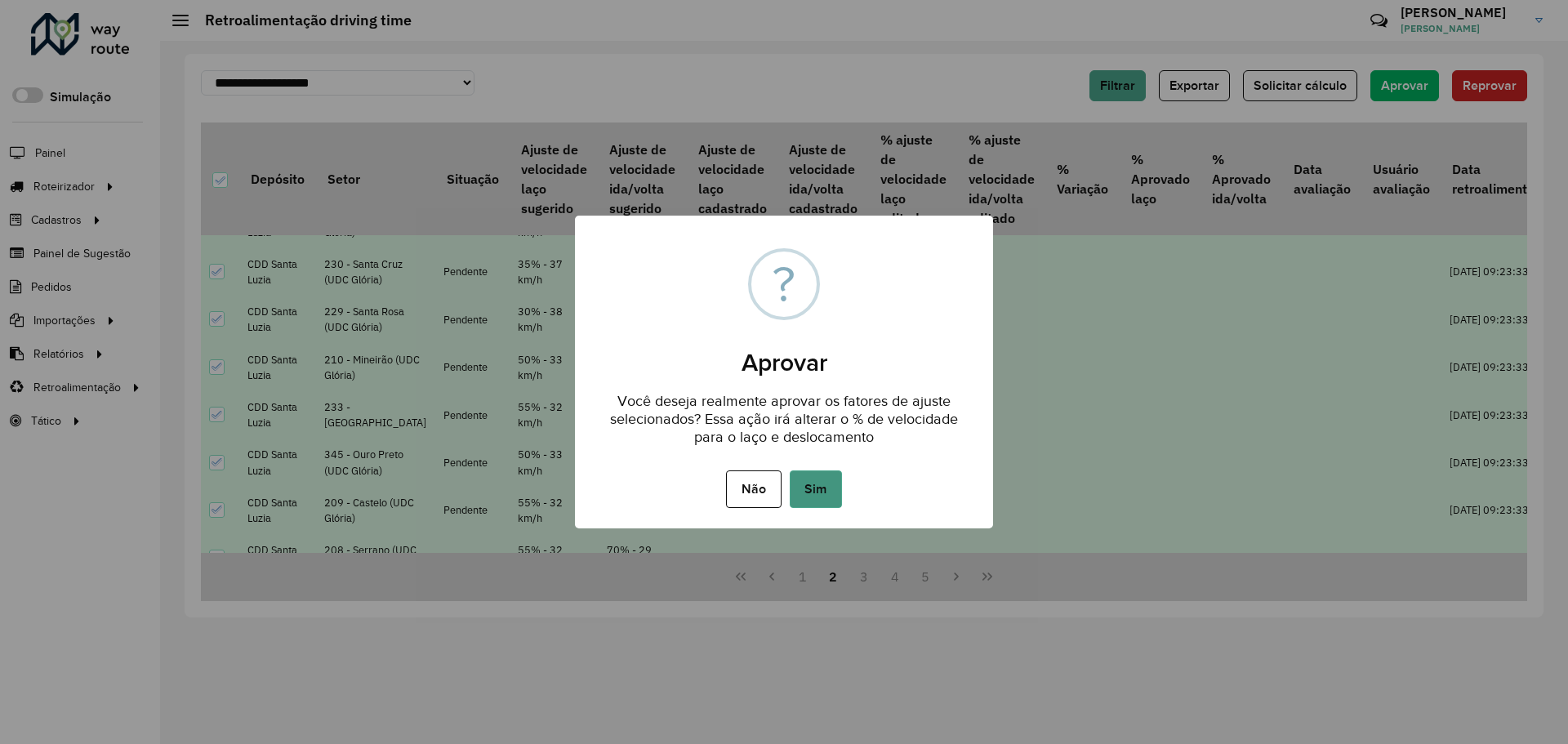
click at [817, 496] on button "Sim" at bounding box center [815, 489] width 52 height 38
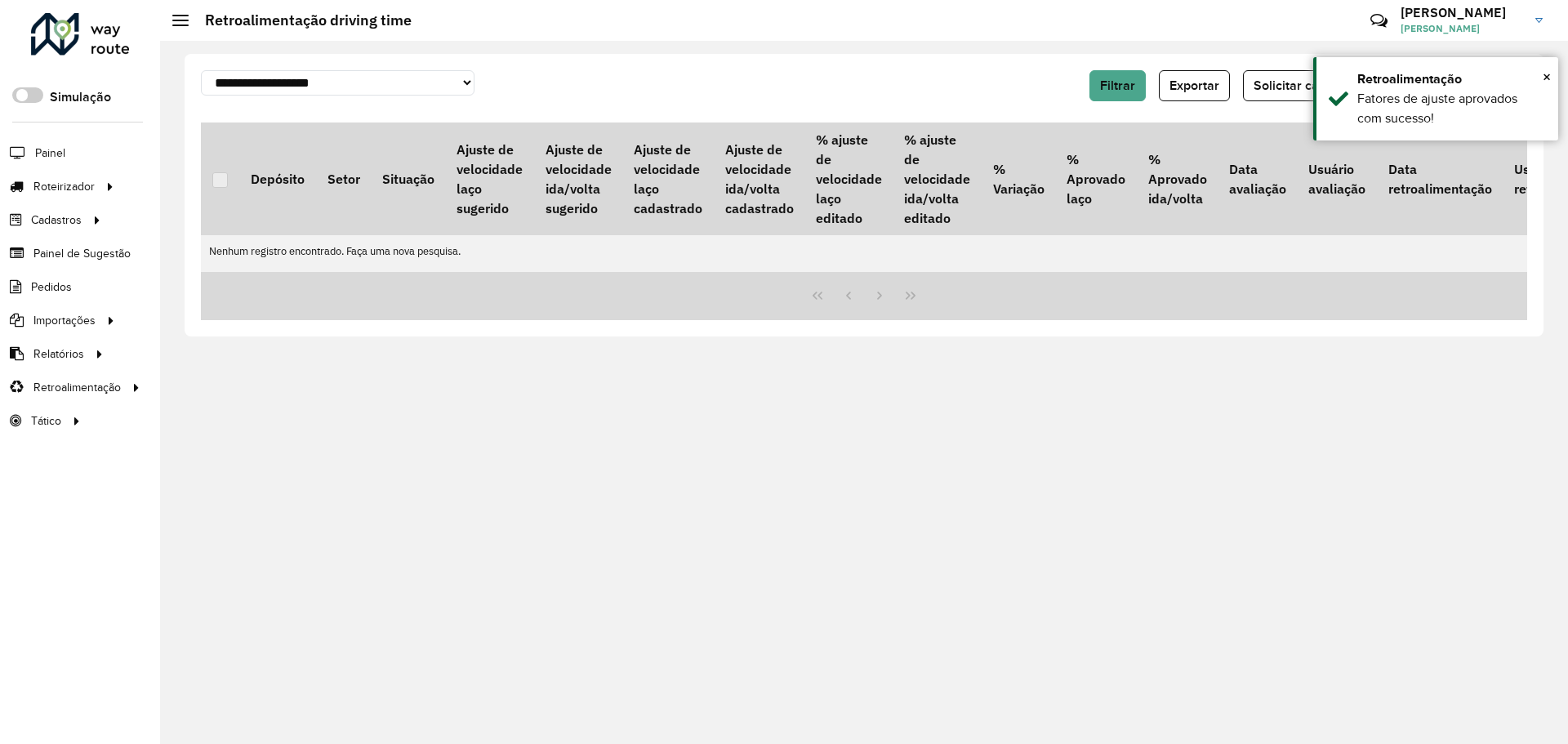
scroll to position [0, 0]
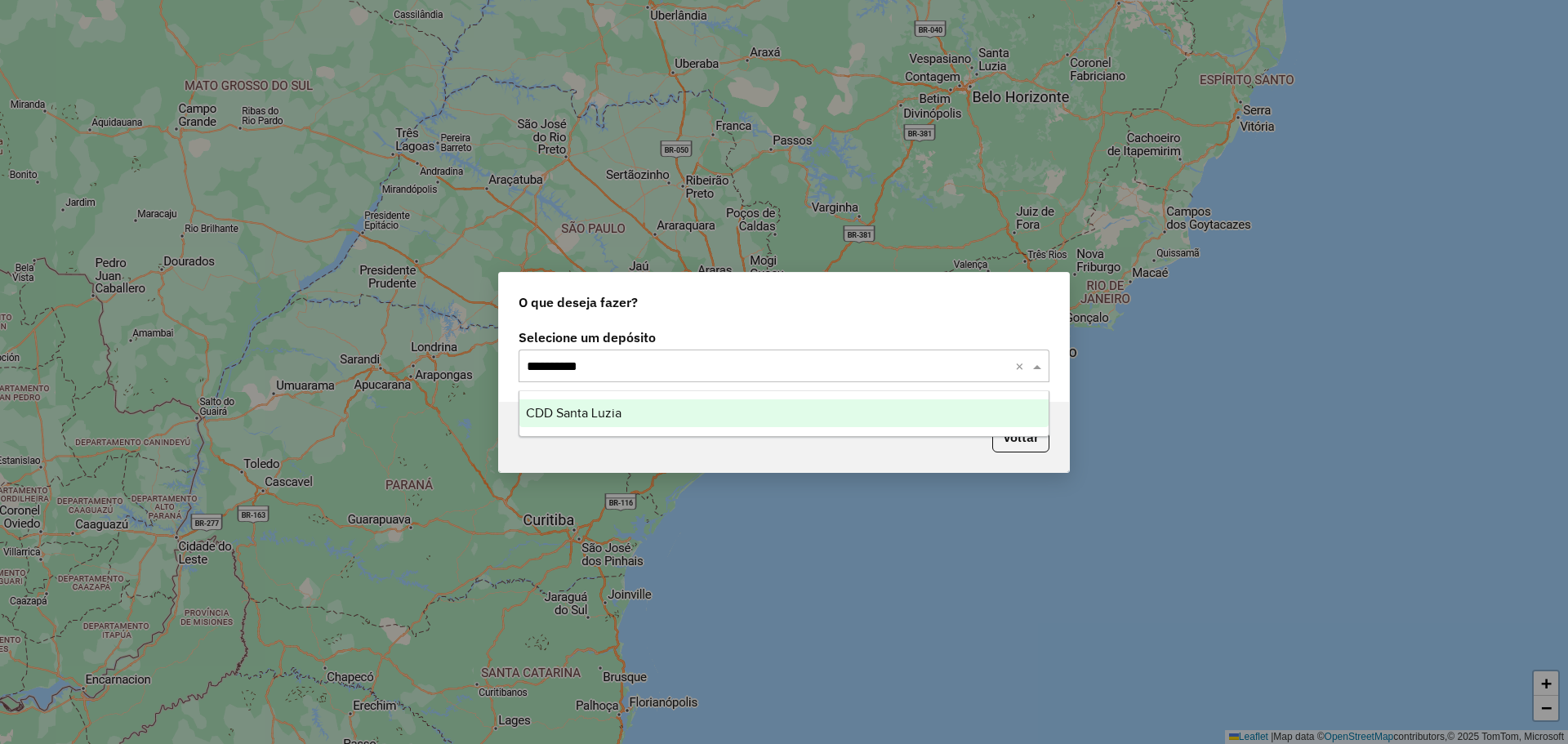
type input "**********"
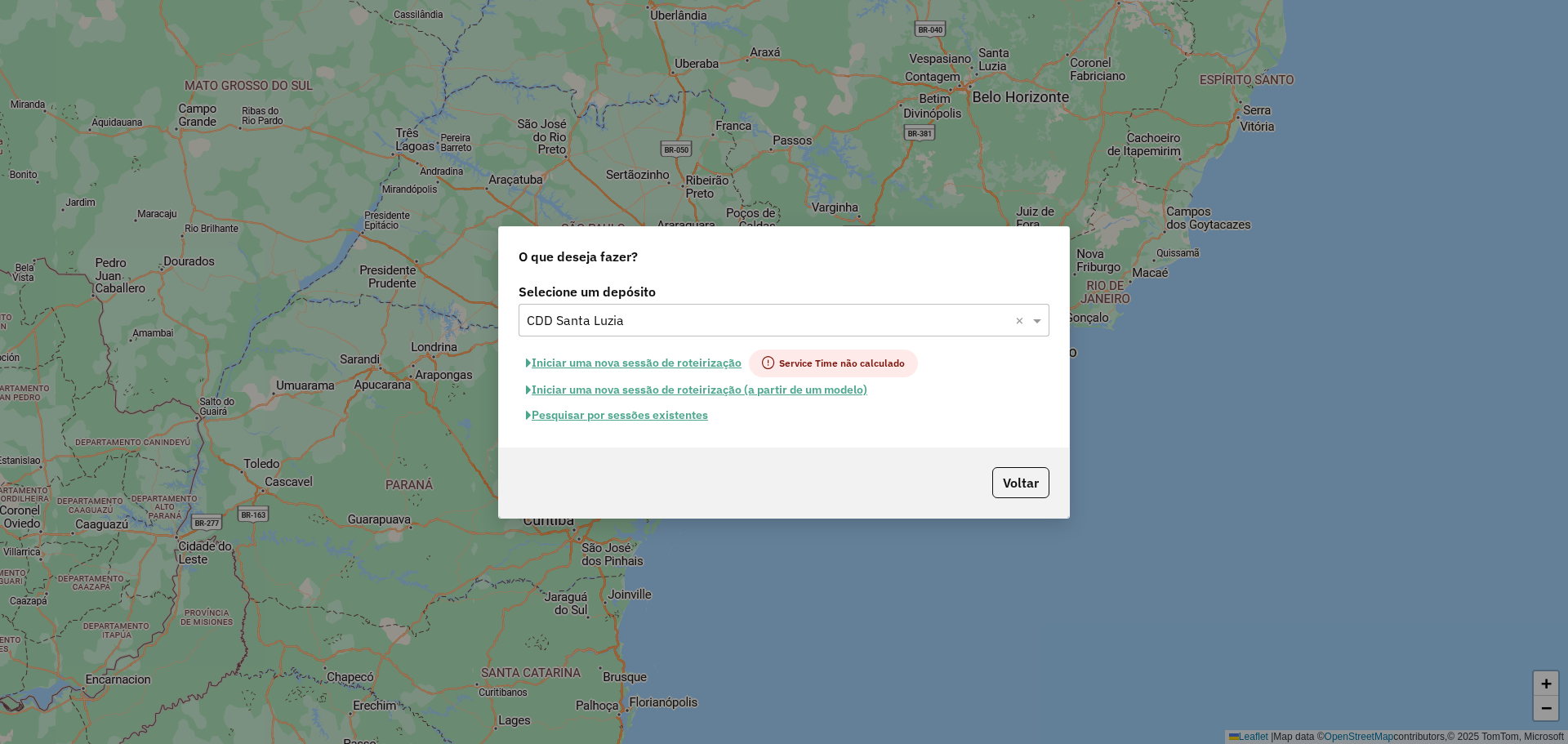
click at [671, 417] on button "Pesquisar por sessões existentes" at bounding box center [617, 415] width 197 height 26
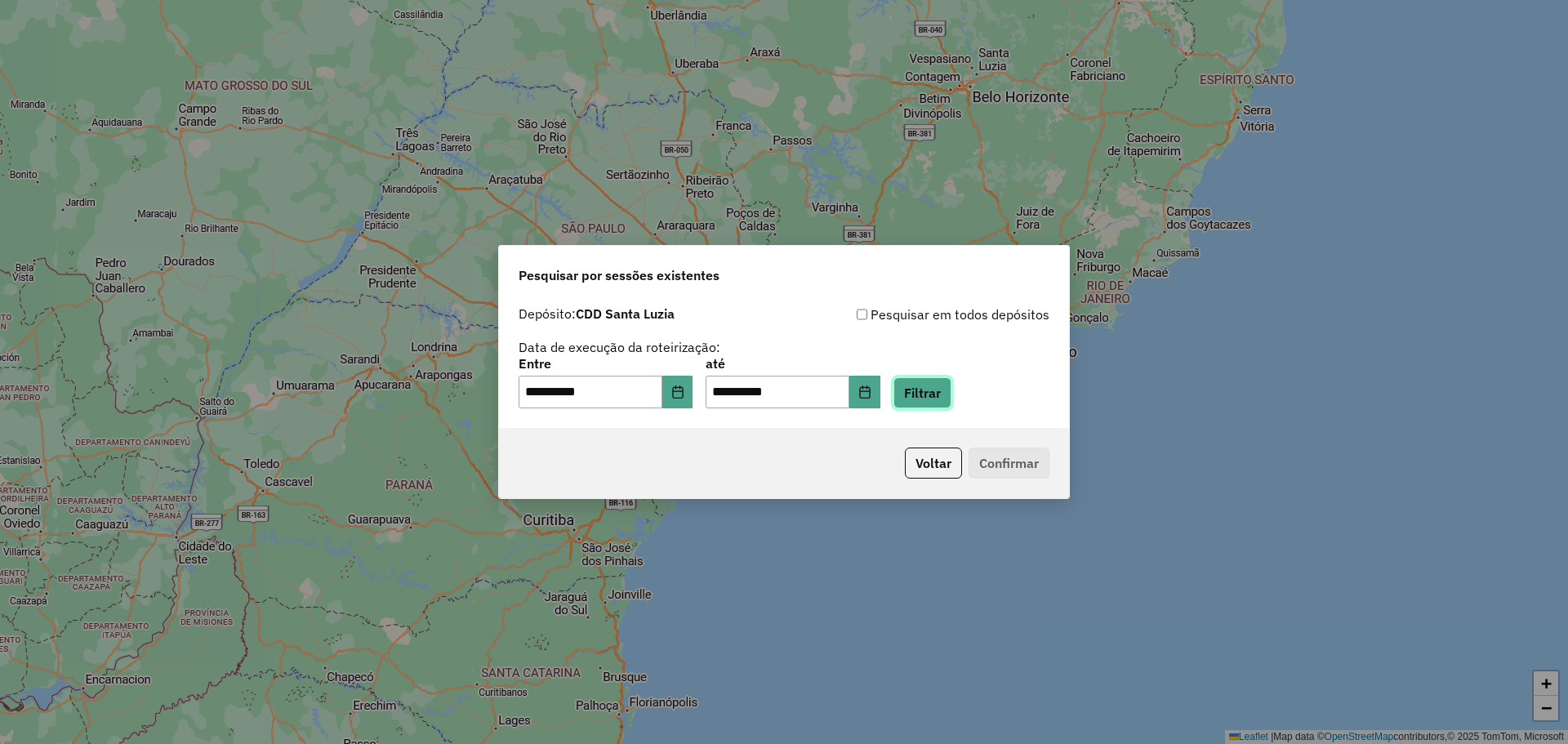
click at [951, 397] on button "Filtrar" at bounding box center [922, 393] width 58 height 31
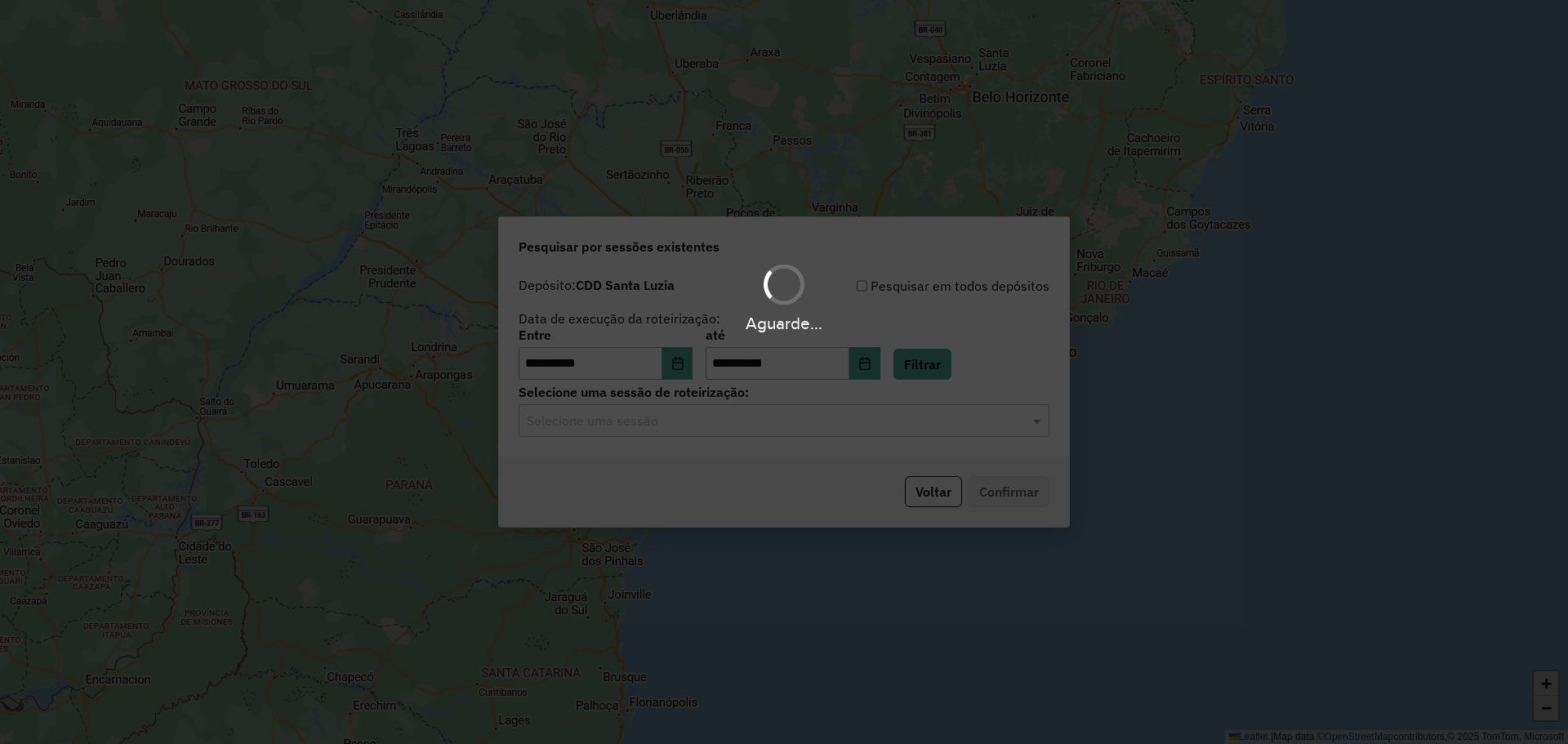
click at [734, 426] on div "Aguarde..." at bounding box center [784, 372] width 1568 height 744
click at [739, 417] on input "text" at bounding box center [768, 421] width 482 height 20
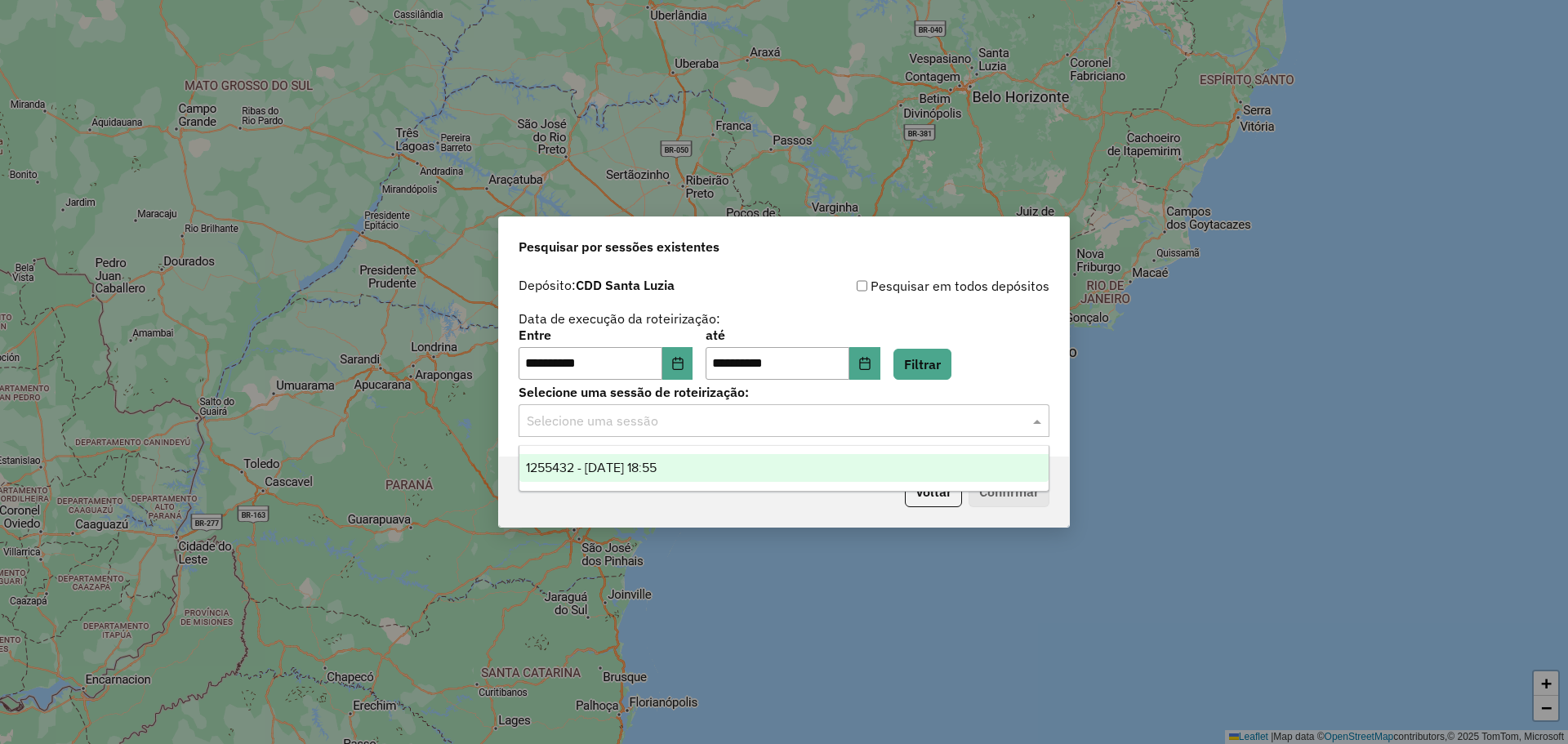
click at [728, 472] on div "1255432 - 29/08/2025 18:55" at bounding box center [784, 468] width 529 height 28
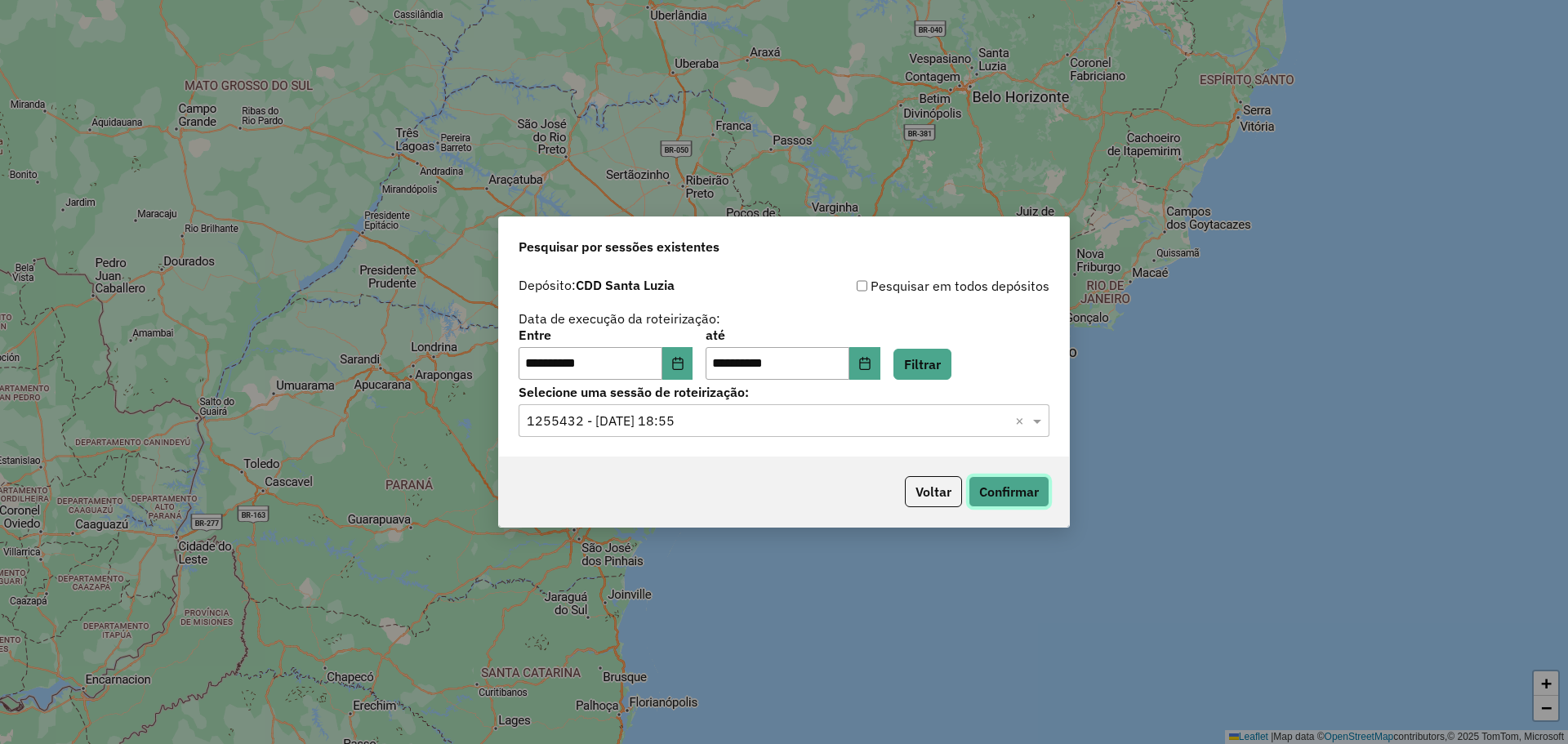
click at [1011, 492] on button "Confirmar" at bounding box center [1009, 492] width 81 height 31
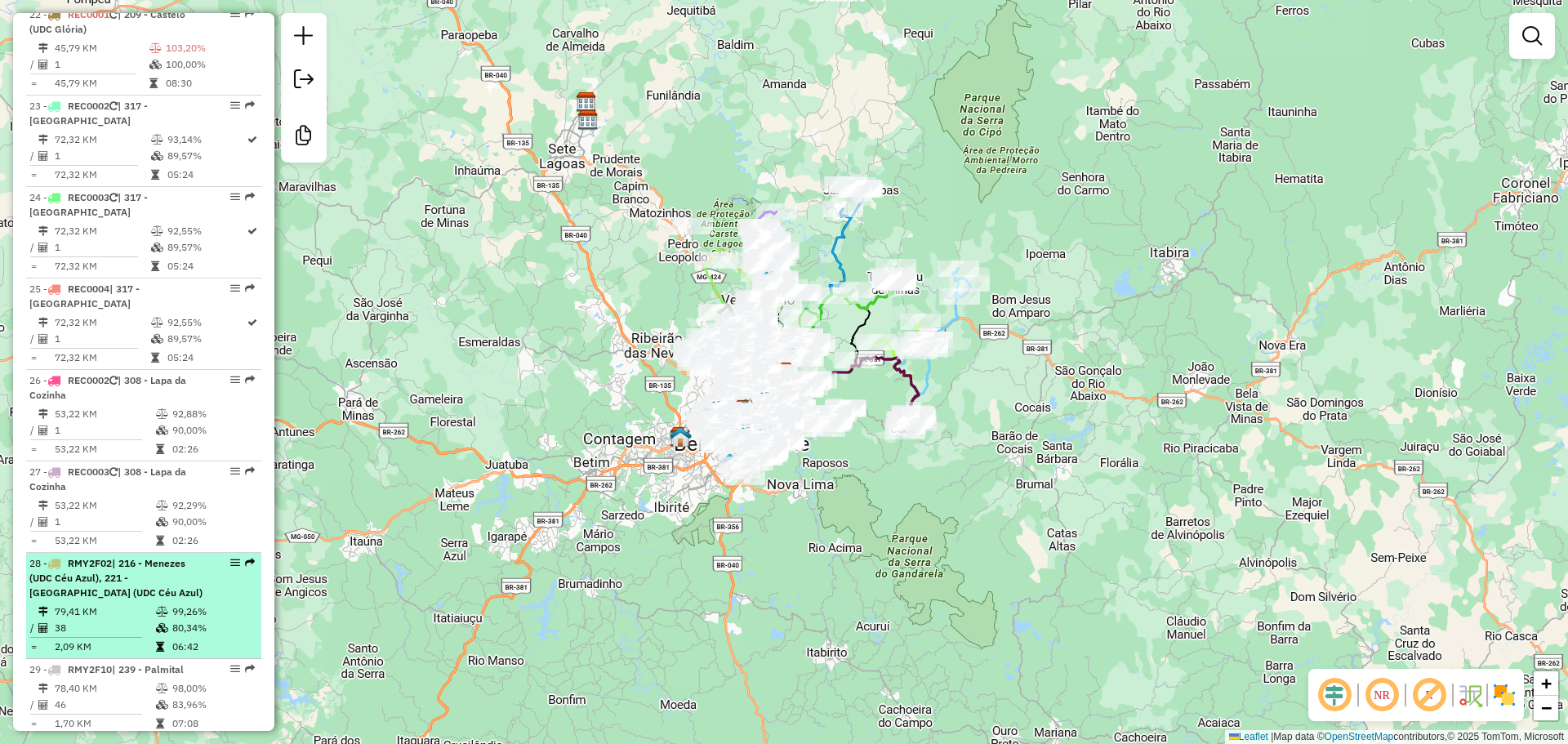
scroll to position [3571, 0]
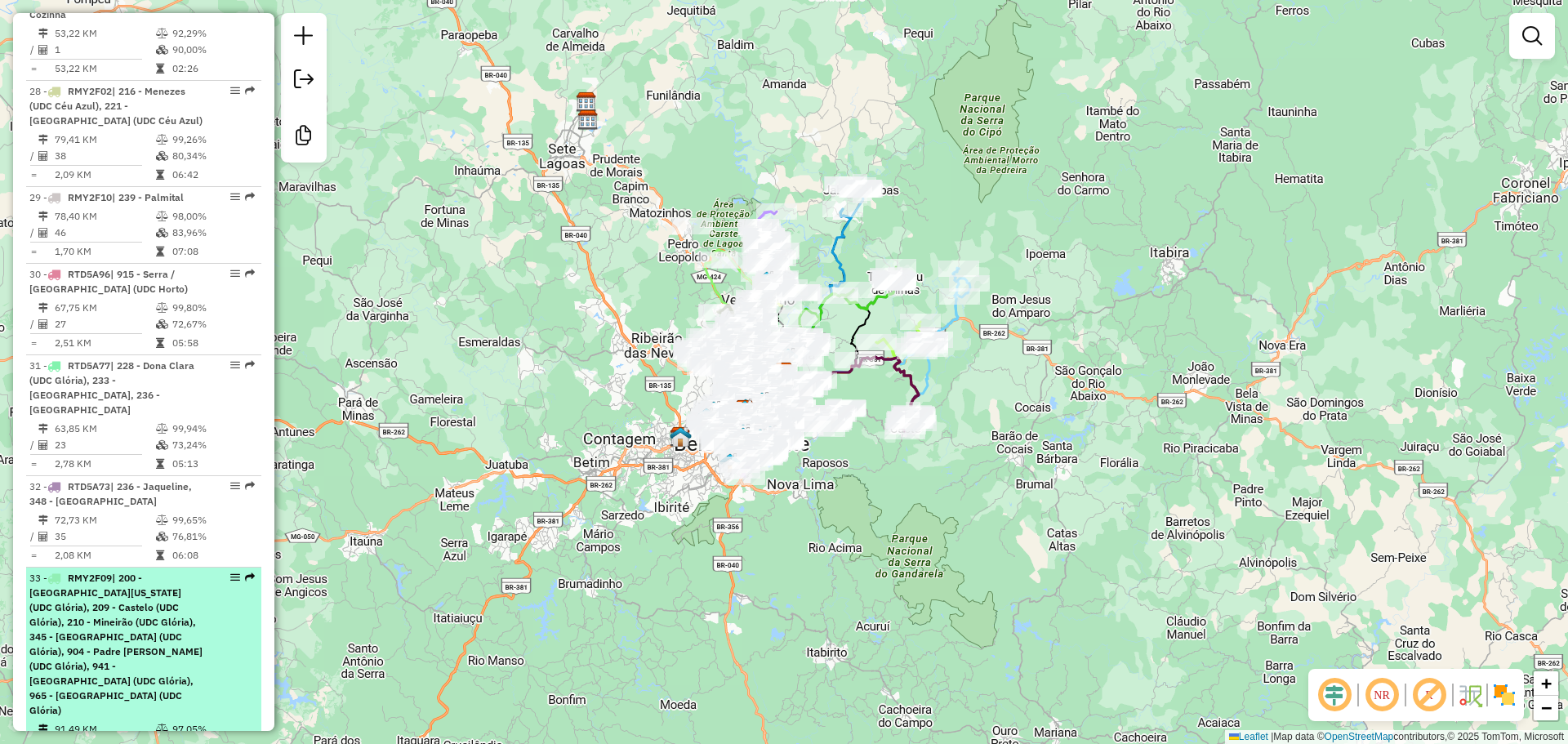
click at [129, 572] on span "| 200 - [GEOGRAPHIC_DATA][US_STATE] (UDC Glória), 209 - Castelo (UDC Glória), 2…" at bounding box center [116, 643] width 173 height 144
select select "**********"
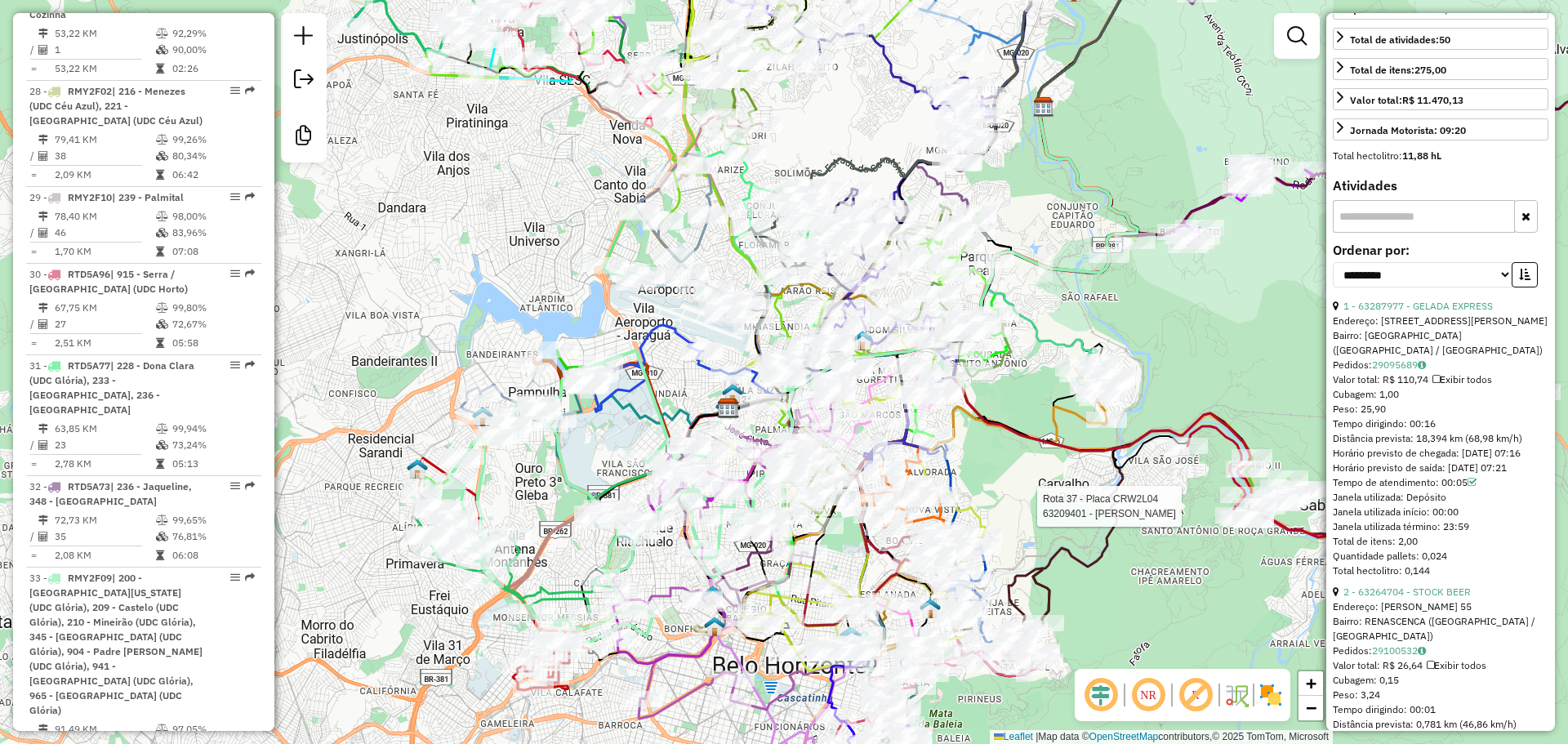
scroll to position [572, 0]
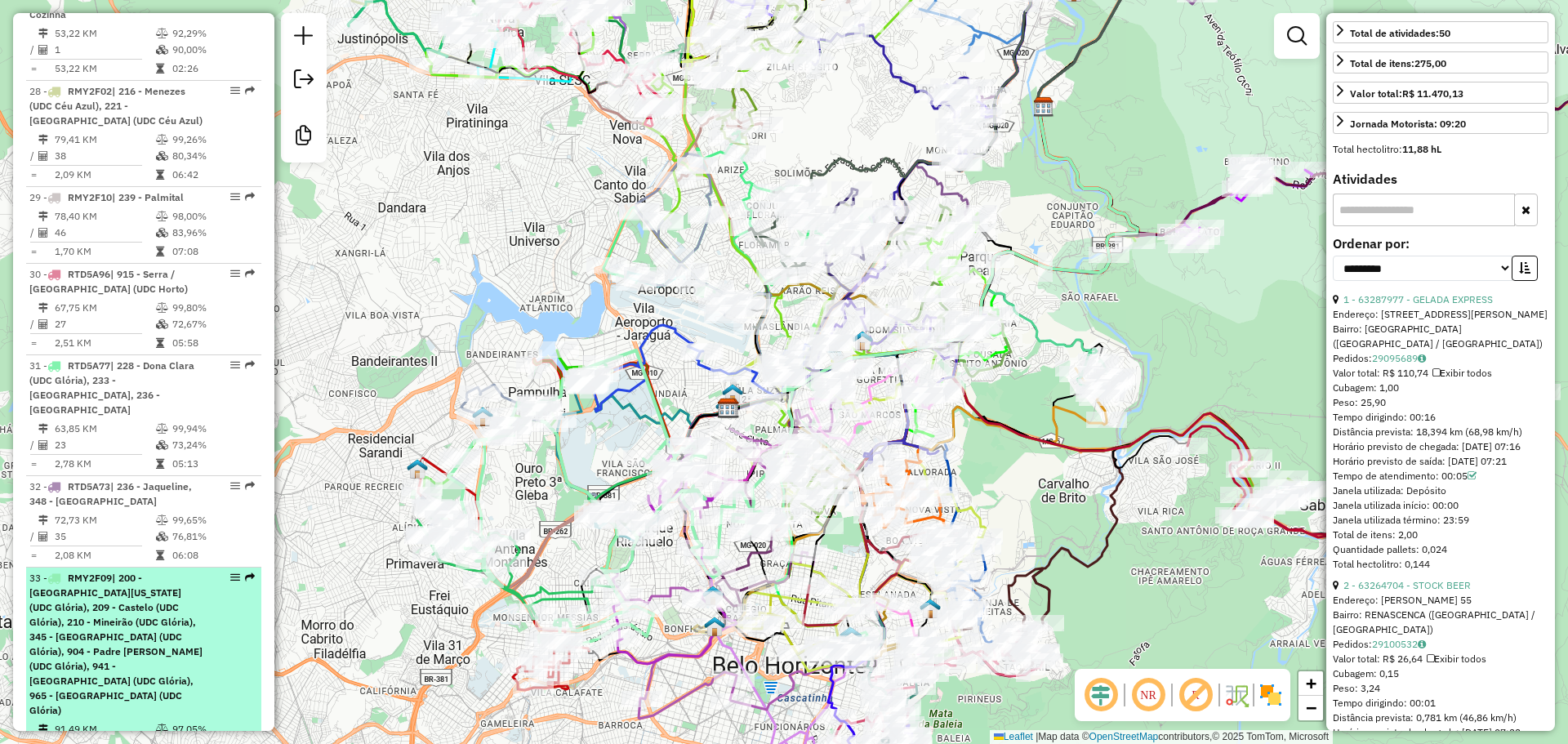
click at [78, 572] on span "RMY2F09" at bounding box center [89, 577] width 44 height 12
